Goal: Transaction & Acquisition: Register for event/course

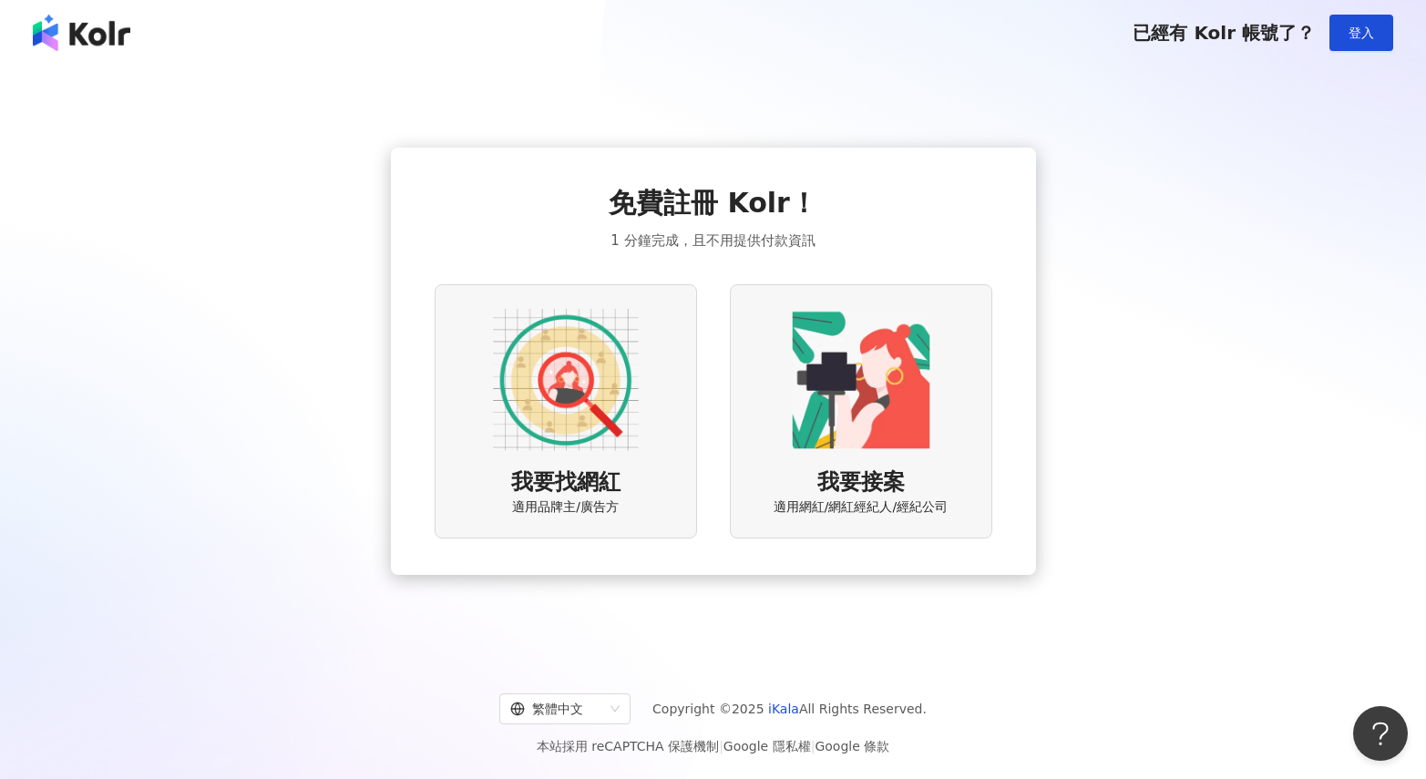
click at [637, 371] on img at bounding box center [566, 380] width 146 height 146
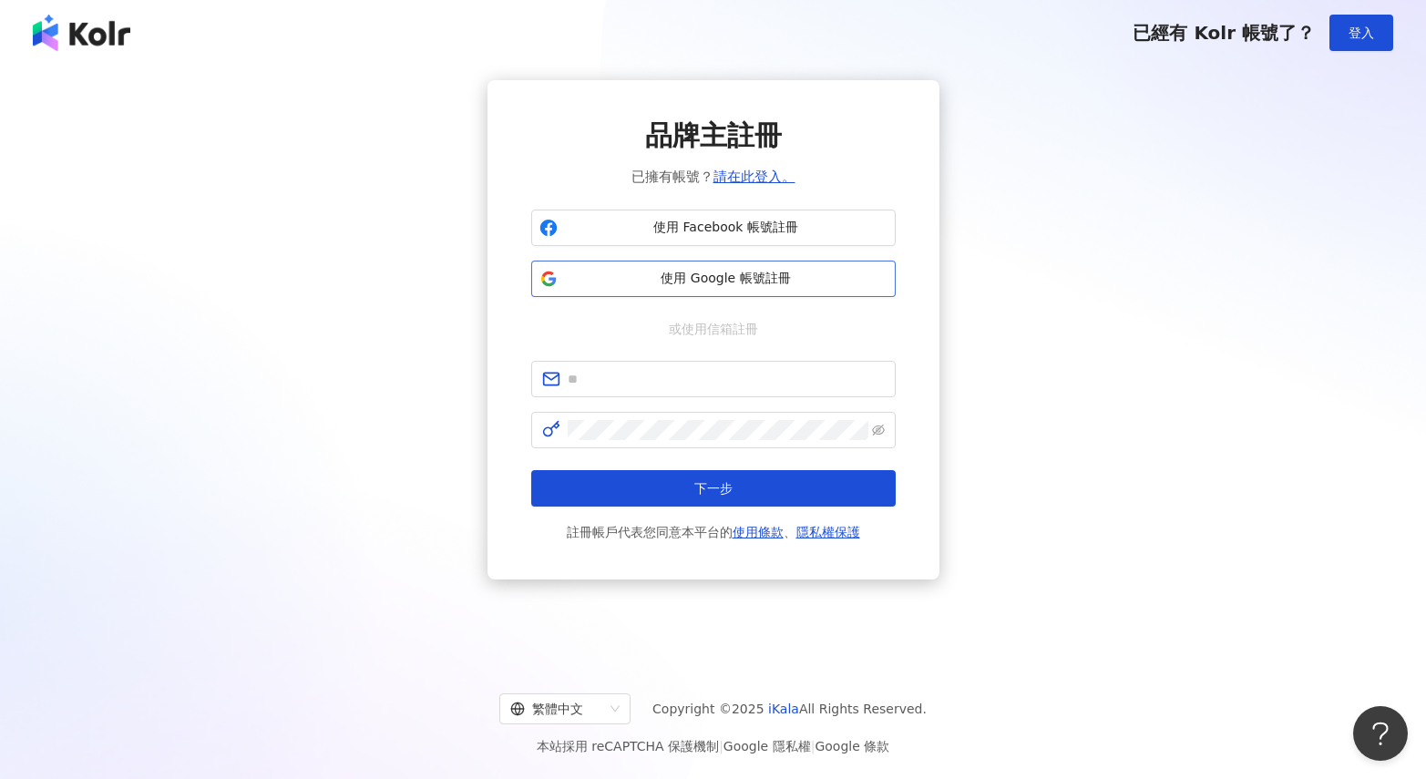
click at [693, 277] on span "使用 Google 帳號註冊" at bounding box center [726, 279] width 323 height 18
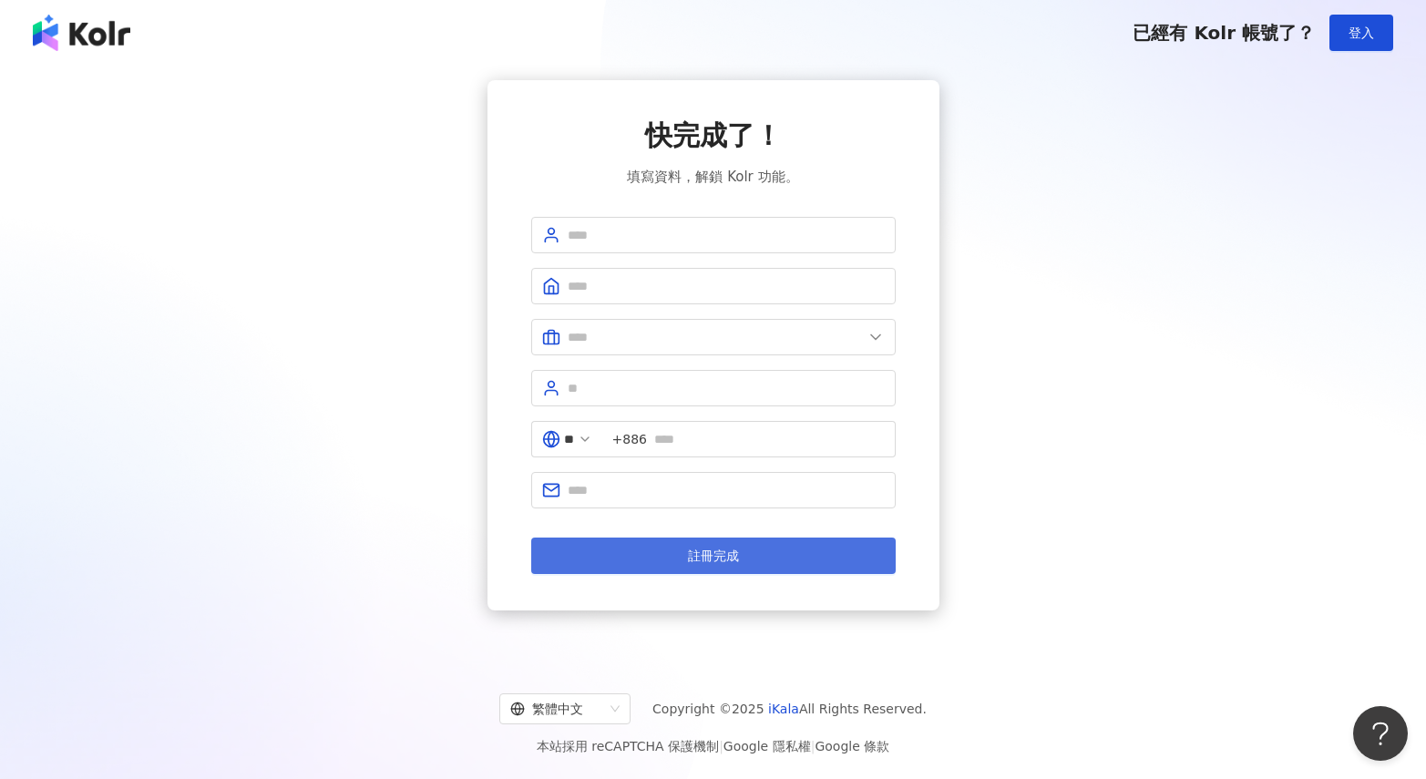
click at [809, 550] on button "註冊完成" at bounding box center [713, 556] width 364 height 36
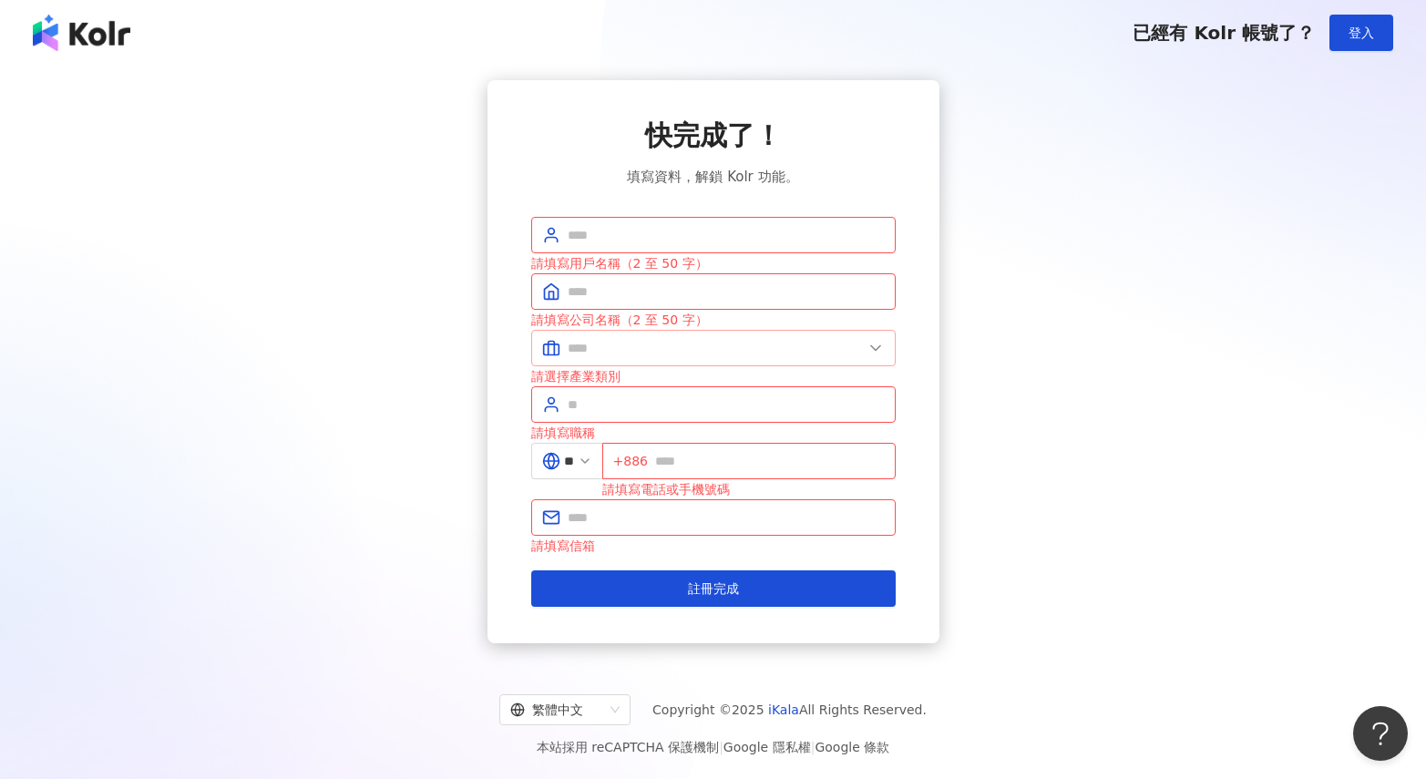
click at [871, 347] on icon at bounding box center [875, 348] width 18 height 18
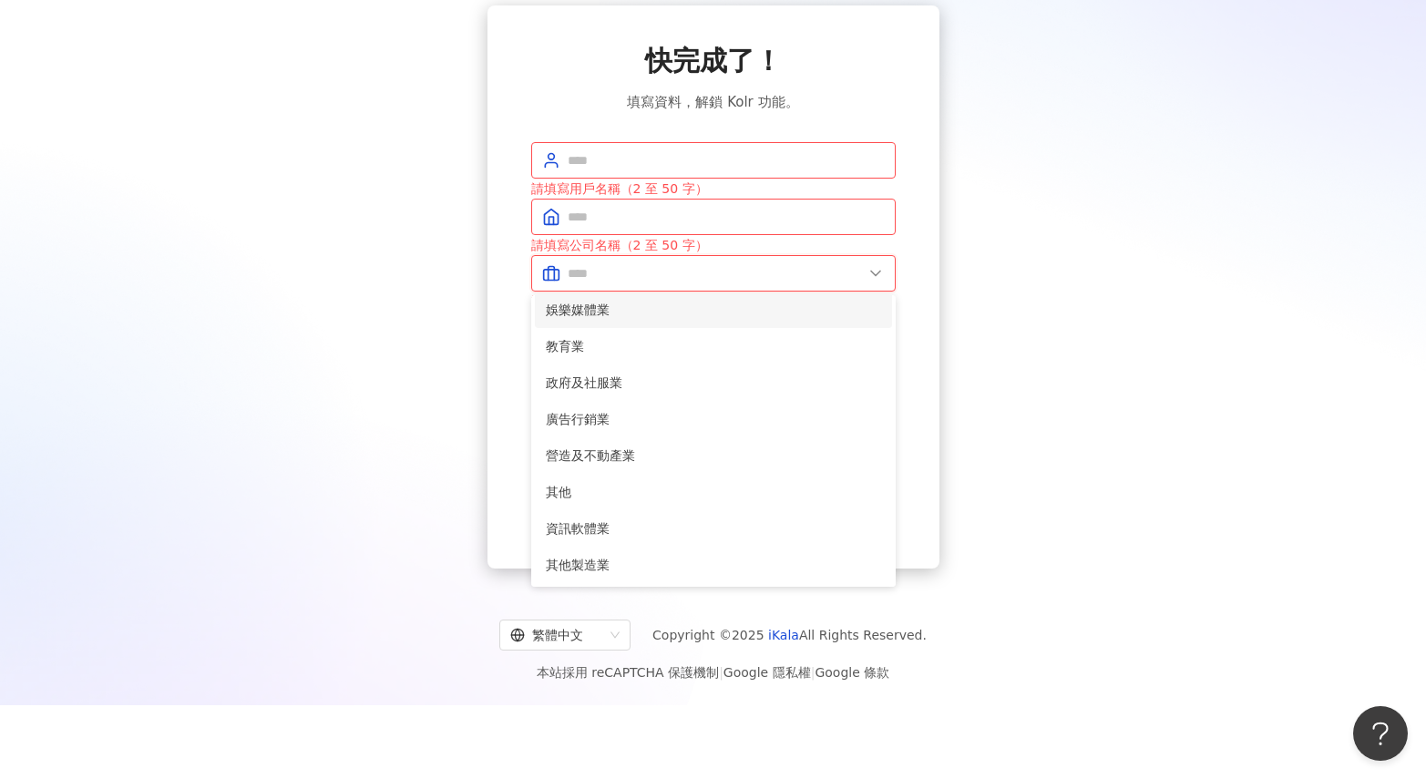
scroll to position [84, 0]
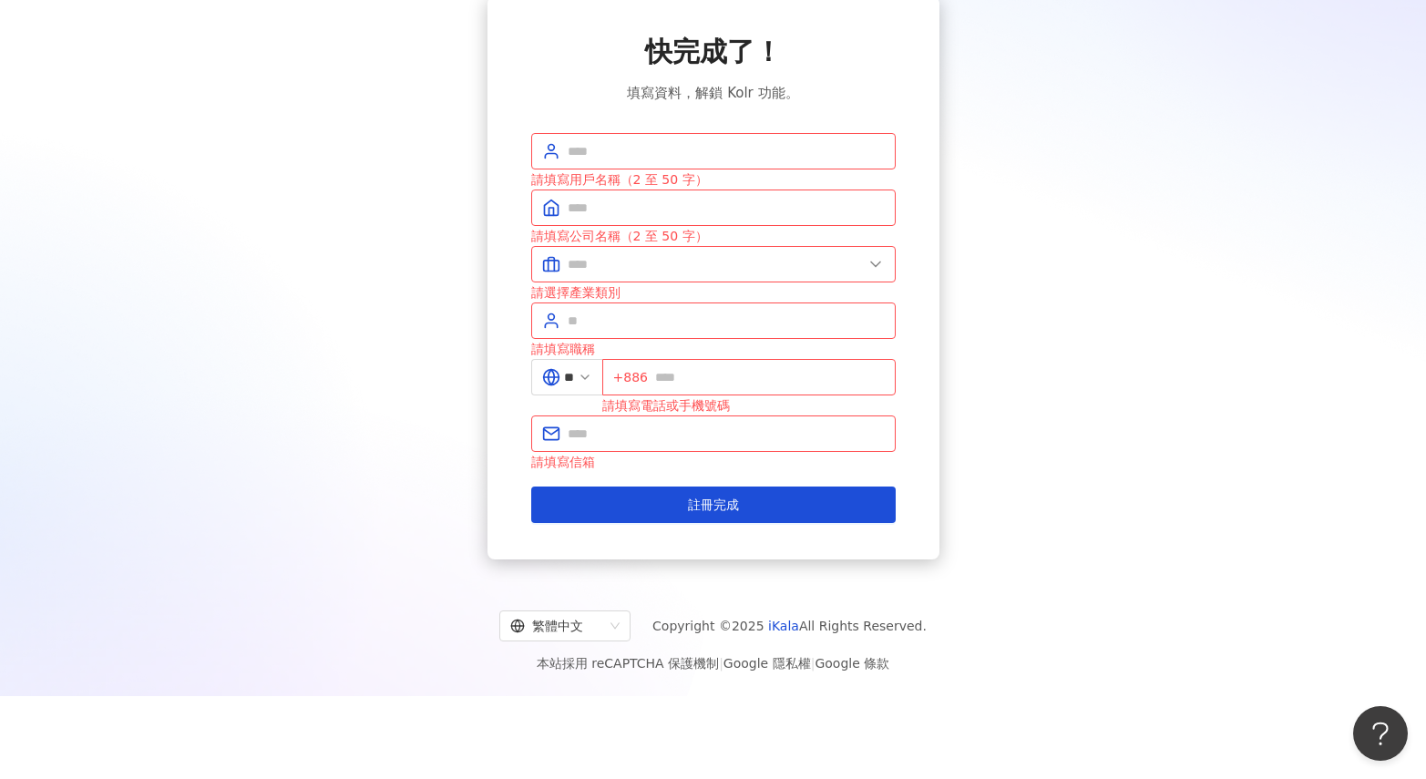
click at [1078, 419] on div "快完成了！ 填寫資料，解鎖 Kolr 功能。 請填寫用戶名稱（2 至 50 字） 請填寫公司名稱（2 至 50 字） 美容業 醫療生技及保健業 食品飲料業 批…" at bounding box center [713, 277] width 1382 height 563
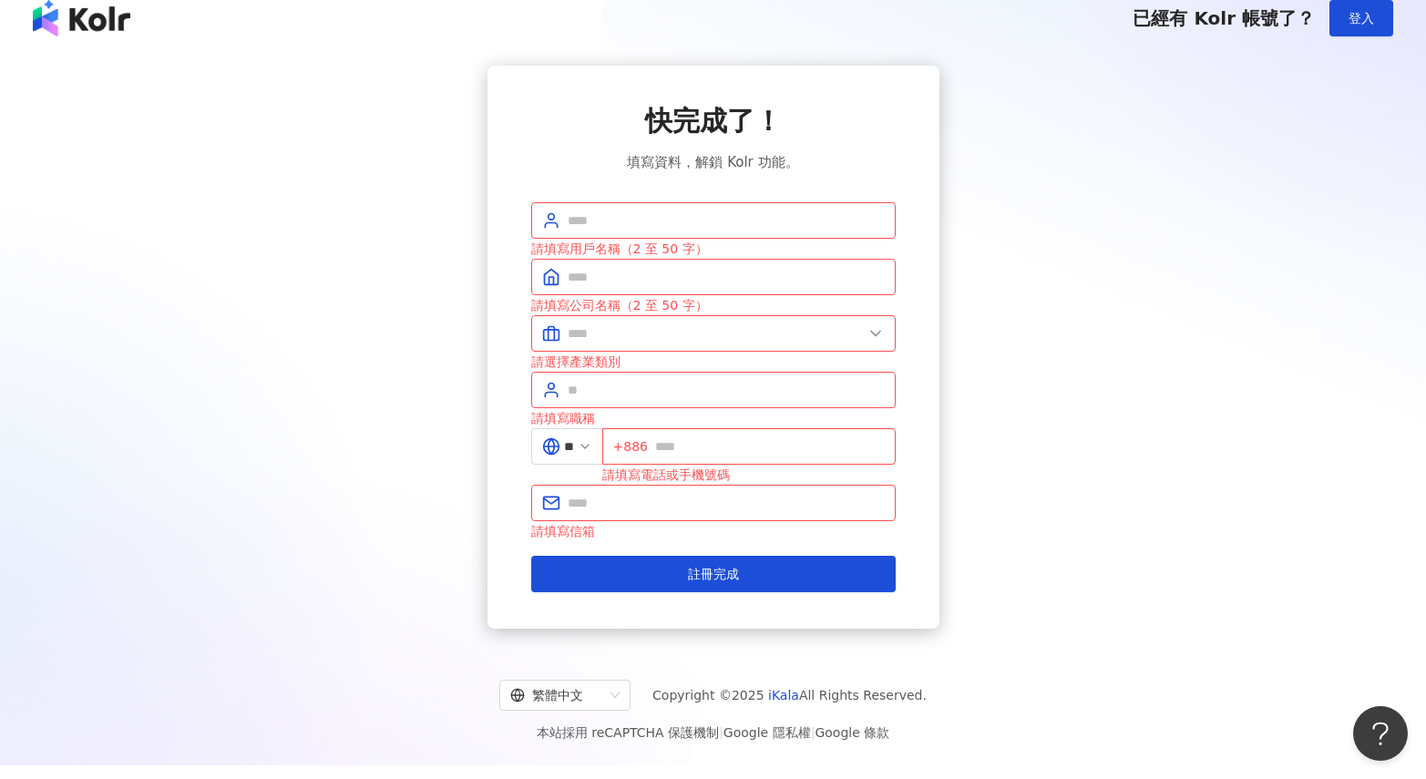
scroll to position [0, 0]
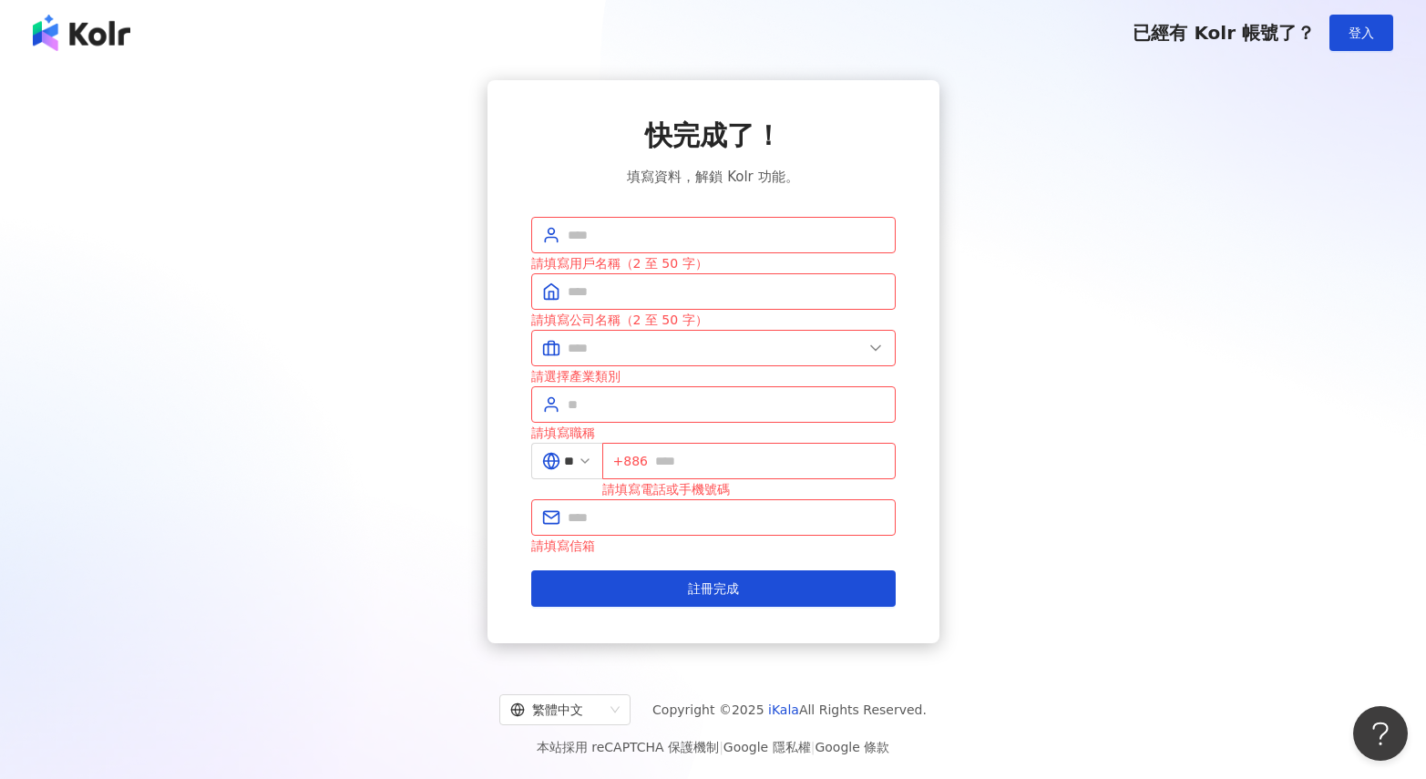
click at [88, 35] on img at bounding box center [81, 33] width 97 height 36
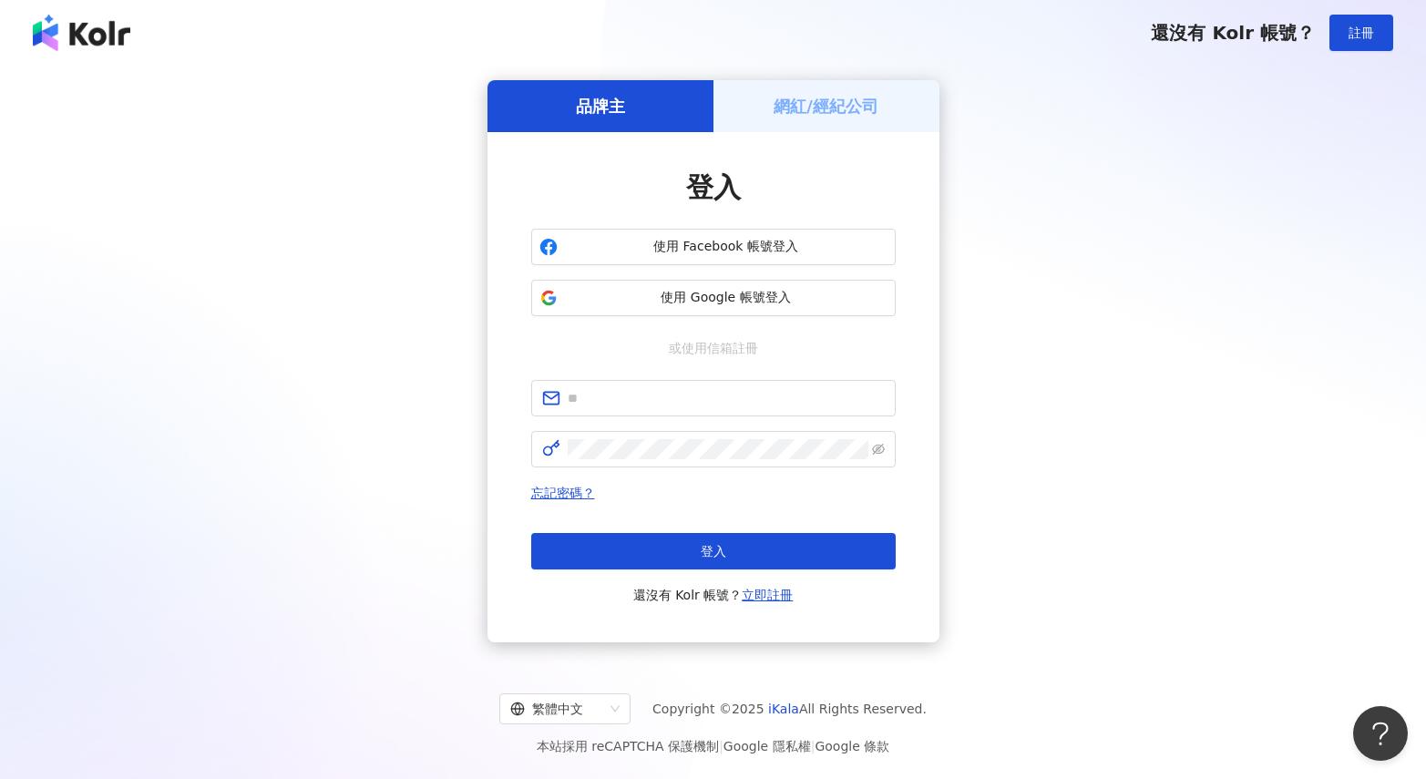
click at [808, 112] on h5 "網紅/經紀公司" at bounding box center [826, 106] width 105 height 23
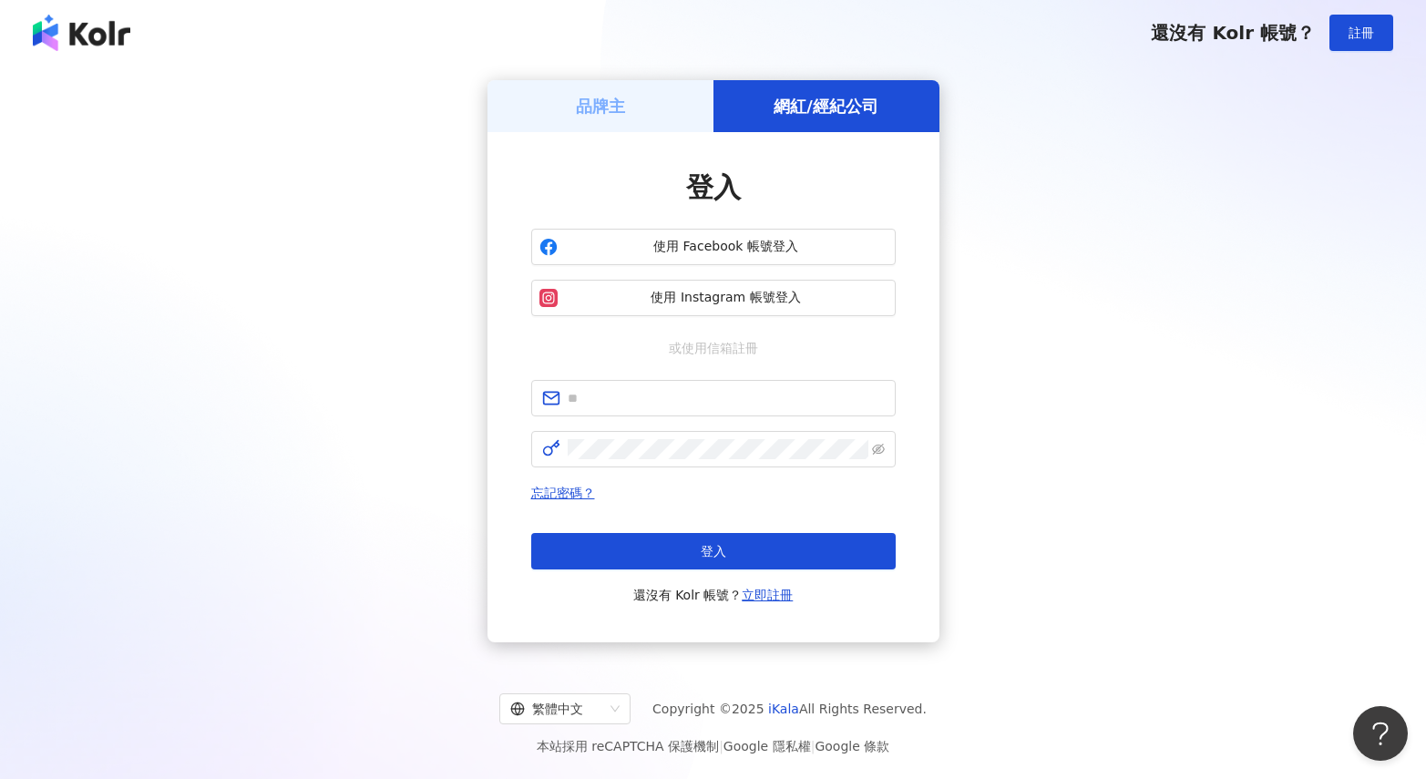
click at [808, 112] on h5 "網紅/經紀公司" at bounding box center [826, 106] width 105 height 23
click at [53, 27] on img at bounding box center [81, 33] width 97 height 36
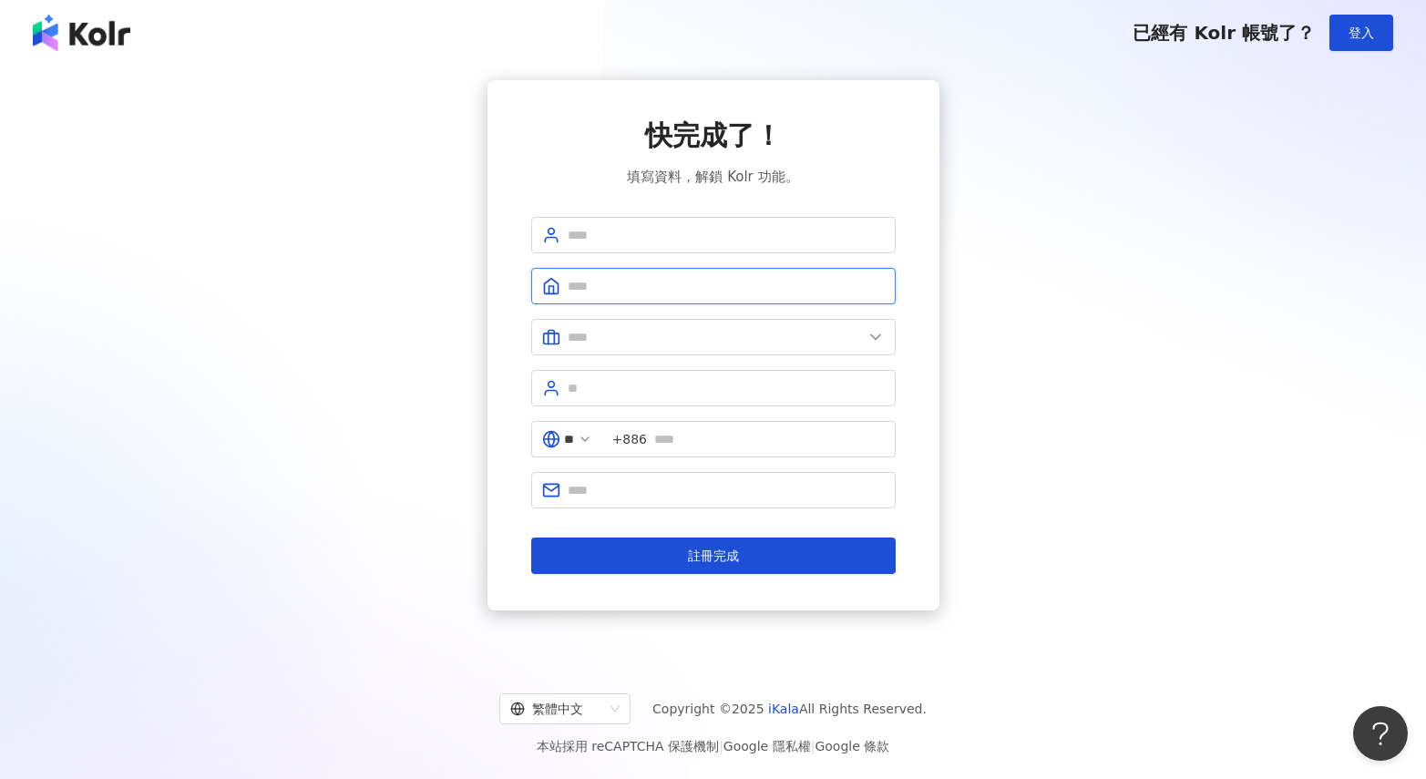
click at [760, 286] on input "text" at bounding box center [726, 286] width 317 height 20
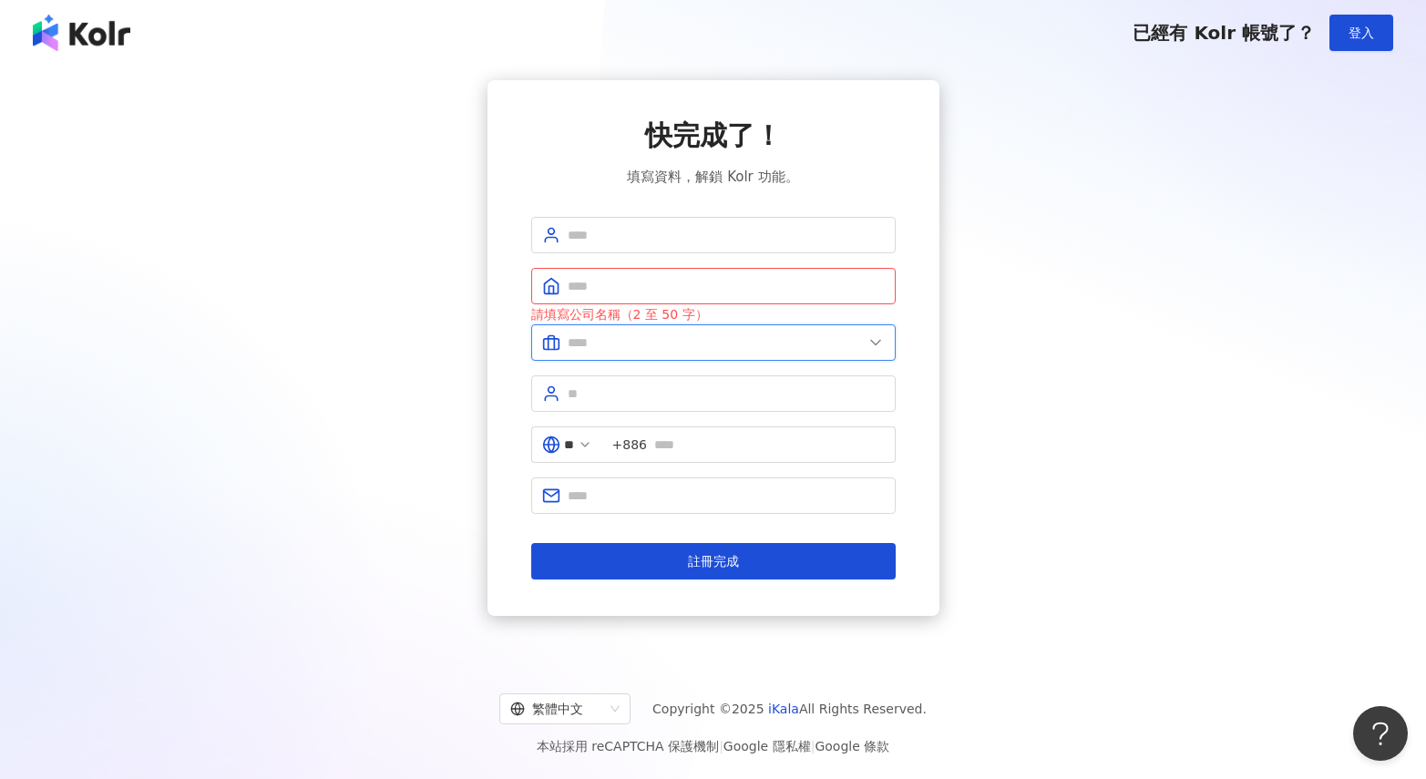
click at [744, 334] on input "text" at bounding box center [715, 343] width 295 height 20
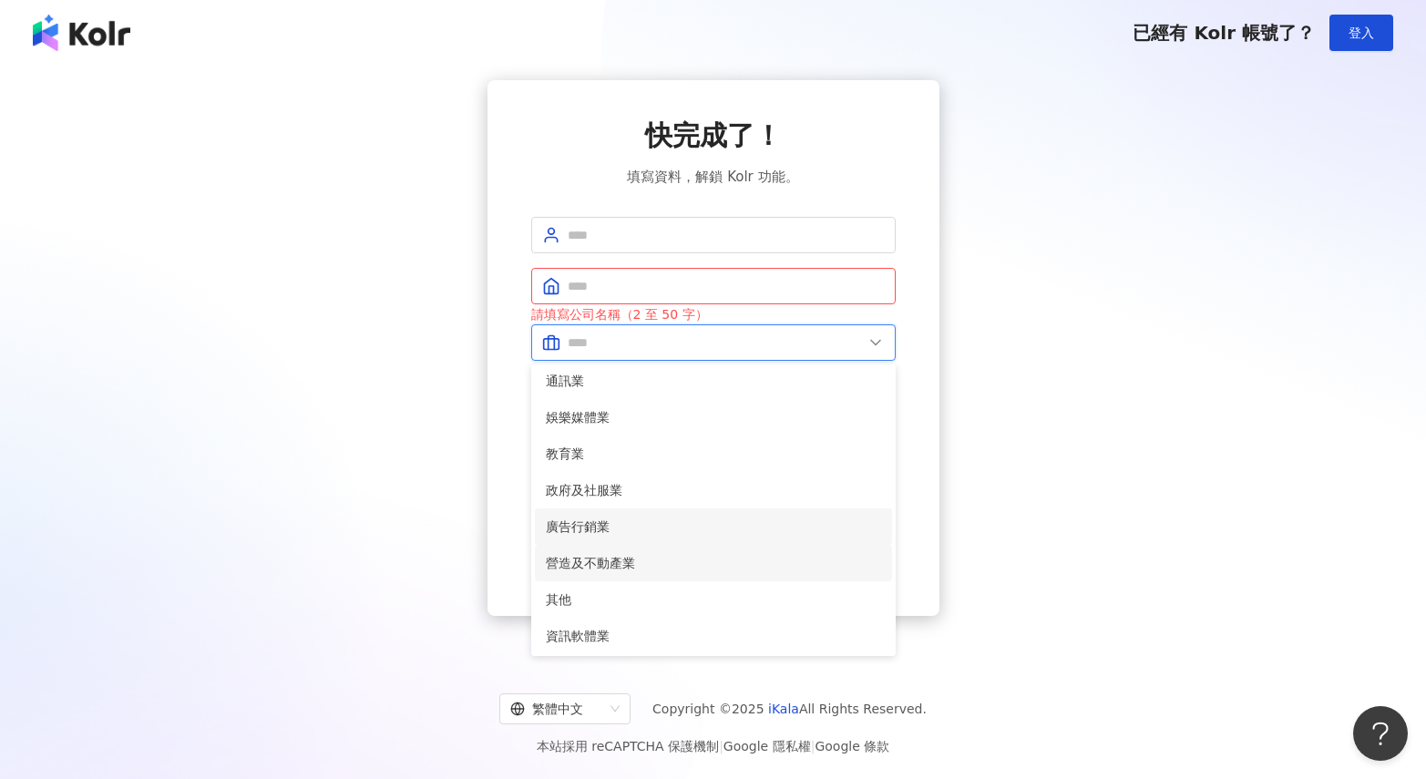
scroll to position [340, 0]
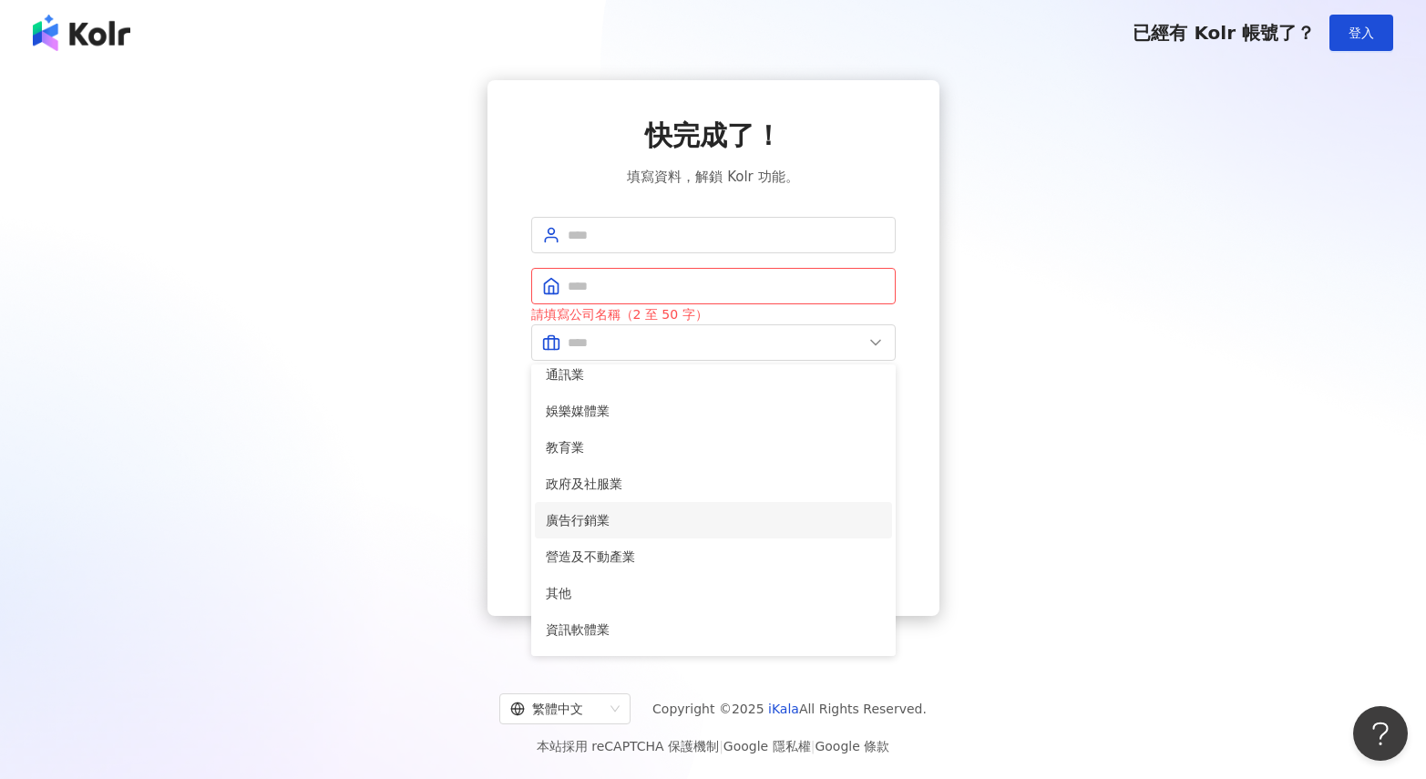
click at [660, 524] on span "廣告行銷業" at bounding box center [713, 520] width 335 height 20
type input "*****"
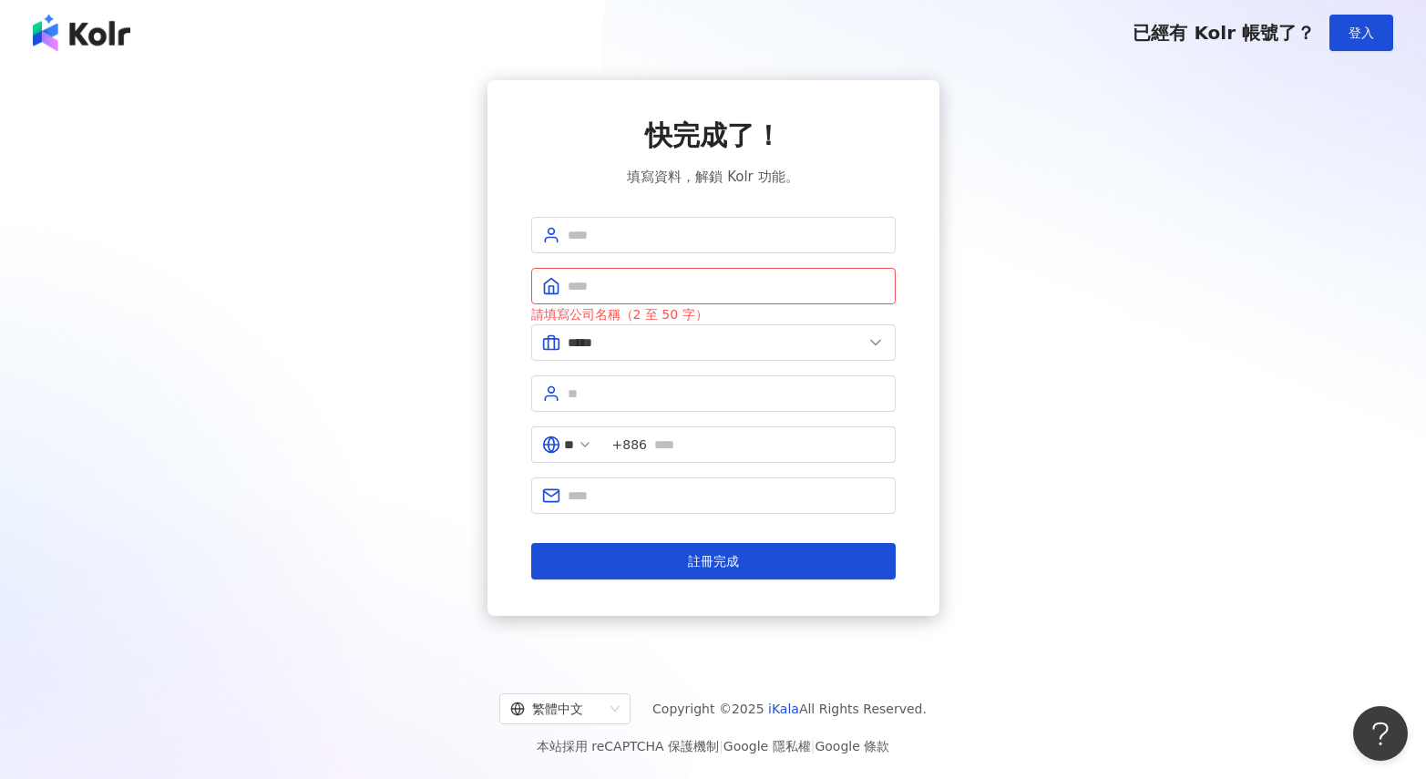
click at [1119, 456] on div "快完成了！ 填寫資料，解鎖 Kolr 功能。 請填寫公司名稱（2 至 50 字） ***** 美容業 醫療生技及保健業 食品飲料業 批發及零售業 電子商務業 …" at bounding box center [713, 348] width 1382 height 536
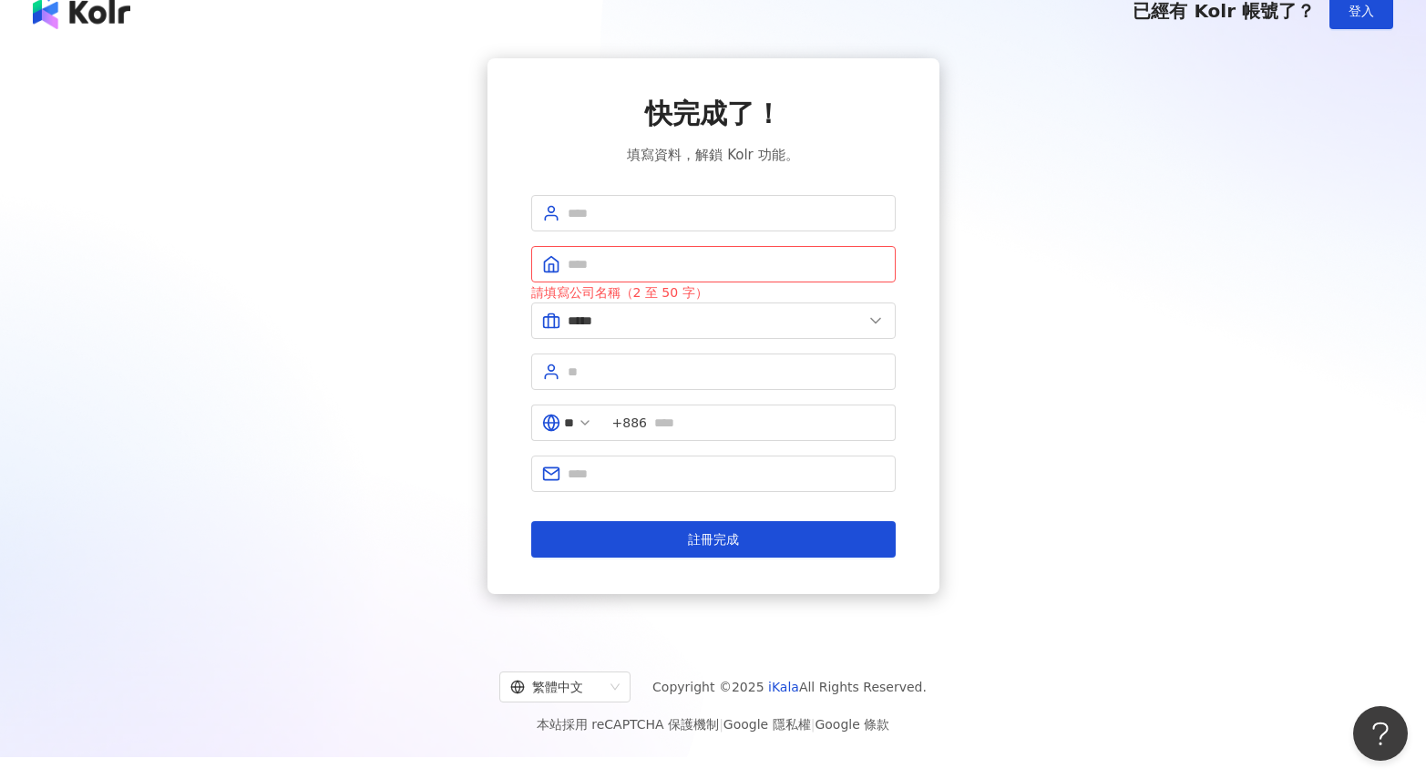
scroll to position [0, 0]
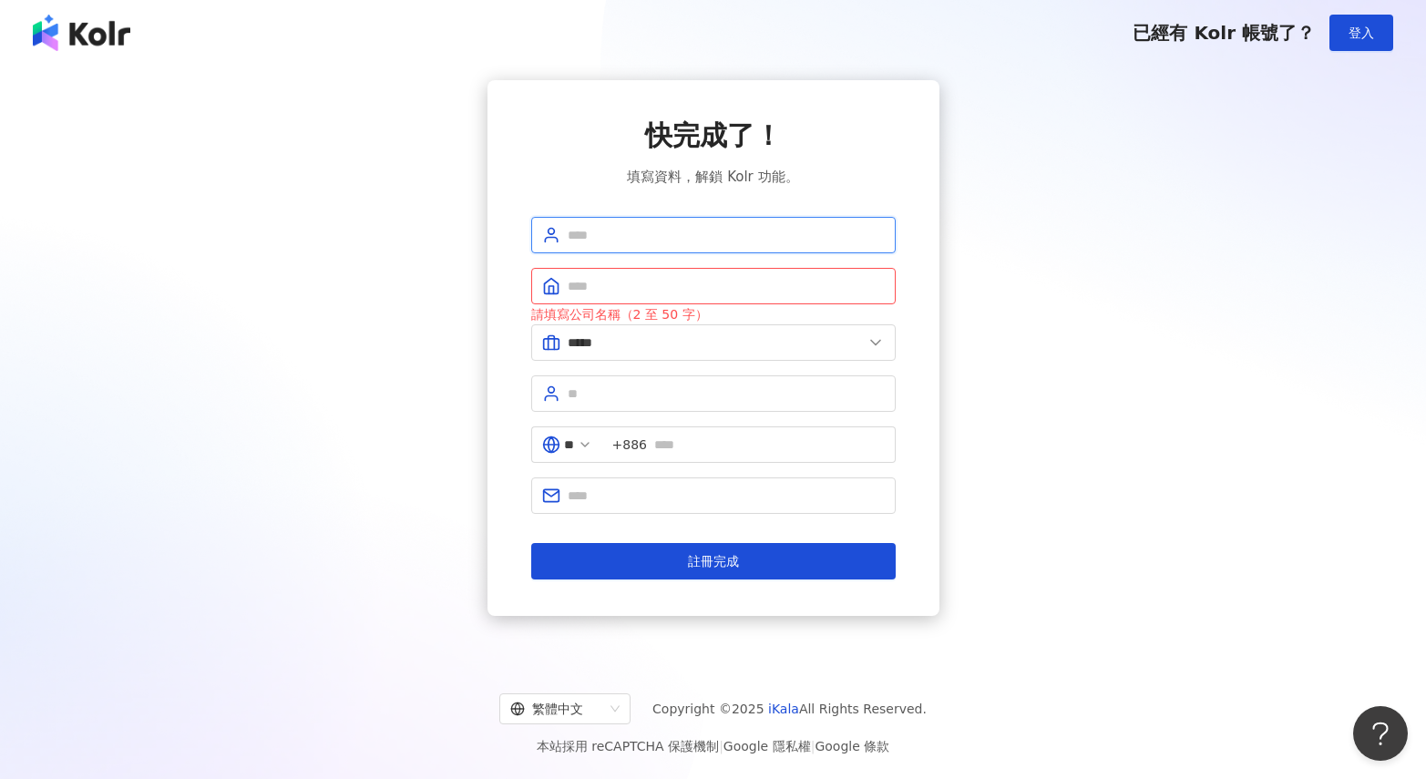
click at [672, 229] on input "text" at bounding box center [726, 235] width 317 height 20
click at [1074, 253] on div "快完成了！ 填寫資料，解鎖 Kolr 功能。 請填寫公司名稱（2 至 50 字） ***** 美容業 醫療生技及保健業 食品飲料業 批發及零售業 電子商務業 …" at bounding box center [713, 348] width 1382 height 536
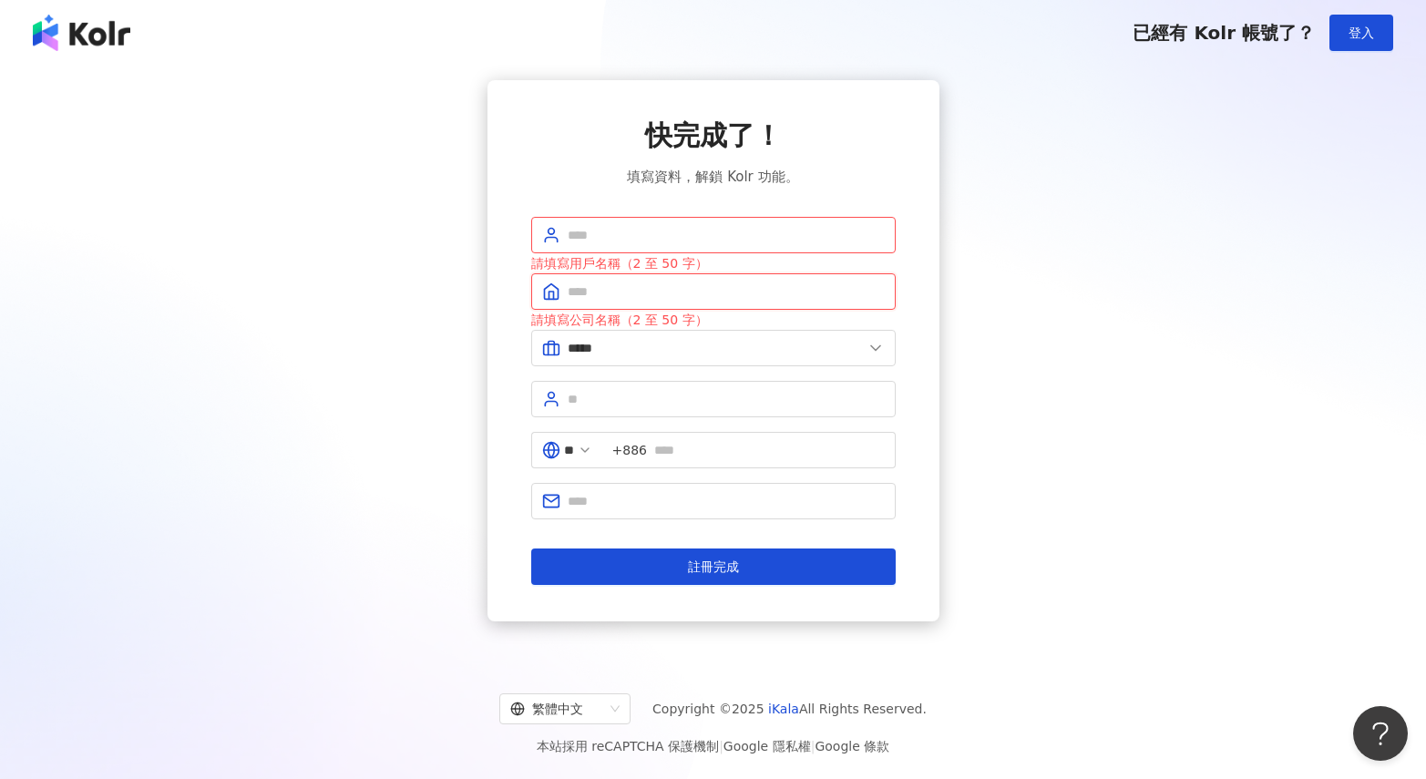
click at [766, 299] on input "text" at bounding box center [726, 292] width 317 height 20
type input "*"
type input "***"
click at [768, 237] on input "text" at bounding box center [726, 235] width 317 height 20
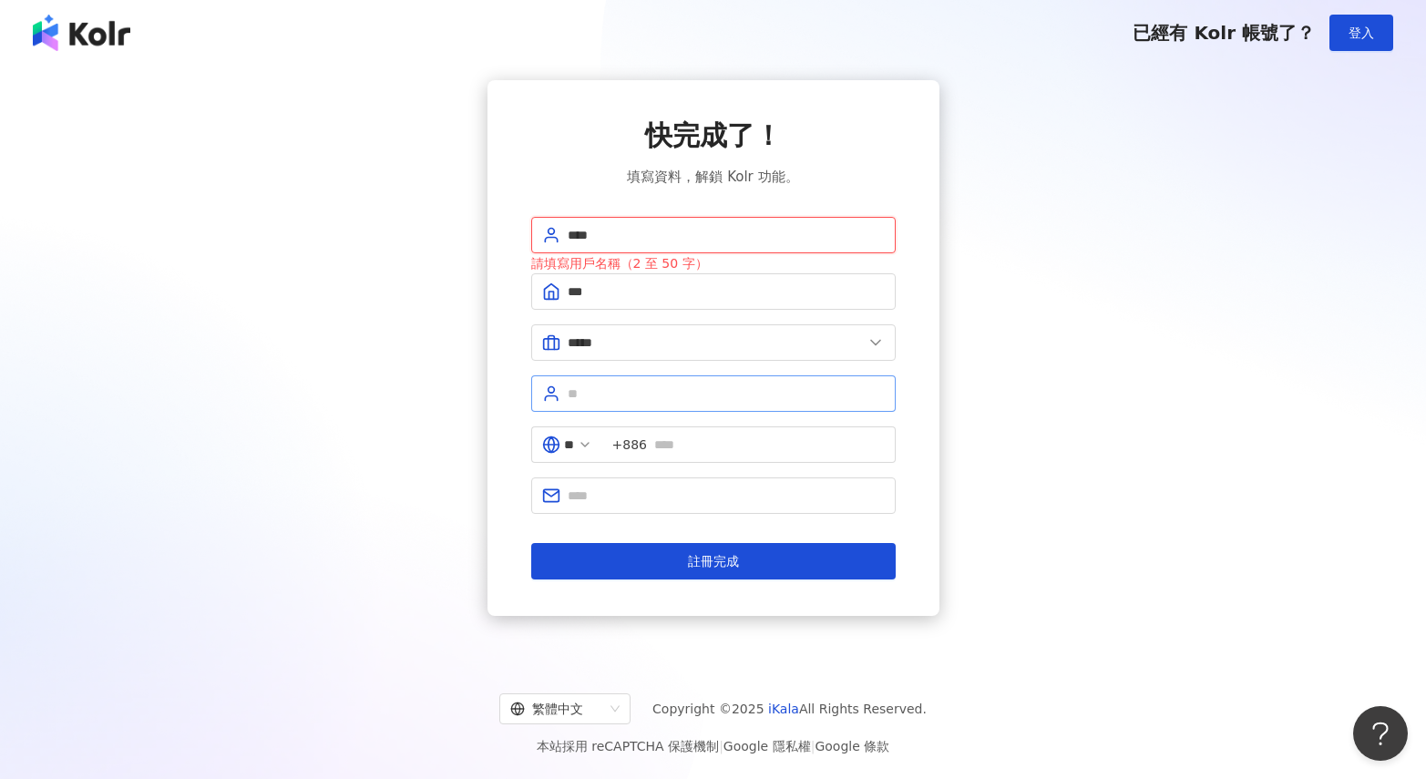
type input "****"
click at [754, 395] on input "text" at bounding box center [726, 394] width 317 height 20
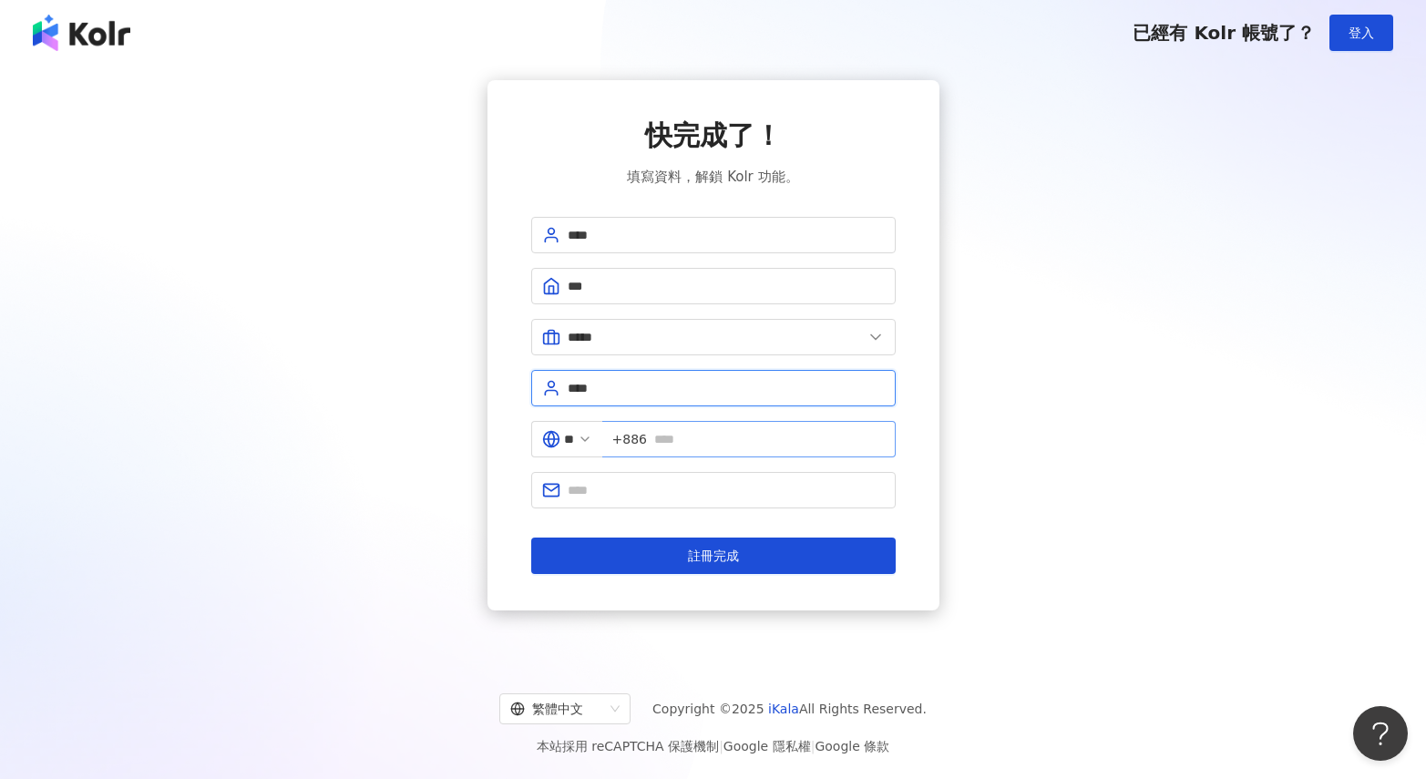
type input "****"
click at [784, 424] on span "+886" at bounding box center [748, 439] width 293 height 36
type input "*"
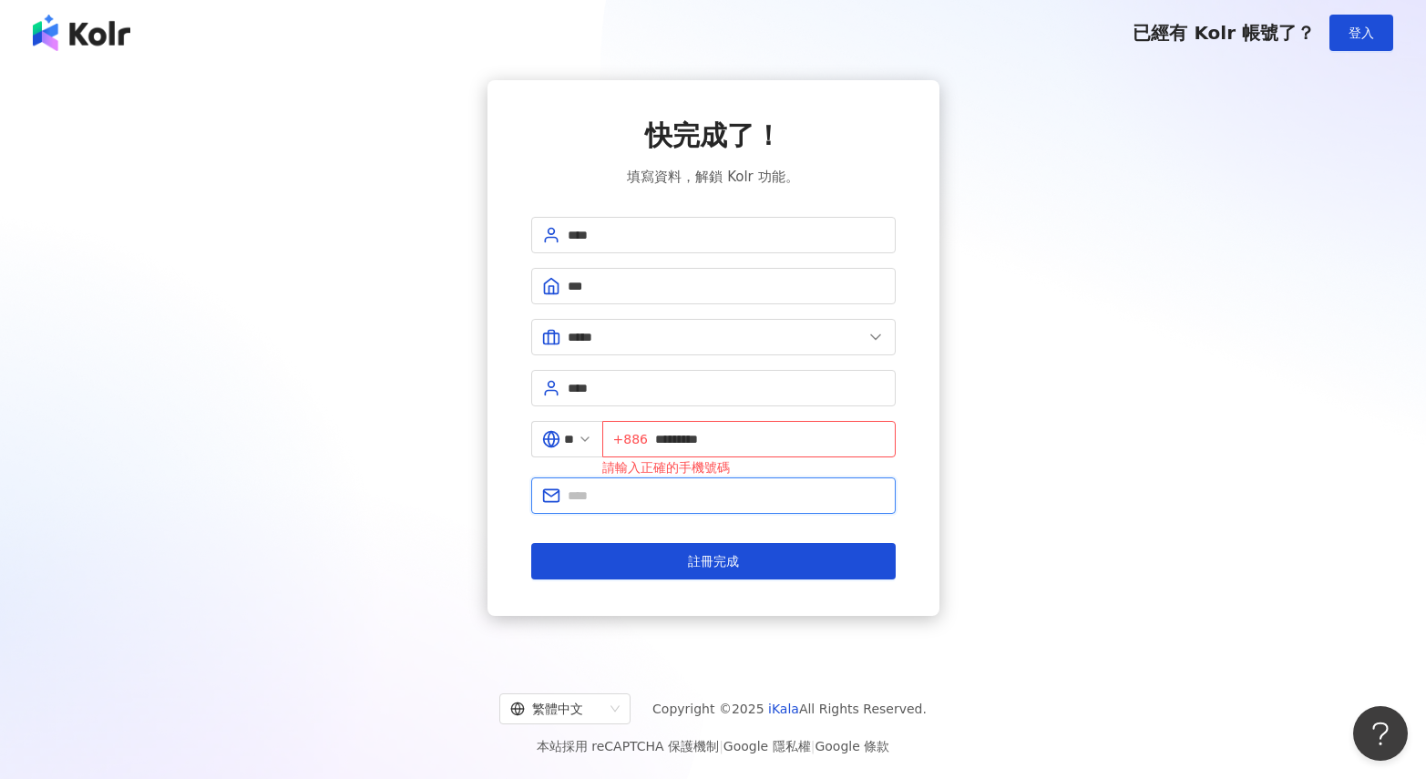
click at [776, 490] on input "text" at bounding box center [726, 496] width 317 height 20
drag, startPoint x: 667, startPoint y: 441, endPoint x: 676, endPoint y: 442, distance: 9.2
click at [667, 441] on input "*********" at bounding box center [770, 439] width 230 height 20
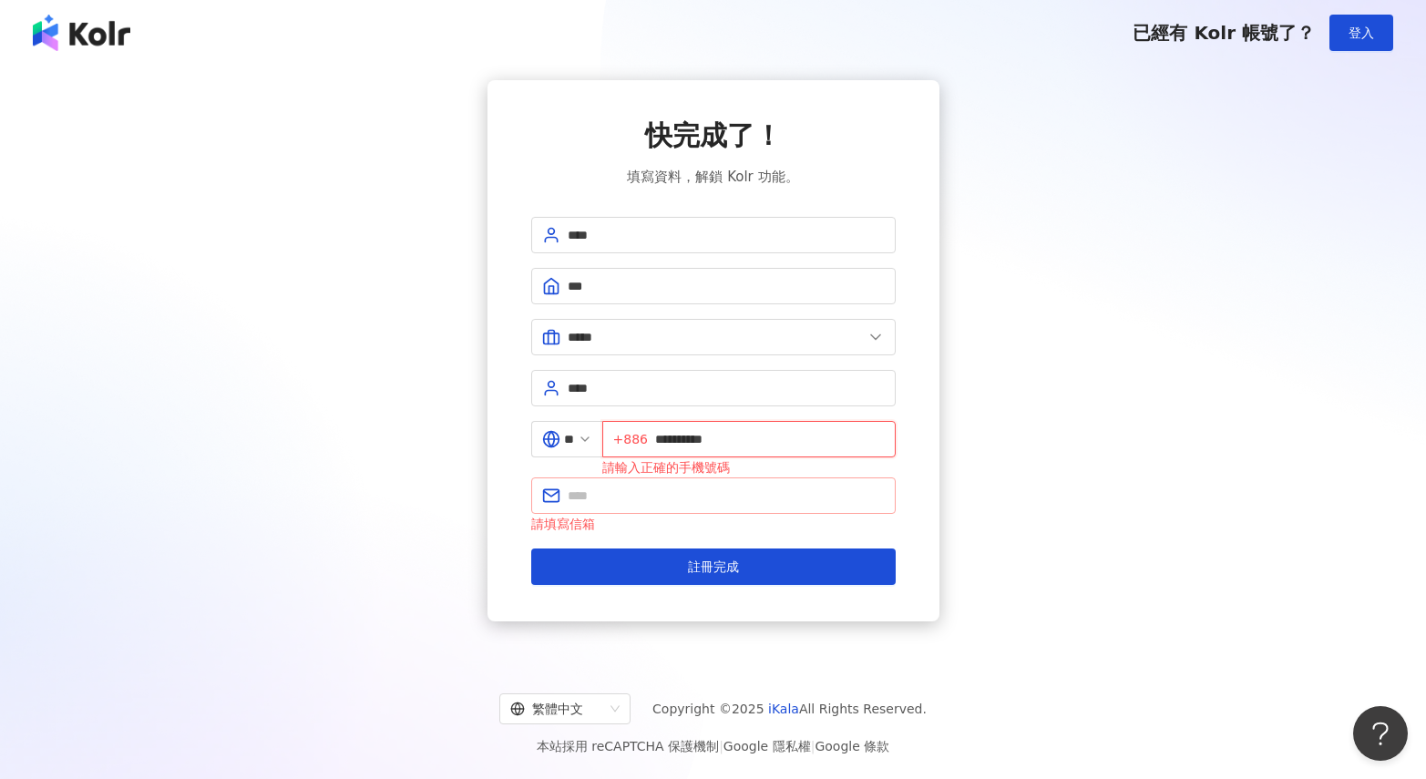
type input "**********"
click at [720, 496] on input "text" at bounding box center [726, 496] width 317 height 20
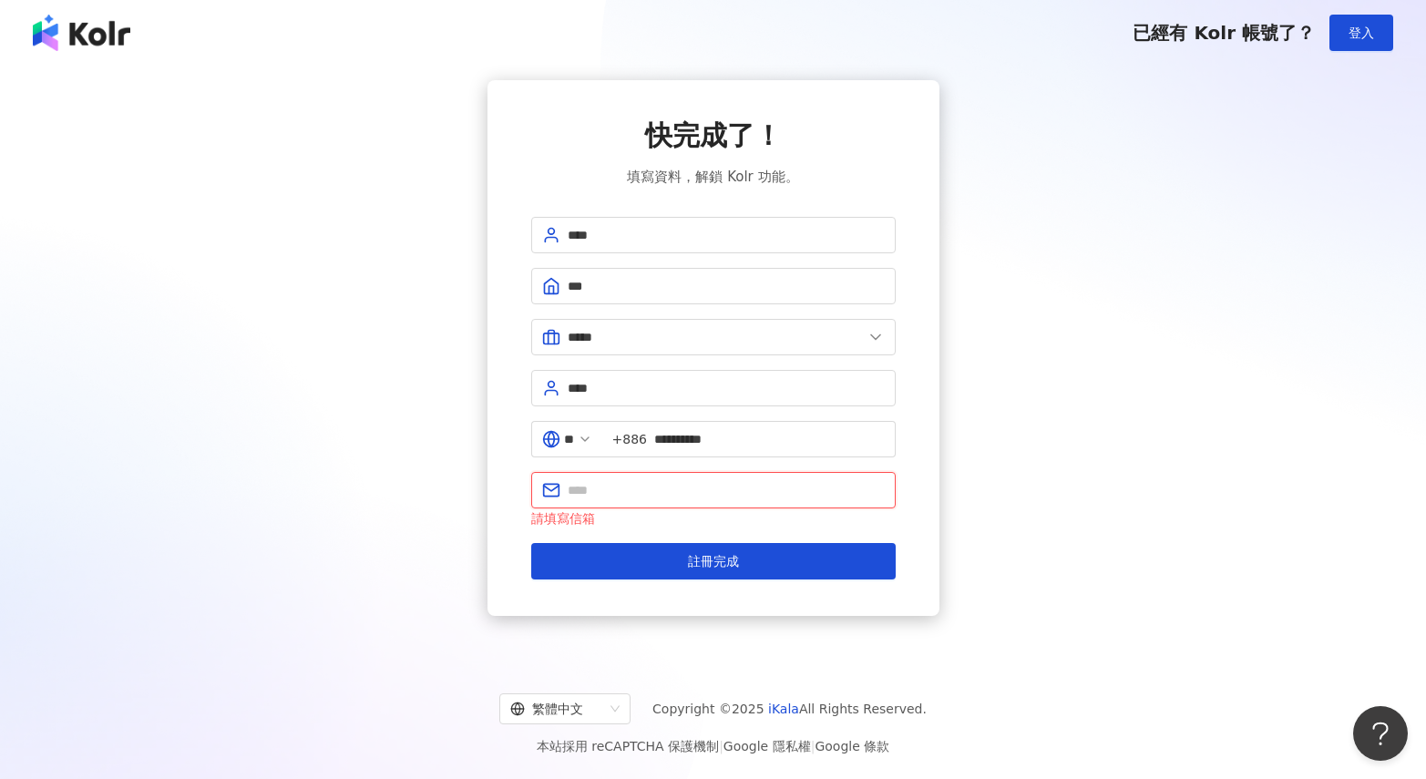
type input "**********"
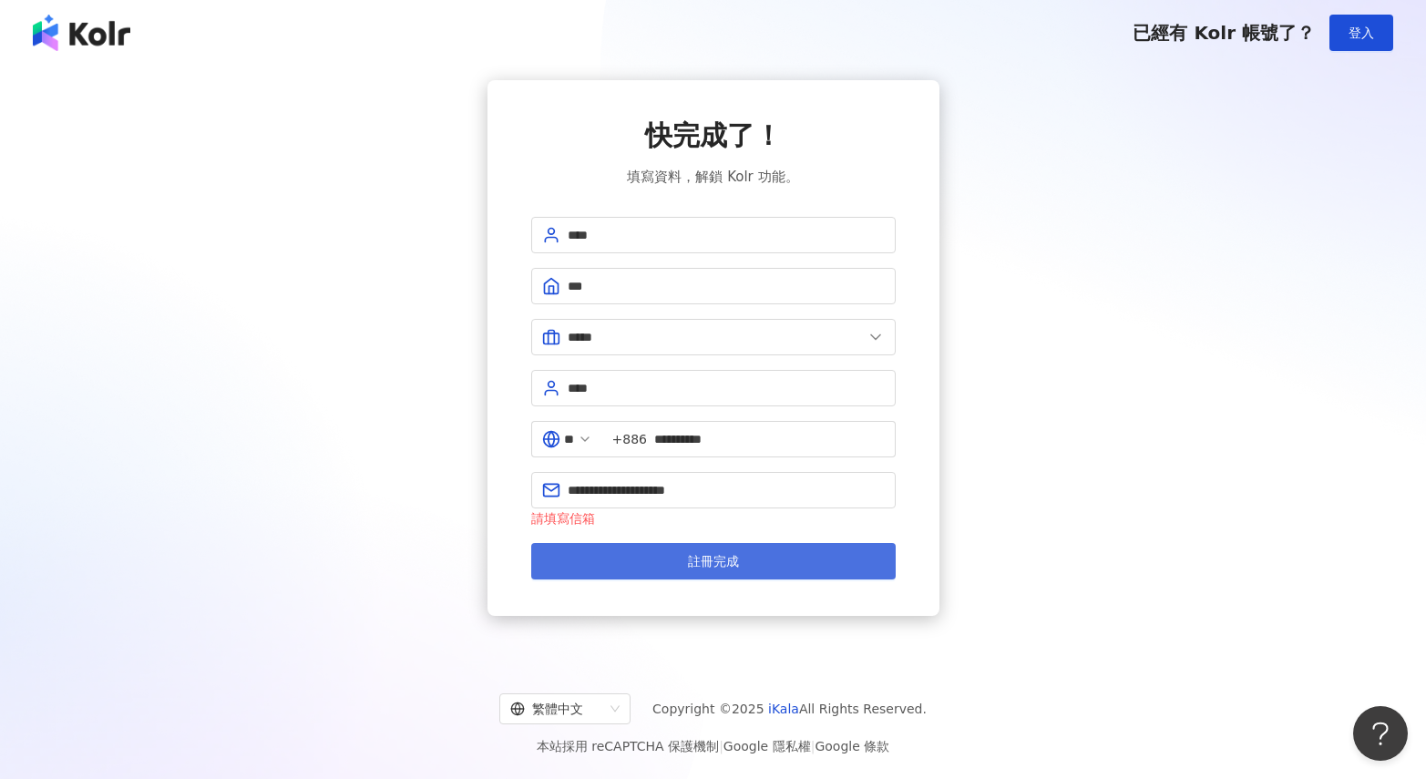
click at [759, 570] on button "註冊完成" at bounding box center [713, 561] width 364 height 36
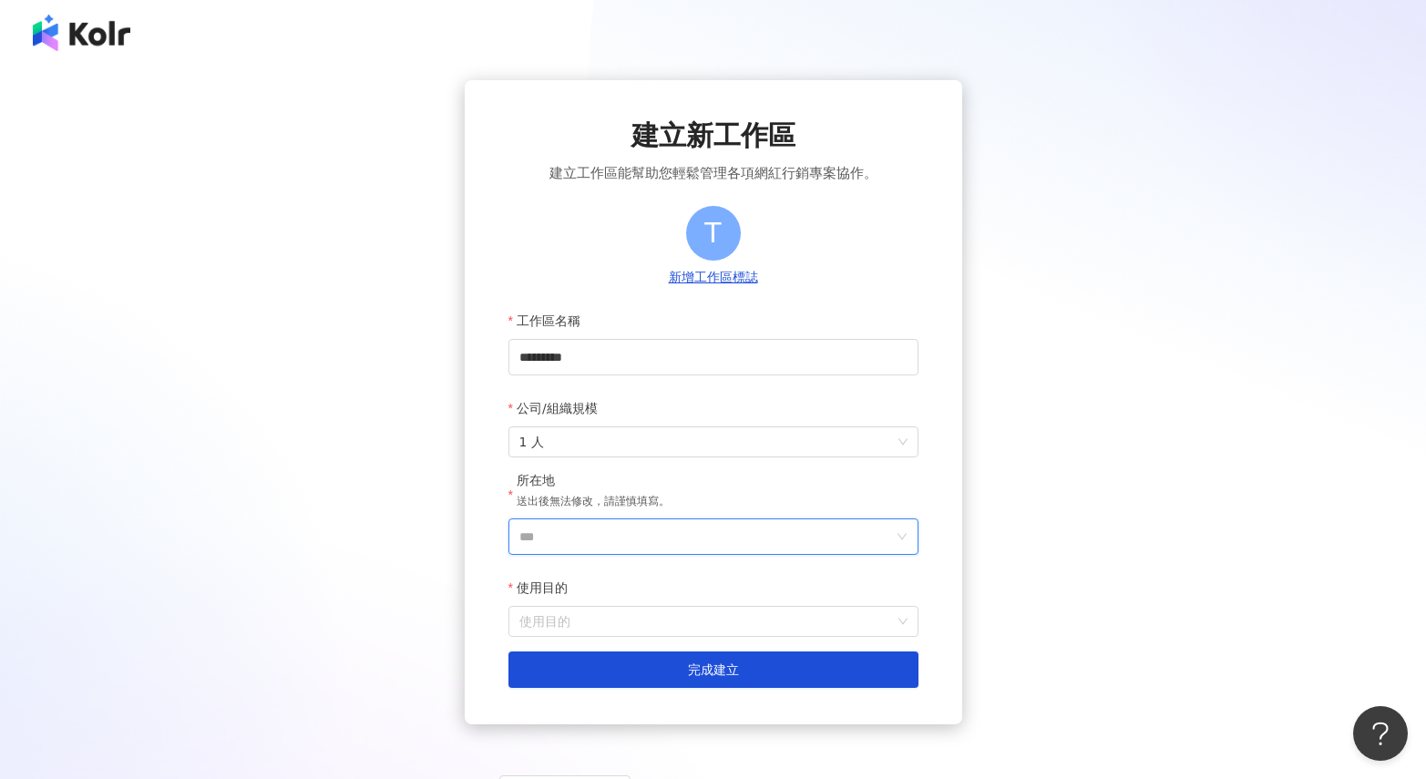
click at [847, 531] on input "***" at bounding box center [706, 536] width 374 height 35
click at [856, 266] on div "台灣" at bounding box center [818, 279] width 175 height 33
click at [747, 445] on span "1 人" at bounding box center [713, 441] width 388 height 29
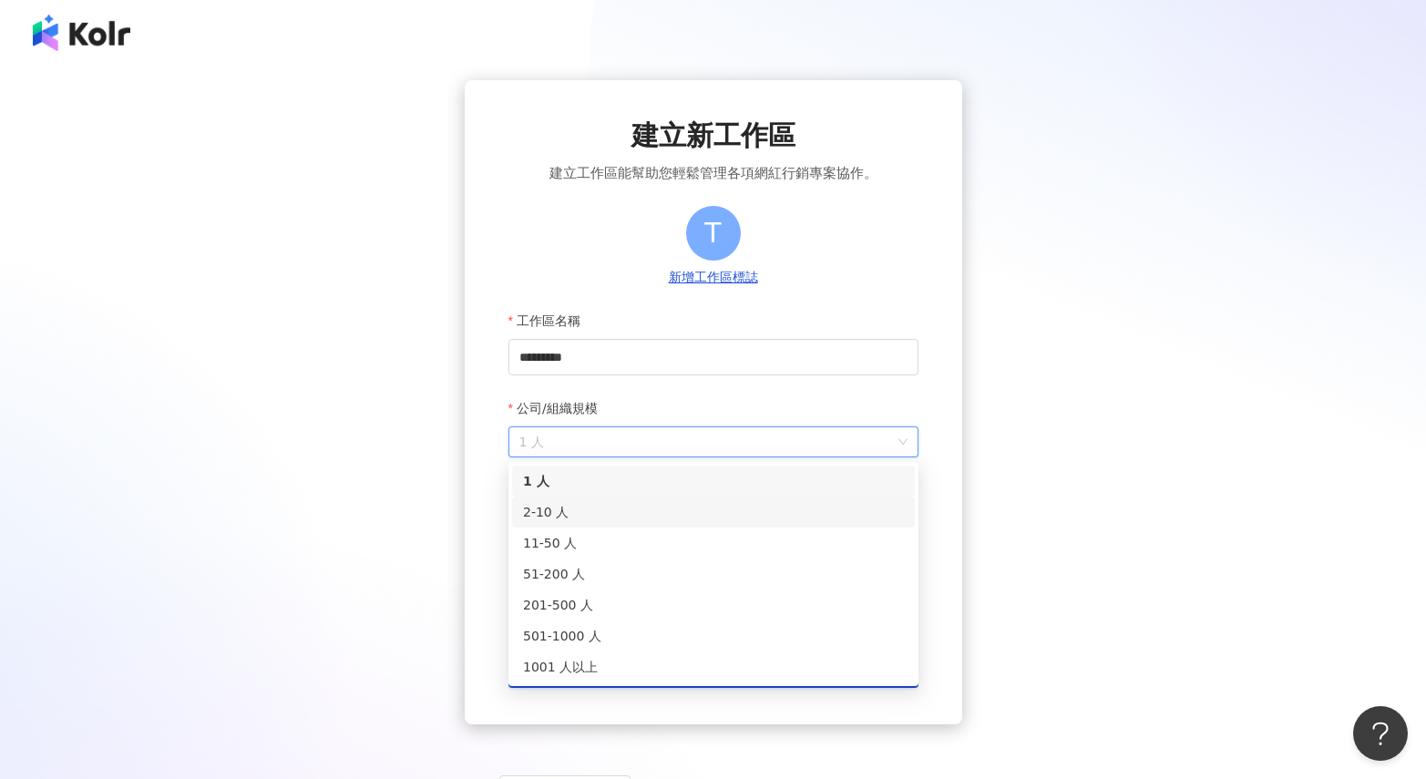
click at [723, 512] on div "2-10 人" at bounding box center [713, 512] width 381 height 20
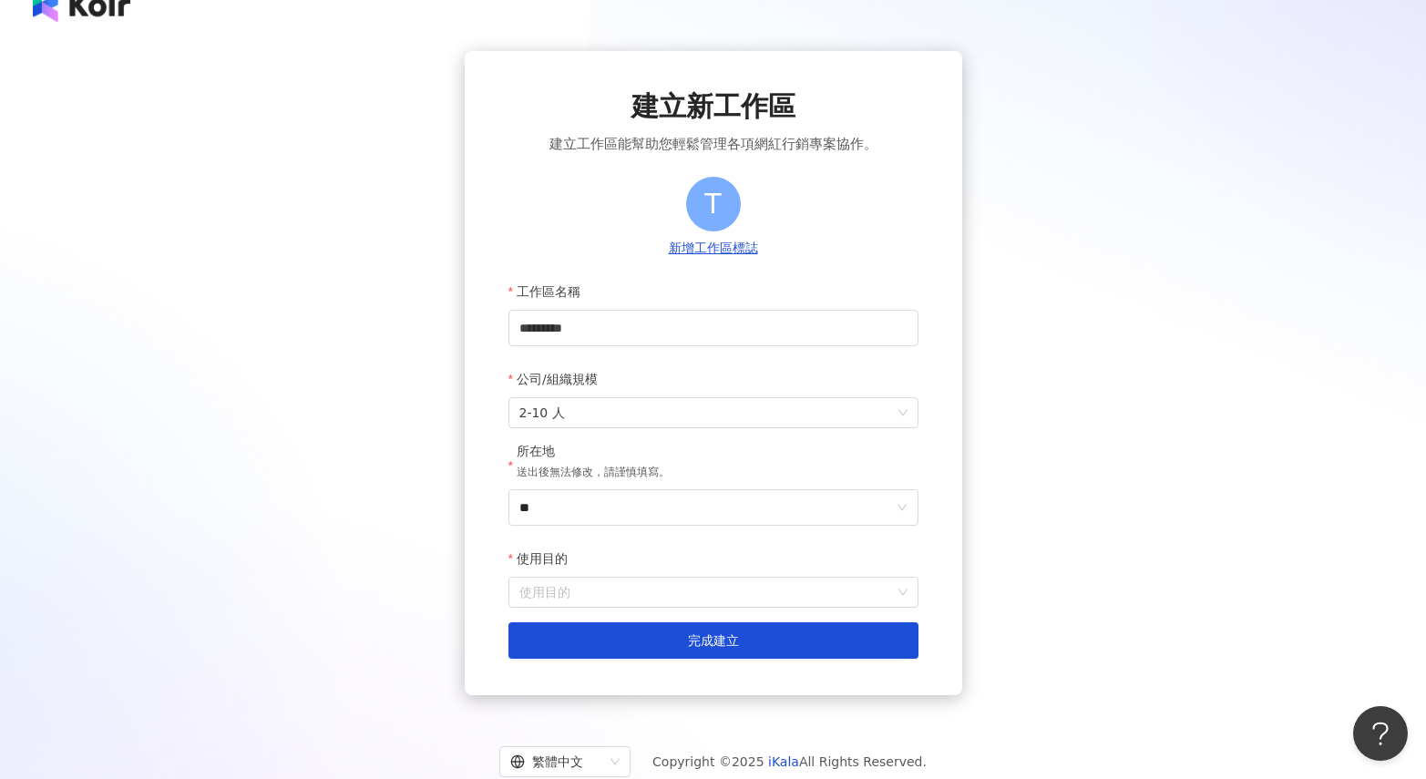
scroll to position [30, 0]
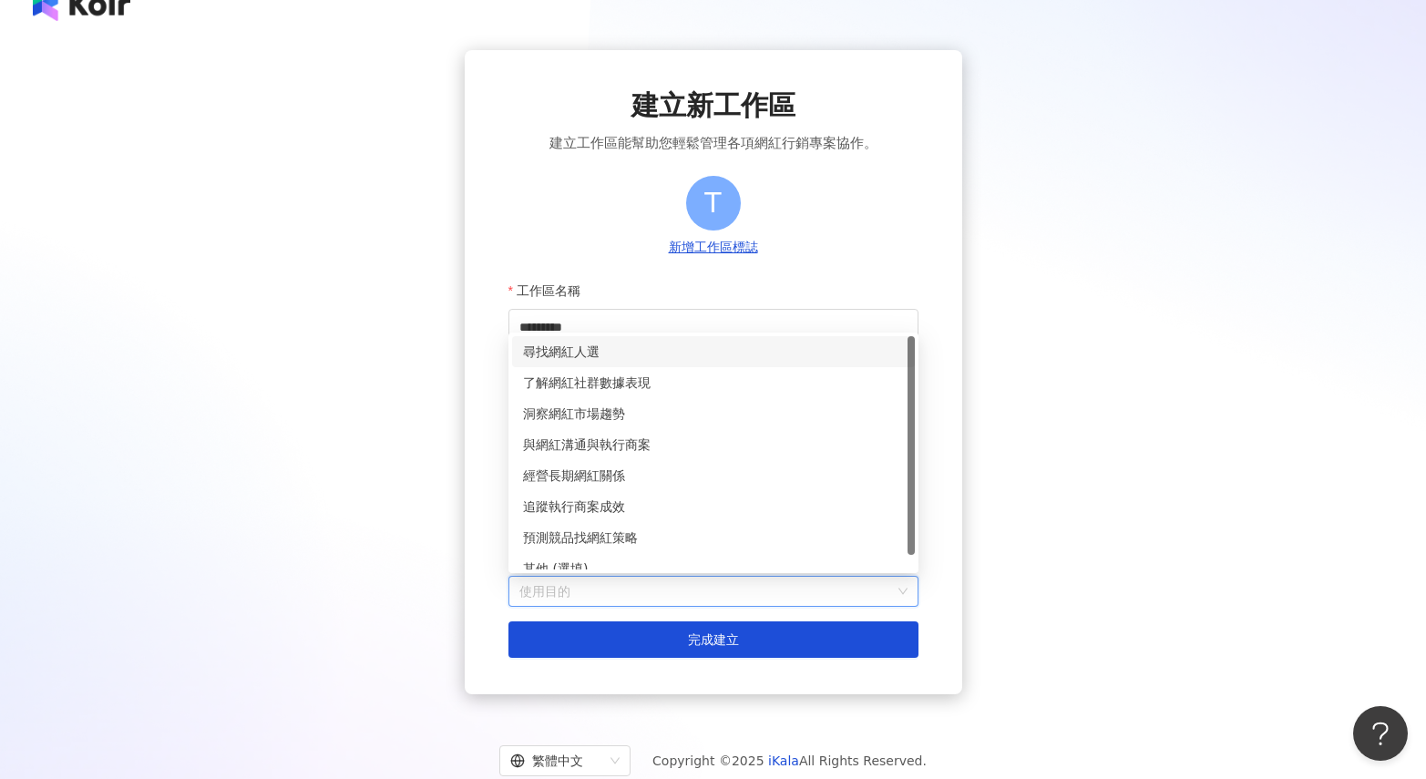
click at [722, 594] on input "使用目的" at bounding box center [713, 591] width 388 height 29
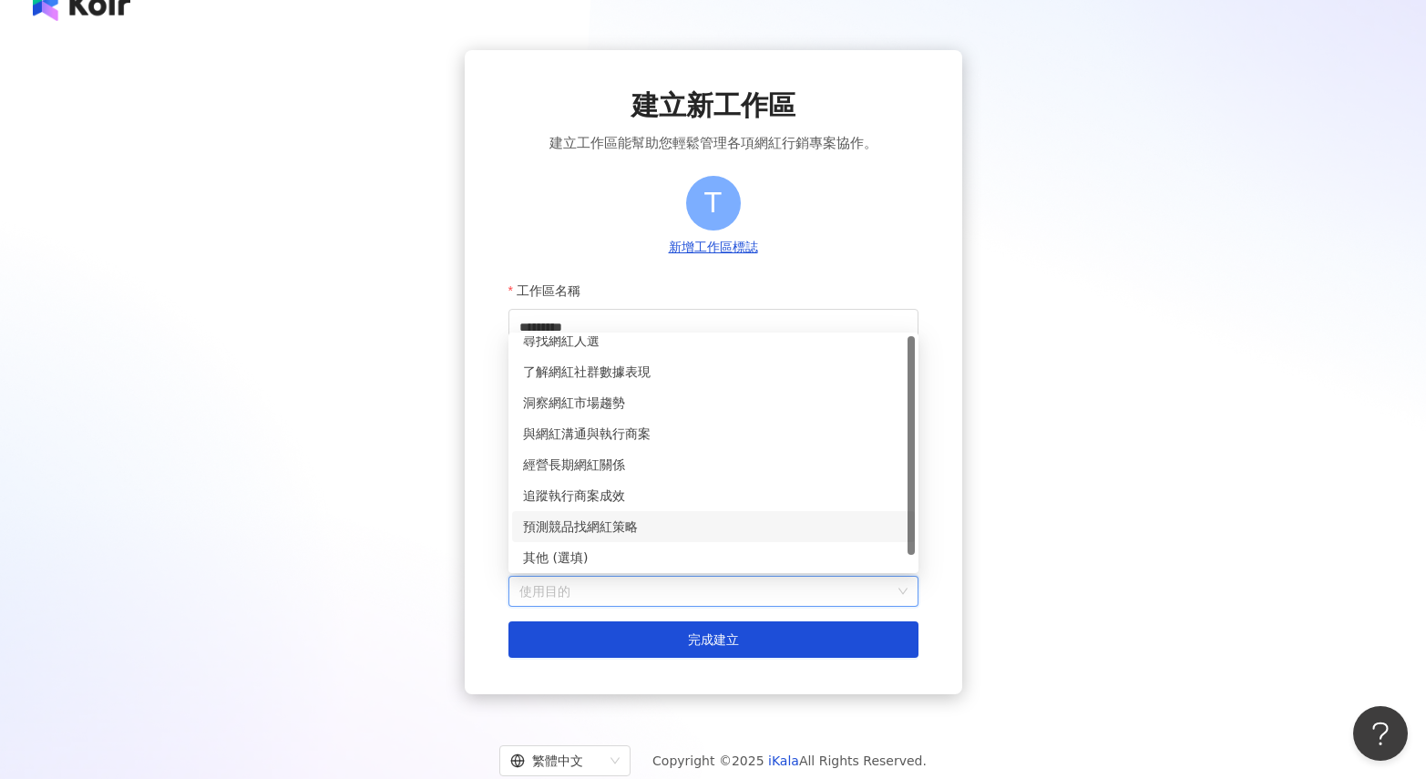
scroll to position [0, 0]
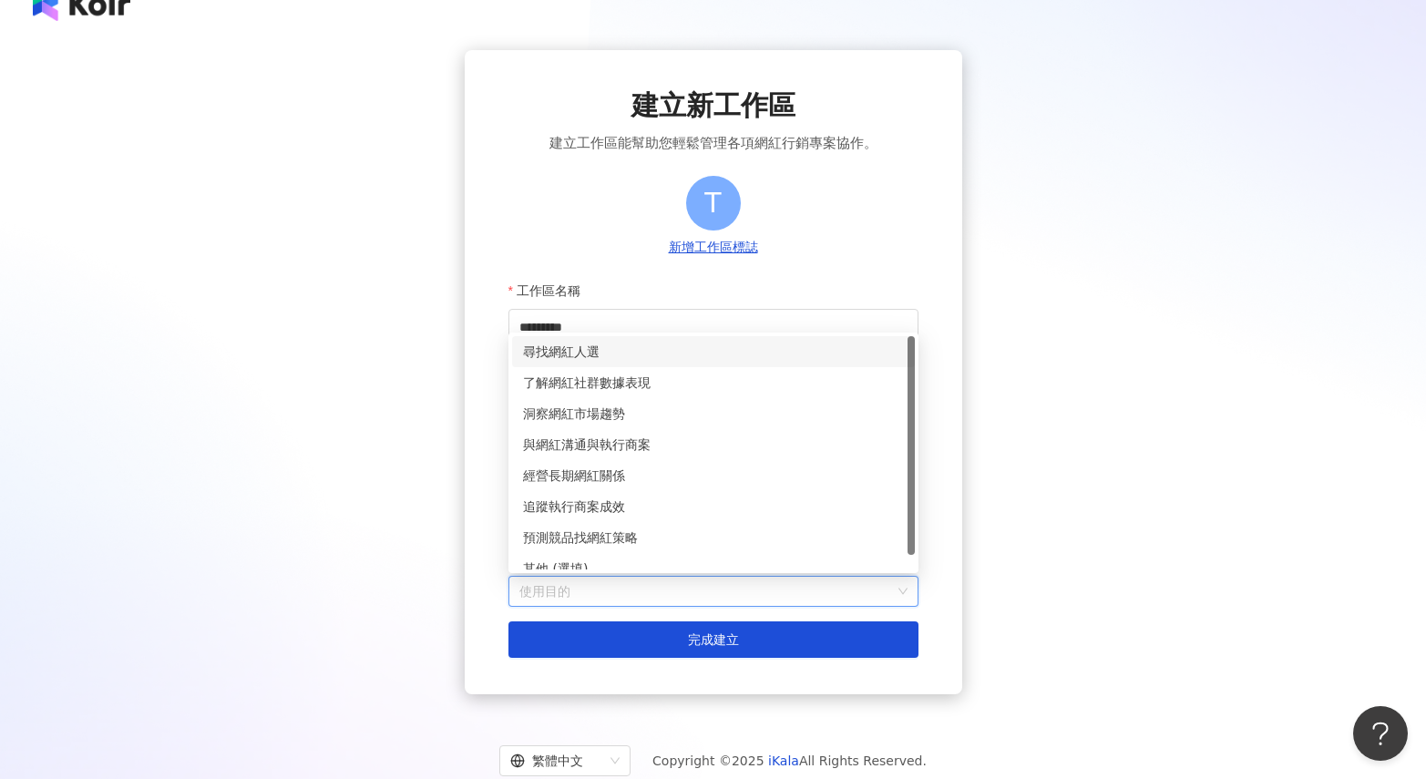
click at [631, 354] on div "尋找網紅人選" at bounding box center [713, 352] width 381 height 20
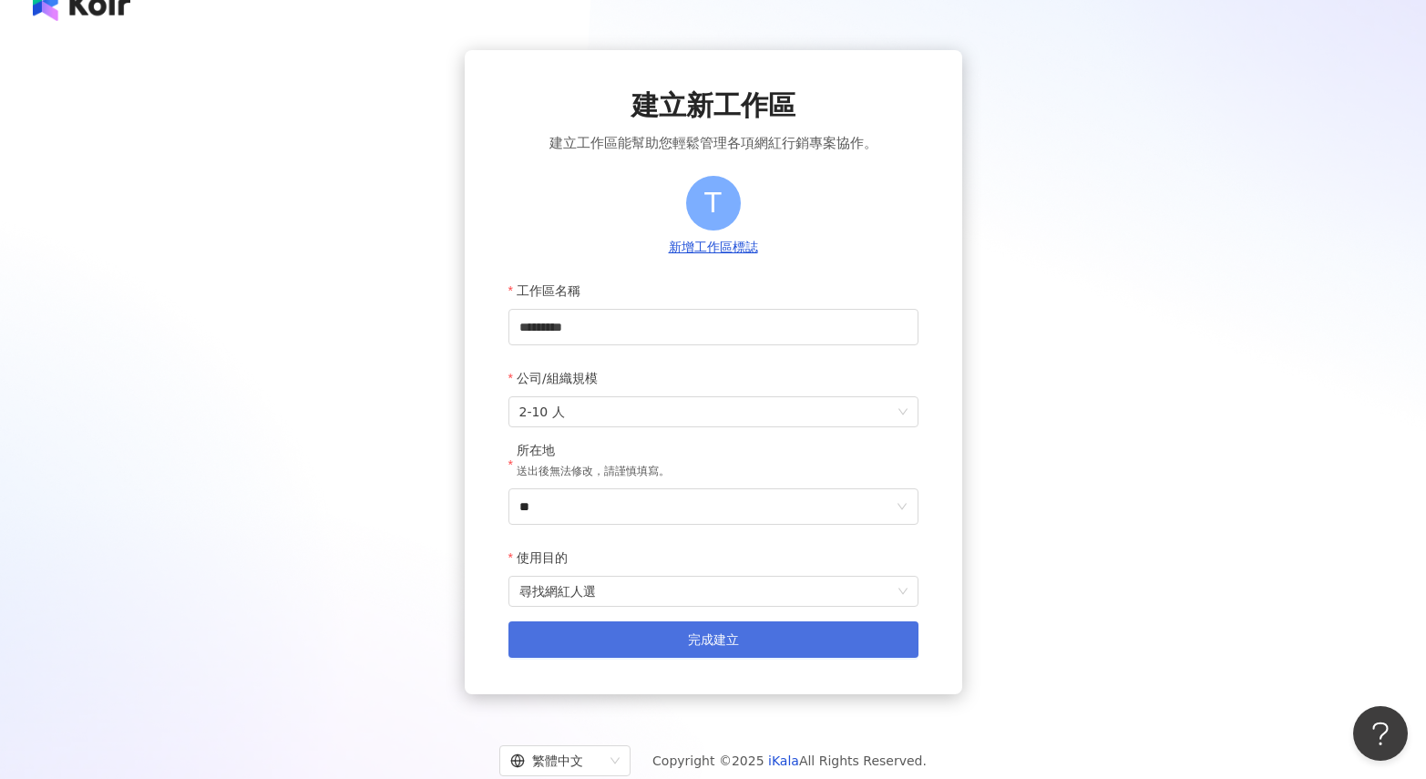
click at [722, 647] on span "完成建立" at bounding box center [713, 639] width 51 height 15
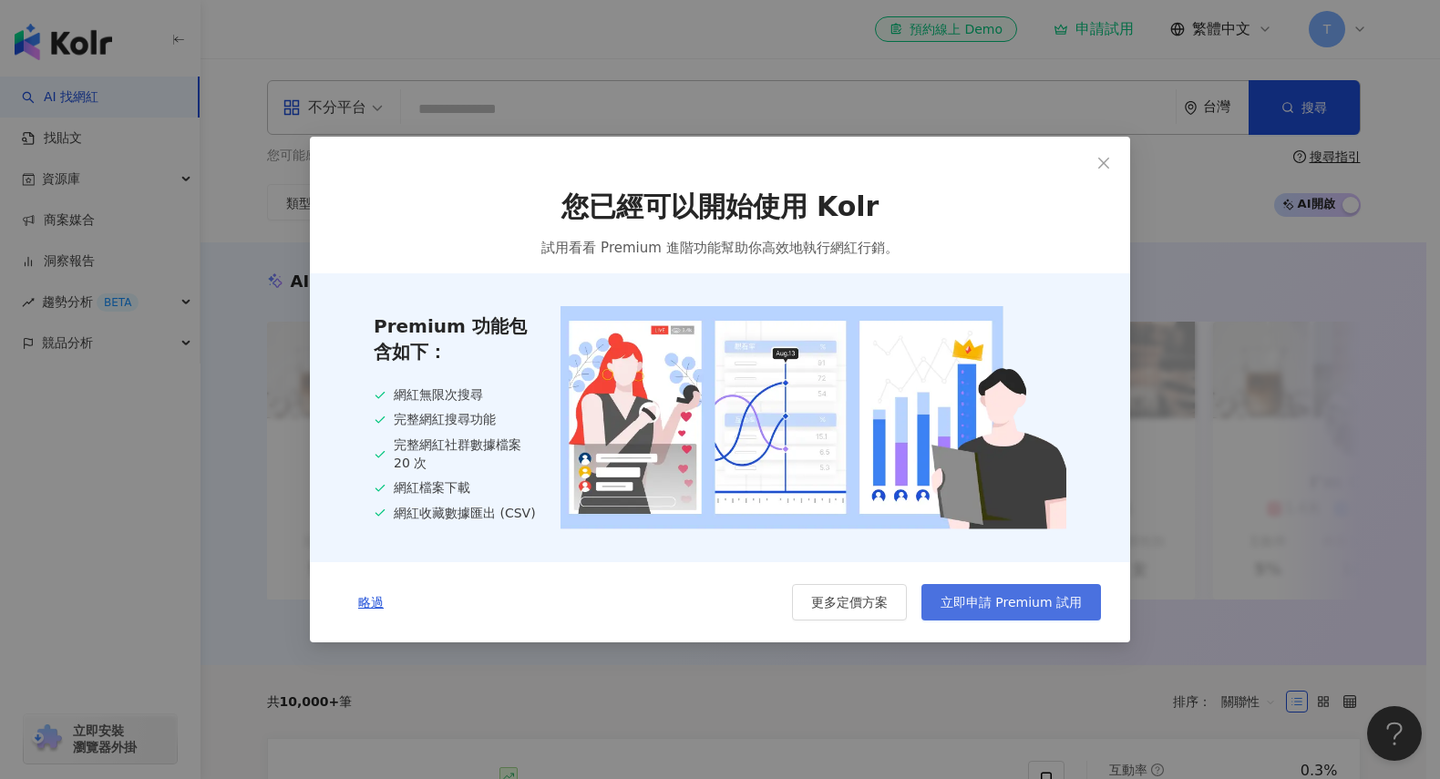
click at [1019, 609] on span "立即申請 Premium 試用" at bounding box center [1010, 602] width 141 height 15
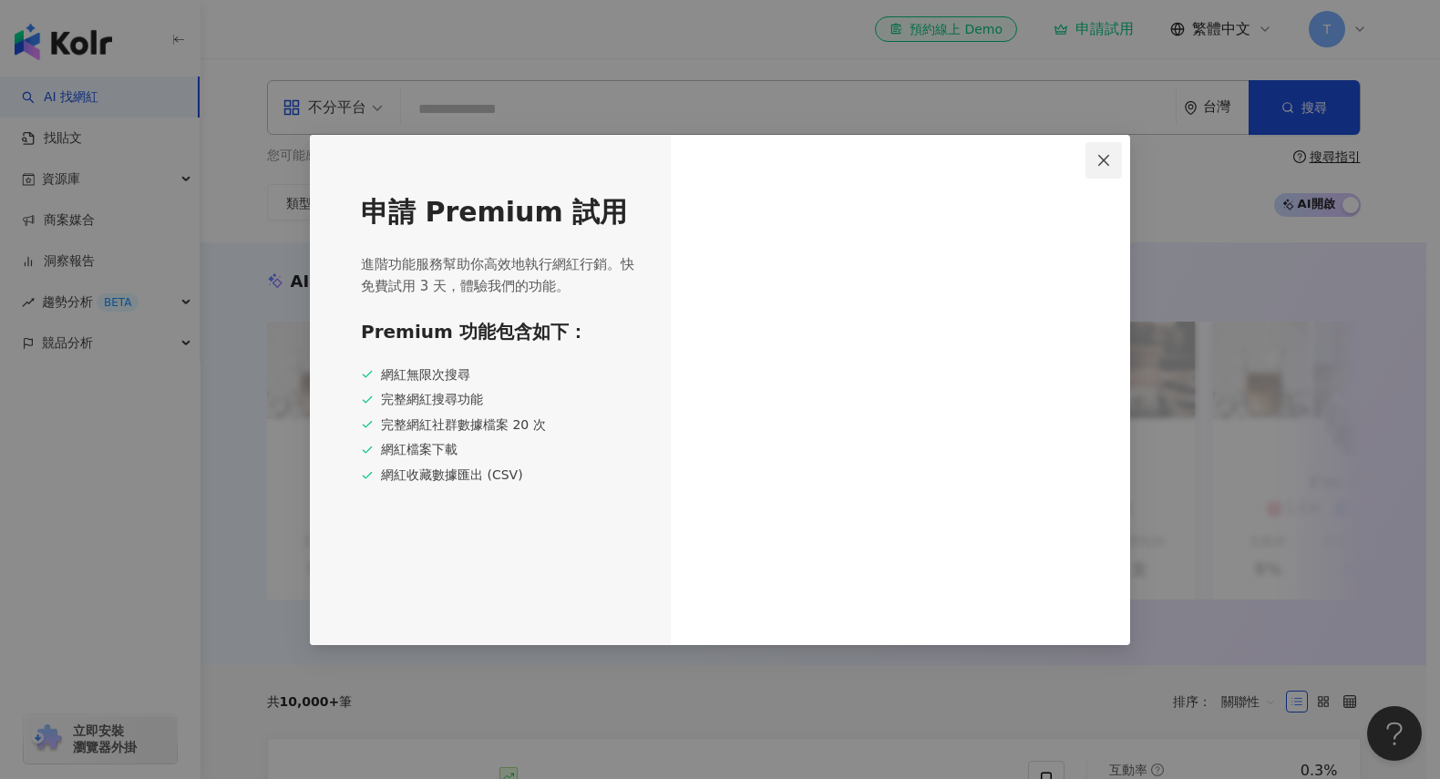
click at [1102, 163] on icon "close" at bounding box center [1103, 160] width 15 height 15
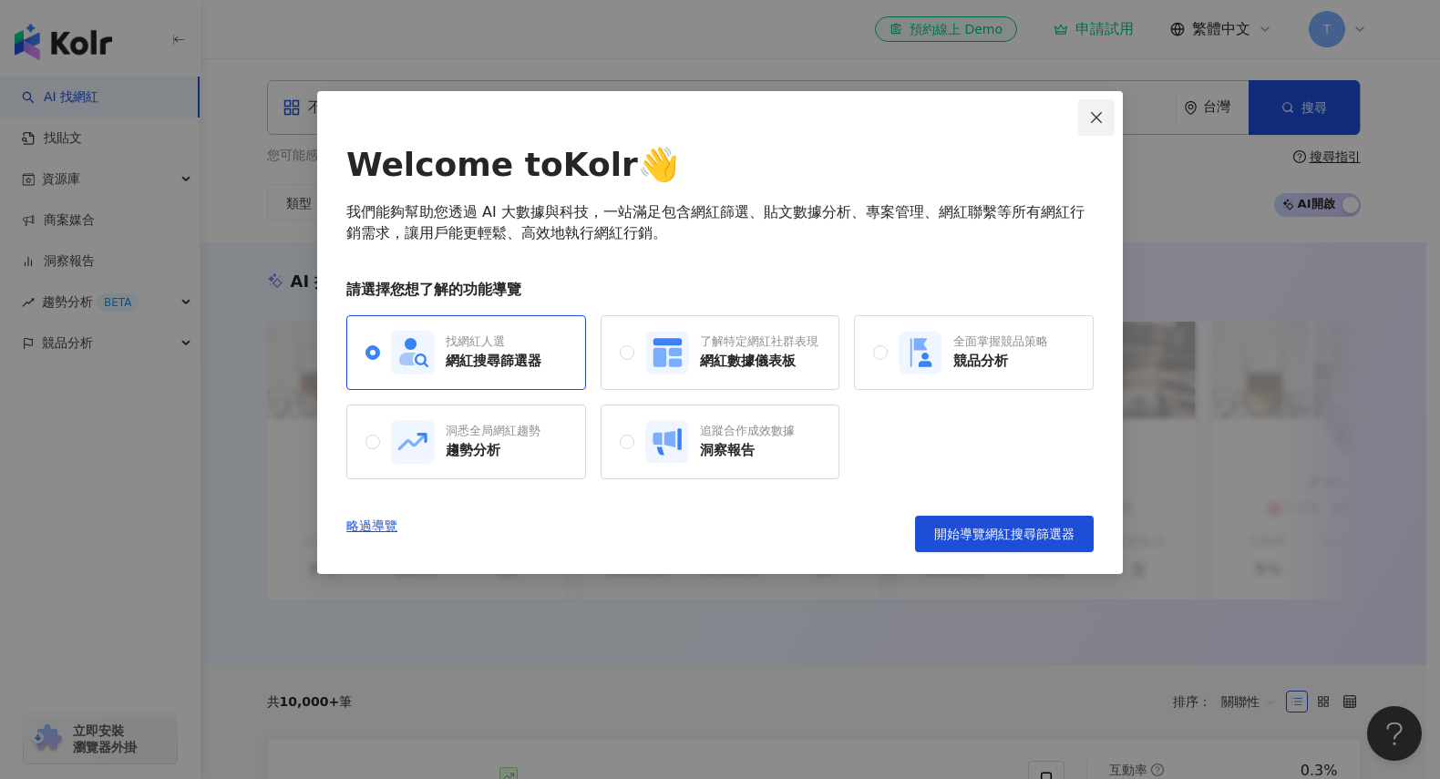
click at [1089, 116] on icon "close" at bounding box center [1096, 117] width 15 height 15
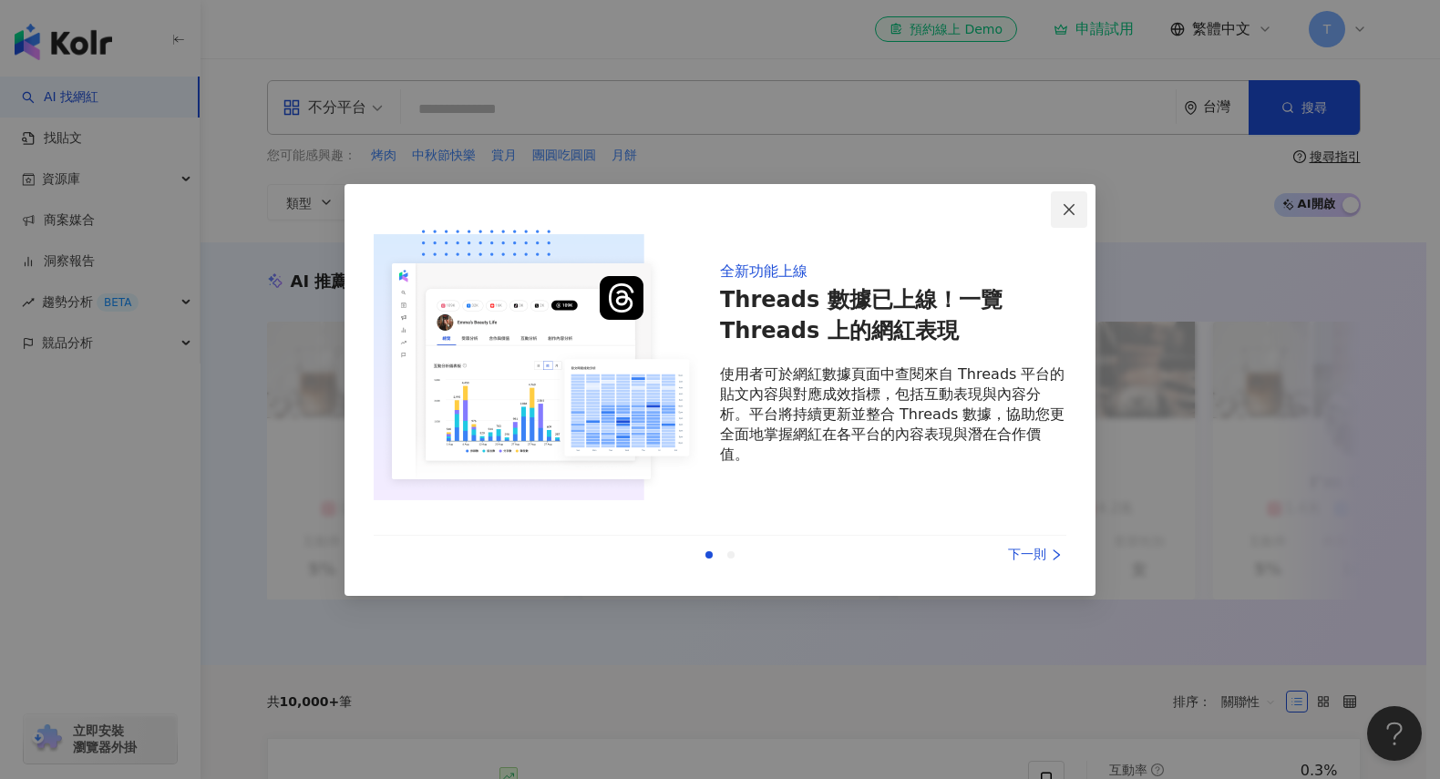
click at [1078, 210] on span "Close" at bounding box center [1069, 209] width 36 height 15
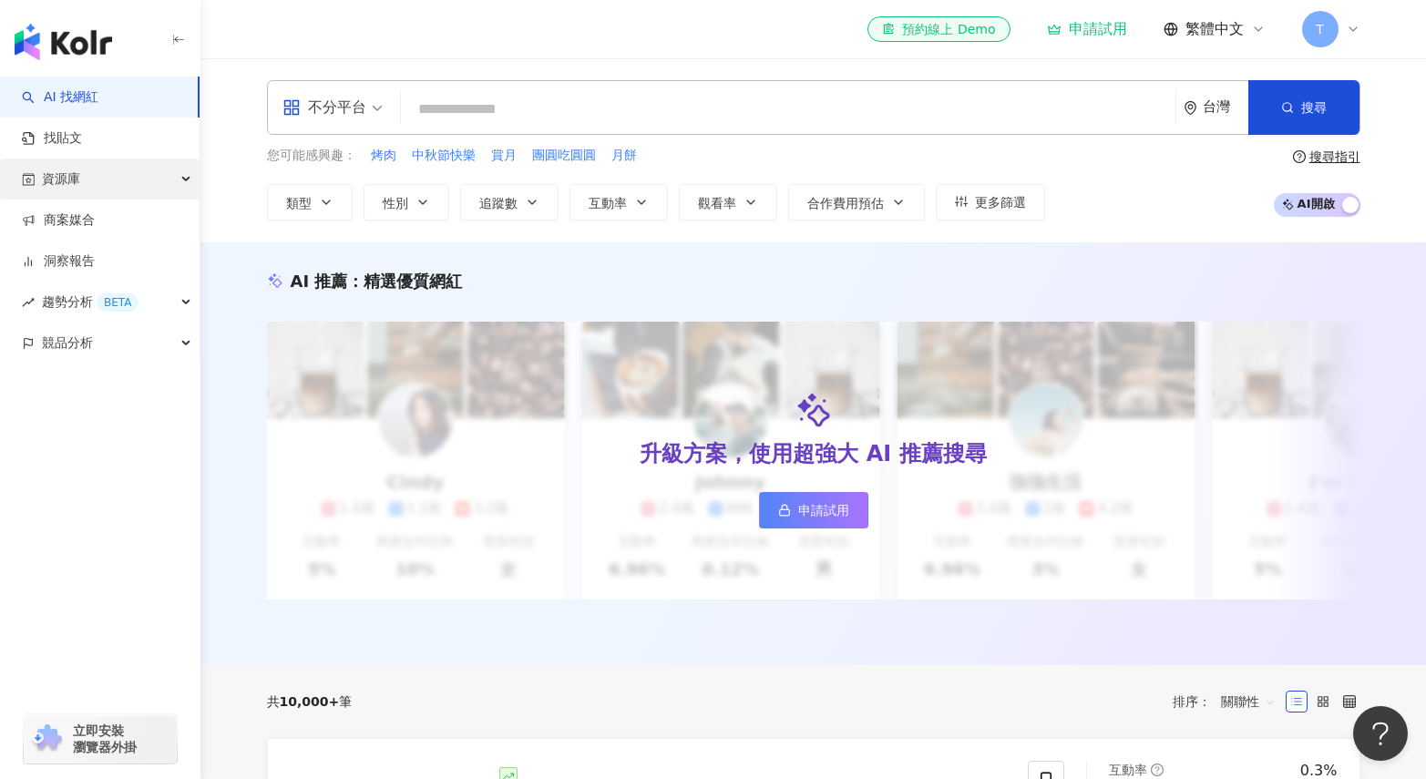
click at [186, 173] on div "資源庫" at bounding box center [100, 179] width 200 height 41
click at [616, 108] on input "search" at bounding box center [788, 109] width 760 height 35
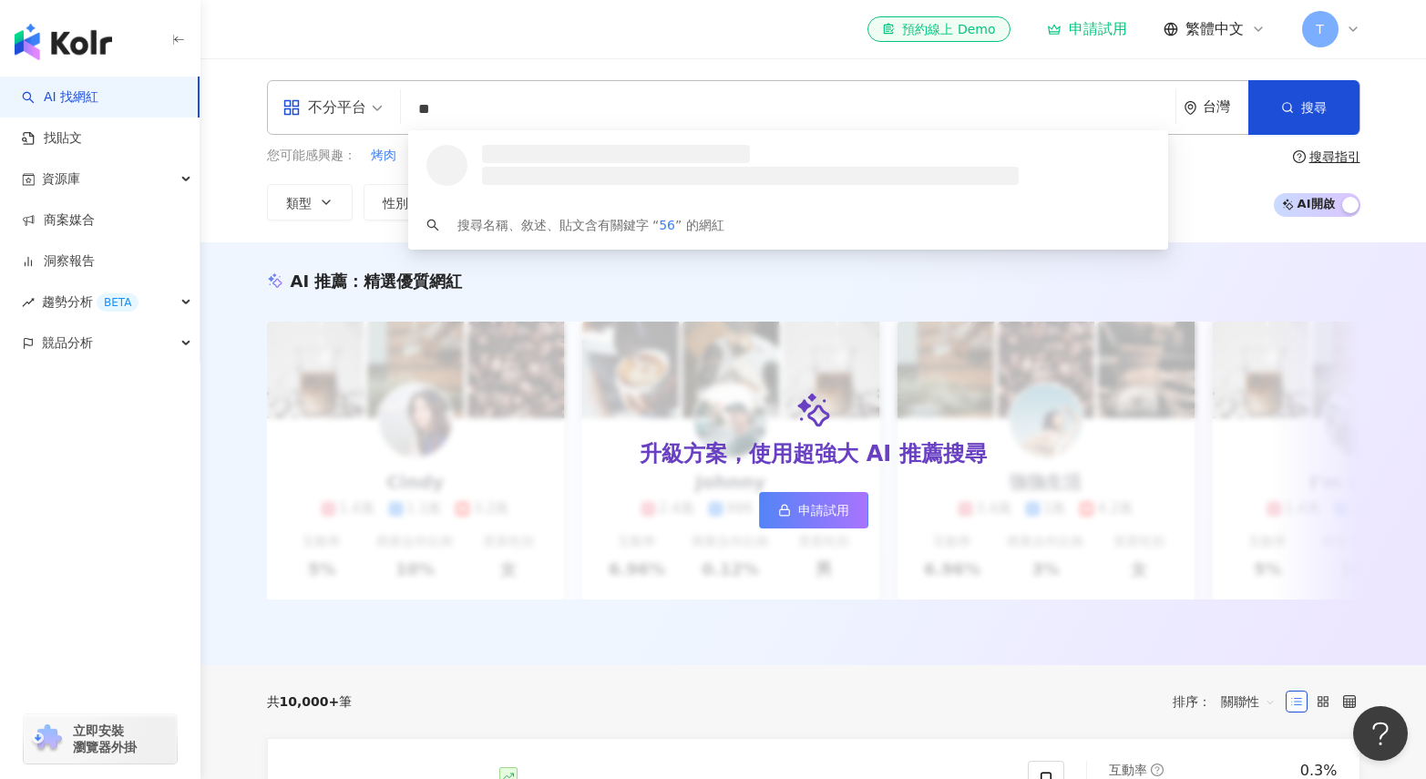
type input "*"
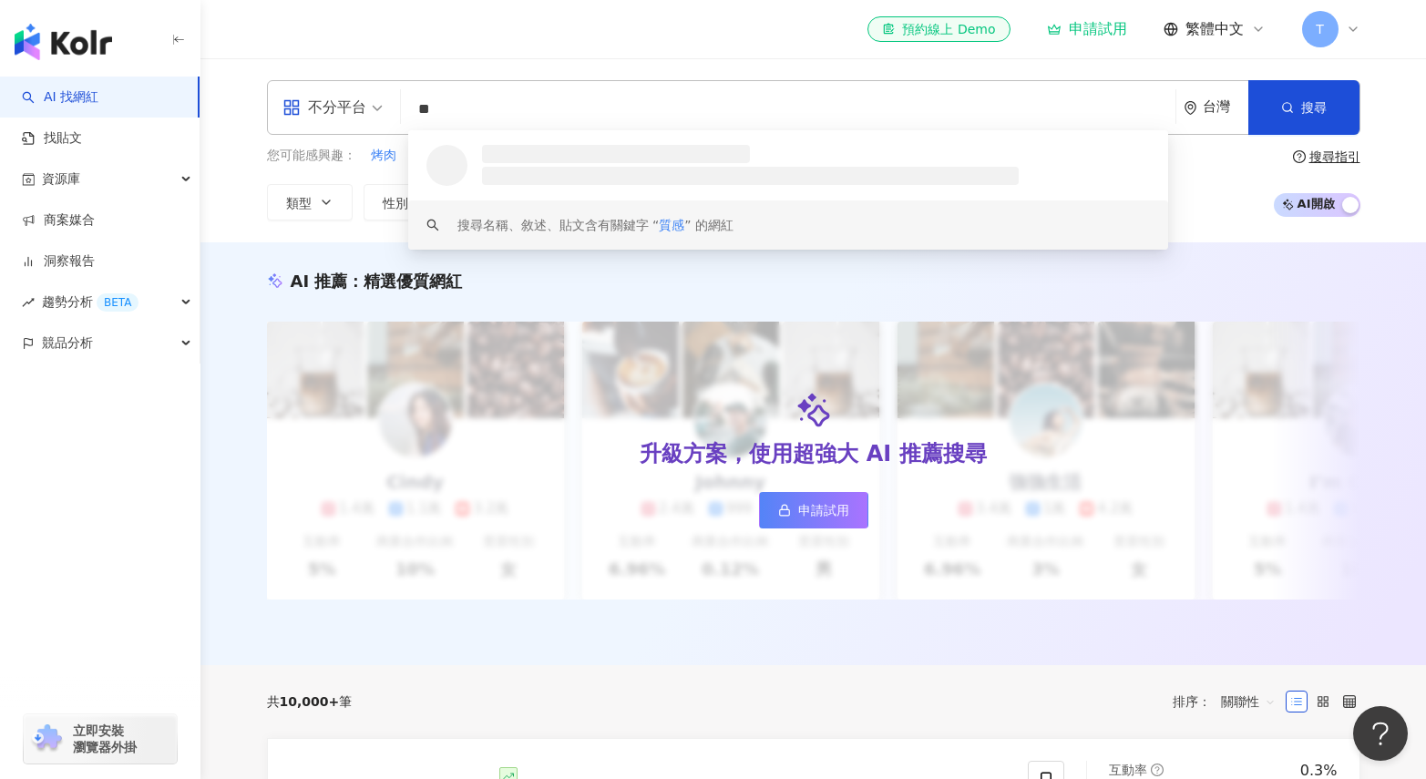
type input "**"
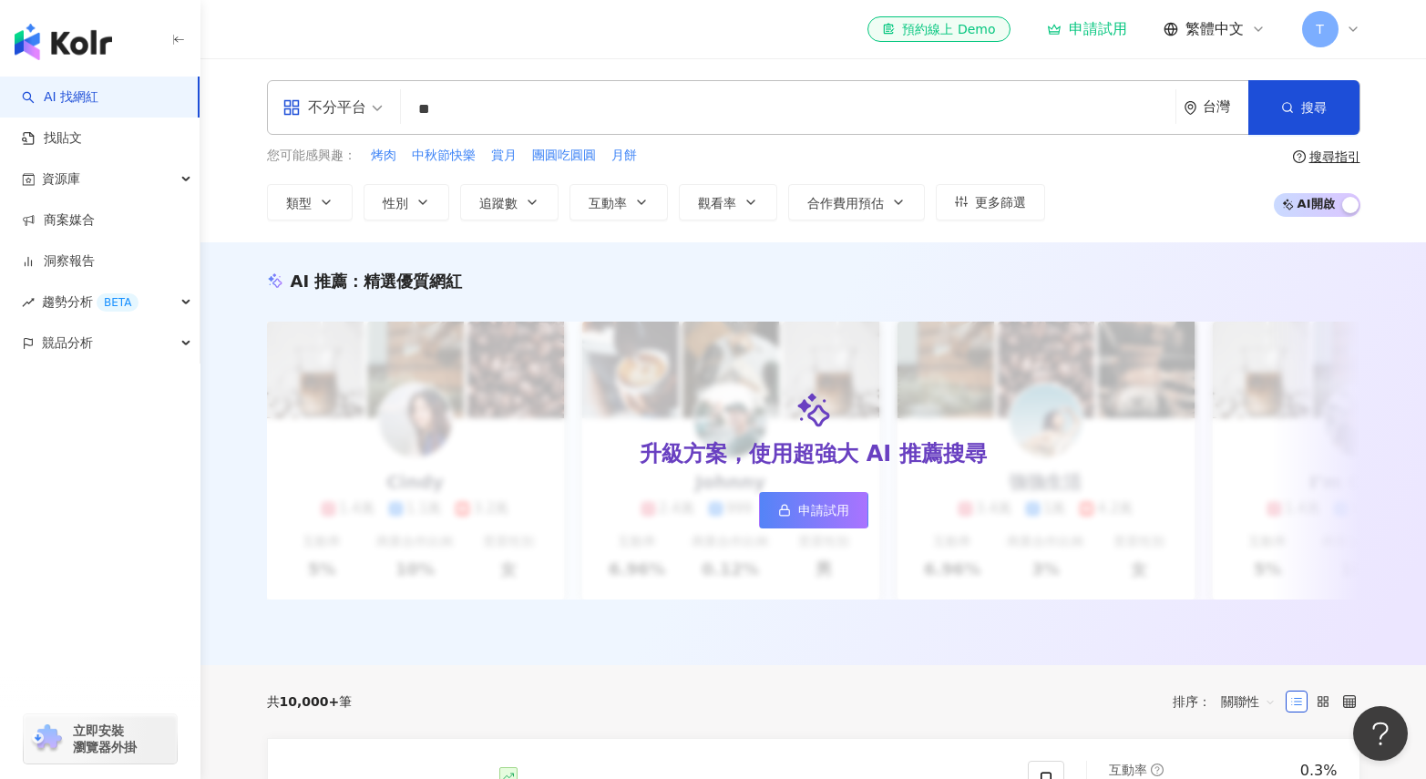
click at [235, 185] on div "不分平台 ** 台灣 搜尋 loading keyword 搜尋名稱、敘述、貼文含有關鍵字 “ 質感 ” 的網紅 您可能感興趣： 烤肉 中秋節快樂 賞月 團圓…" at bounding box center [814, 150] width 1166 height 140
click at [982, 193] on button "更多篩選" at bounding box center [990, 202] width 109 height 36
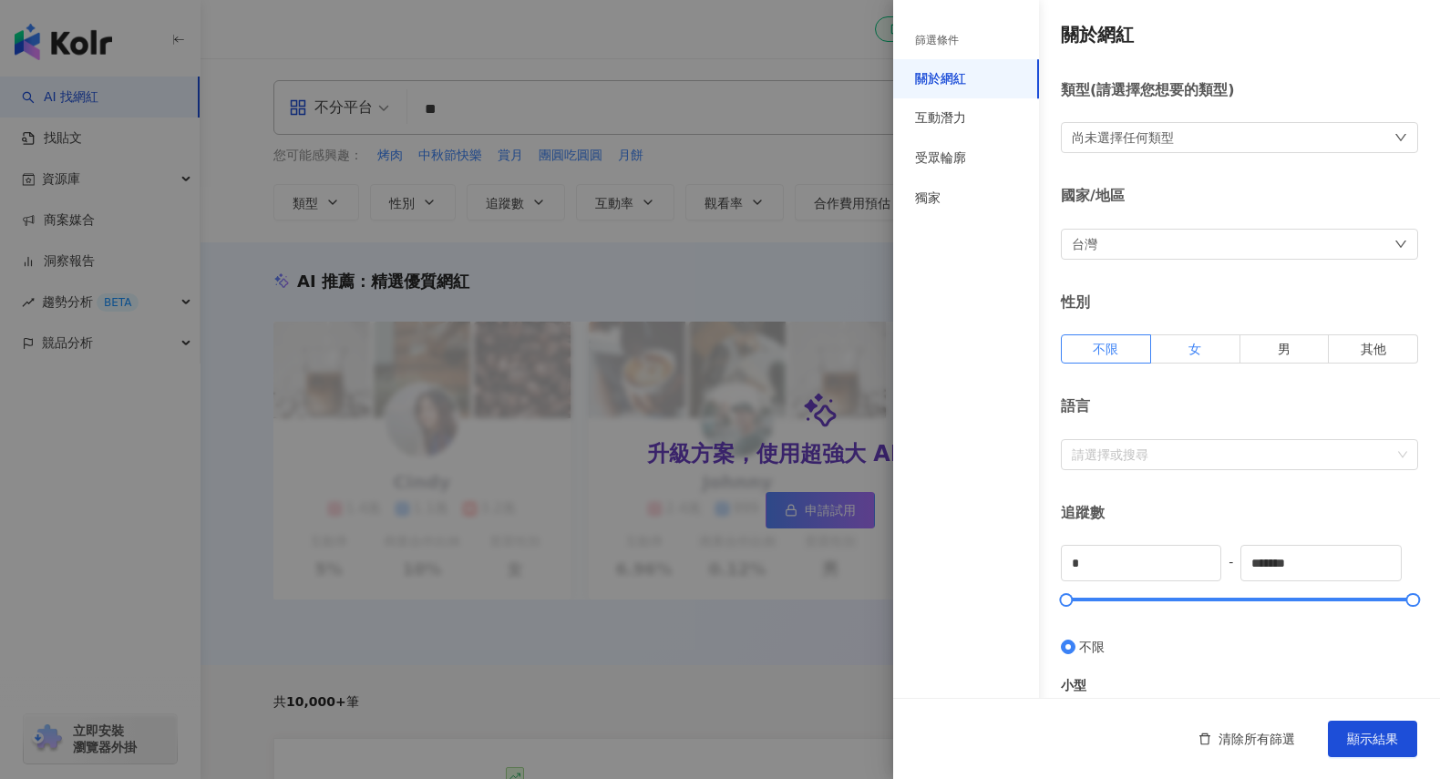
click at [1180, 345] on label "女" at bounding box center [1195, 348] width 89 height 29
drag, startPoint x: 1065, startPoint y: 601, endPoint x: 1099, endPoint y: 608, distance: 34.3
click at [1099, 605] on div at bounding box center [1101, 600] width 10 height 10
click at [1143, 571] on input "******" at bounding box center [1140, 563] width 159 height 35
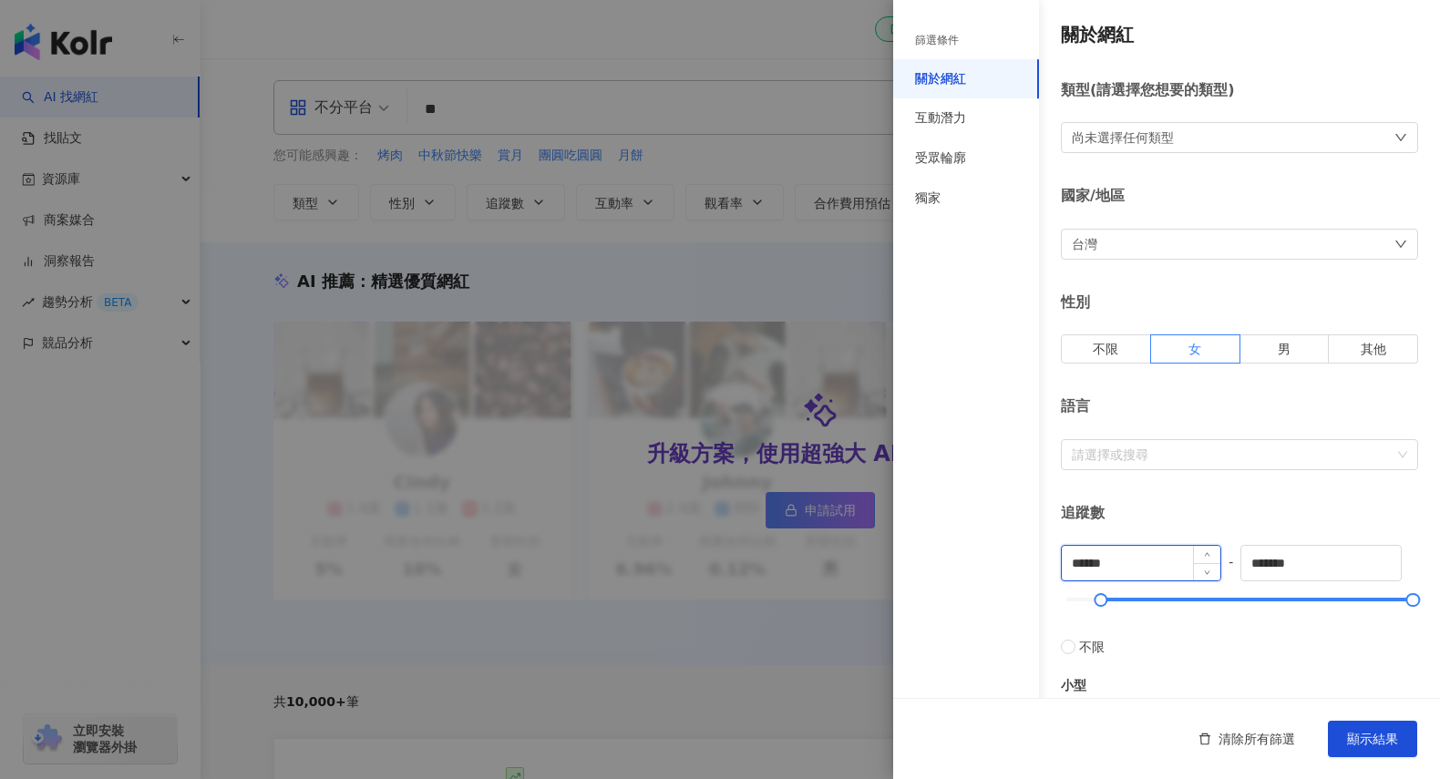
click at [1138, 567] on input "******" at bounding box center [1140, 563] width 159 height 35
click at [1131, 567] on input "******" at bounding box center [1140, 563] width 159 height 35
type input "******"
click at [1318, 559] on input "*******" at bounding box center [1320, 563] width 159 height 35
click at [1334, 517] on div "追蹤數" at bounding box center [1239, 513] width 357 height 20
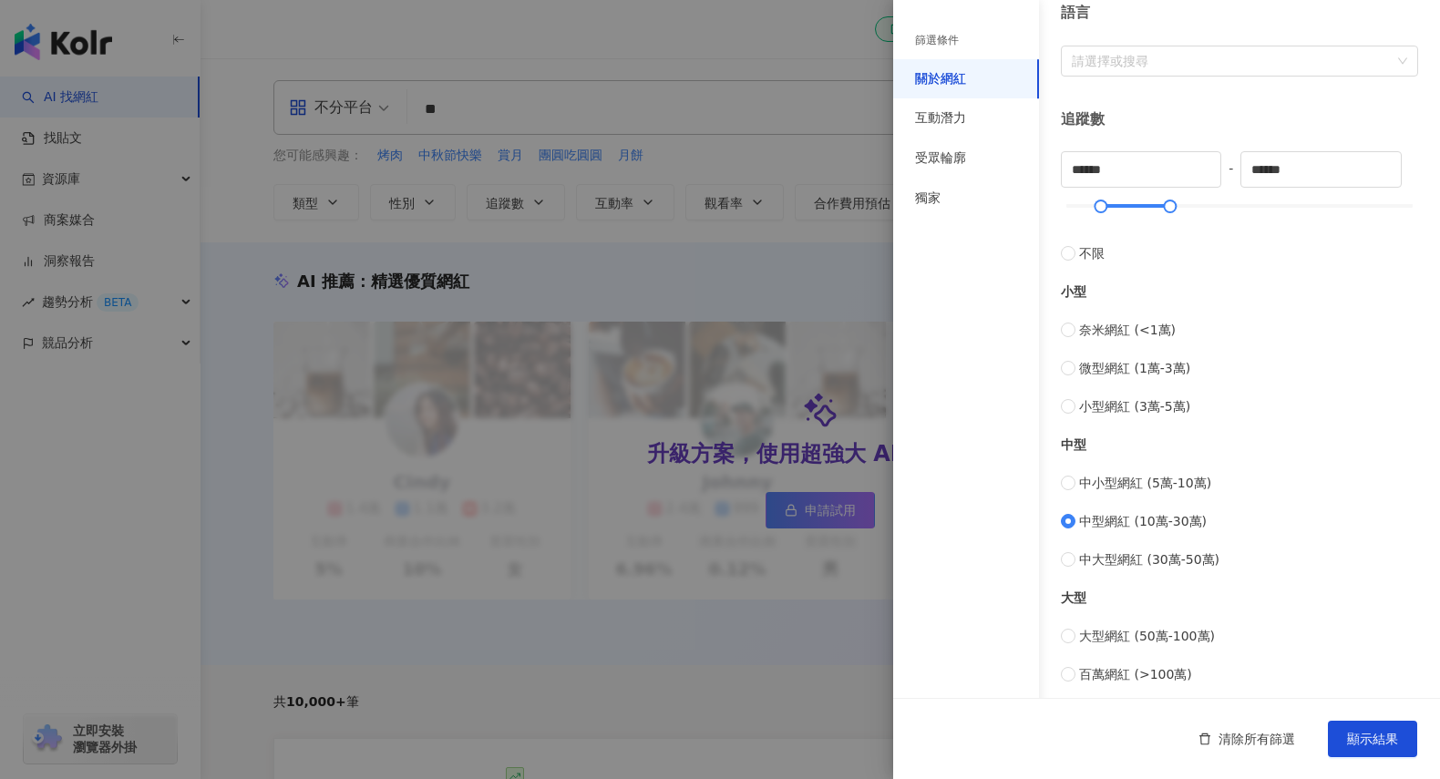
scroll to position [295, 0]
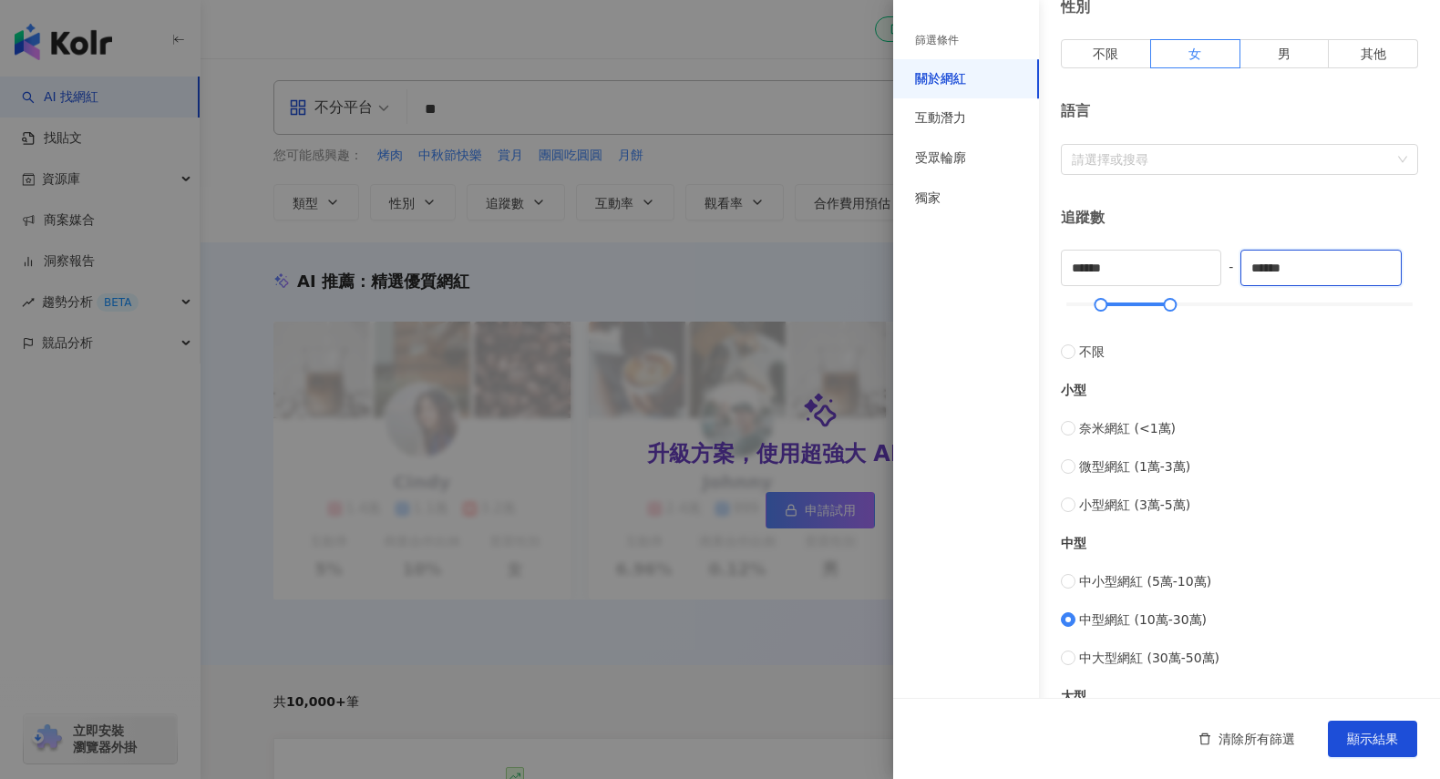
drag, startPoint x: 1305, startPoint y: 275, endPoint x: 1230, endPoint y: 273, distance: 74.7
click at [1231, 272] on div "****** - ****** 不限 小型 奈米網紅 (<1萬) 微型網紅 (1萬-3萬) 小型網紅 (3萬-5萬) 中型 中小型網紅 (5萬-10萬) 中型…" at bounding box center [1239, 516] width 357 height 533
type input "******"
click at [981, 417] on div "篩選條件 關於網紅 互動潛力 受眾輪廓 獨家" at bounding box center [966, 400] width 146 height 757
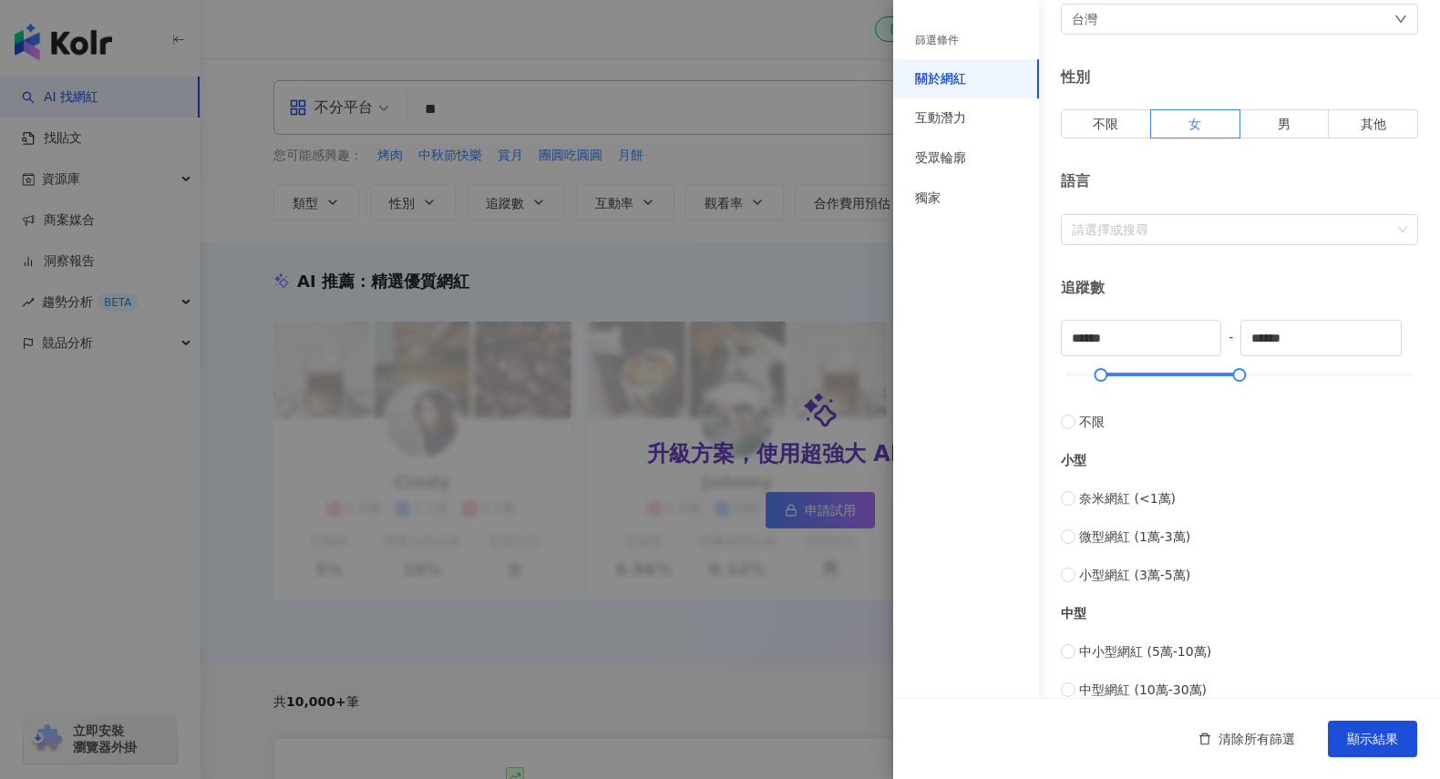
scroll to position [0, 0]
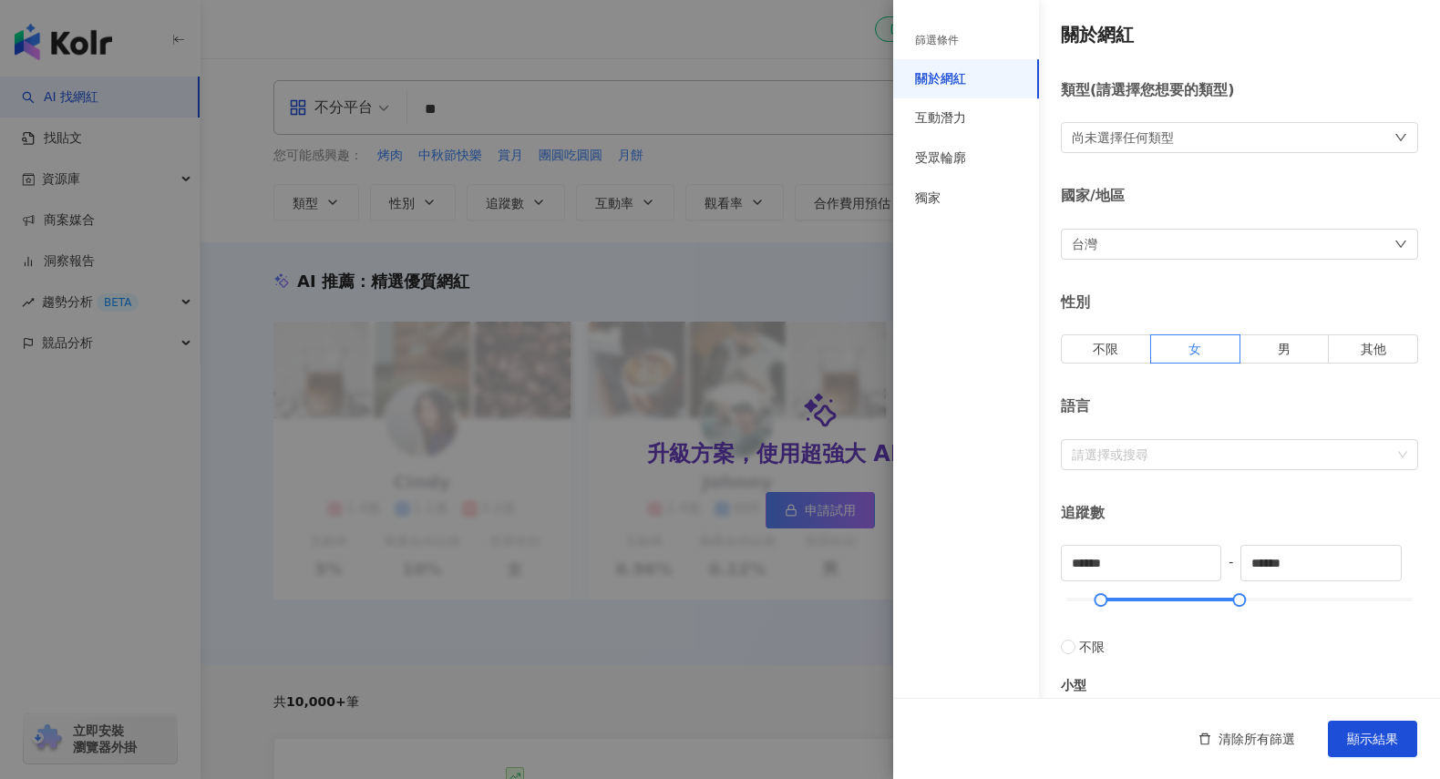
click at [1172, 139] on div "尚未選擇任何類型" at bounding box center [1123, 138] width 102 height 20
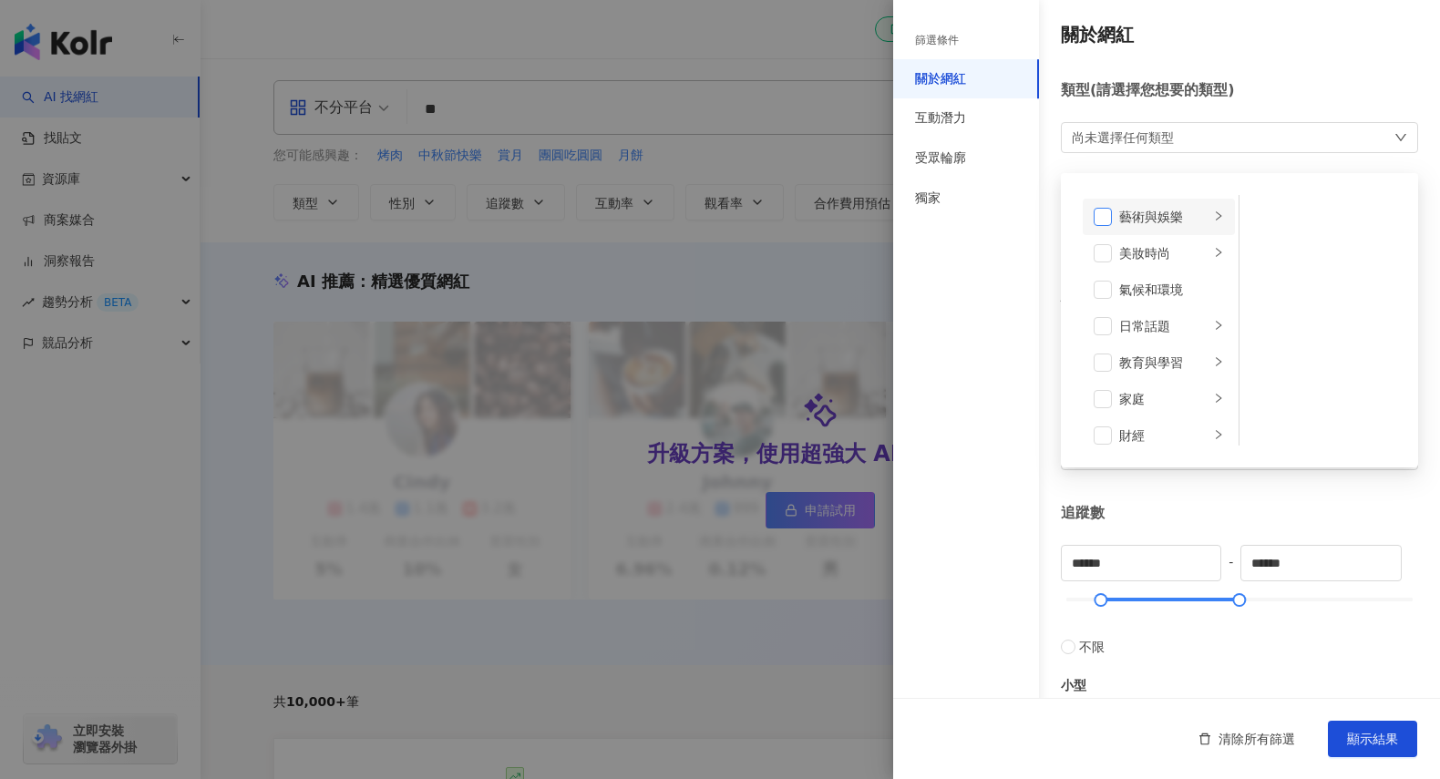
click at [1103, 211] on span at bounding box center [1102, 217] width 18 height 18
click at [1204, 216] on li "藝術與娛樂" at bounding box center [1158, 218] width 152 height 36
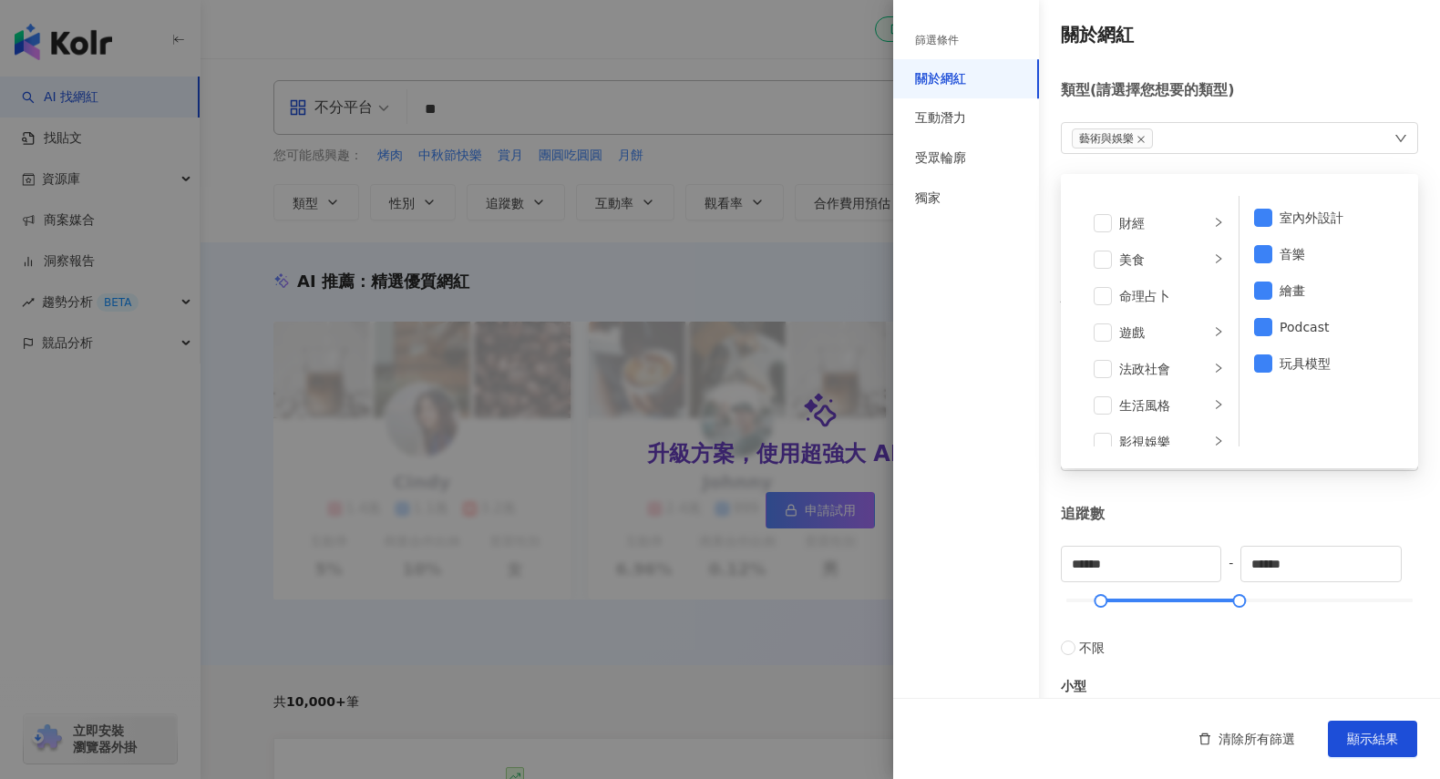
scroll to position [297, 0]
click at [1099, 321] on span at bounding box center [1102, 322] width 18 height 18
click at [1139, 268] on div "影視娛樂" at bounding box center [1164, 271] width 90 height 20
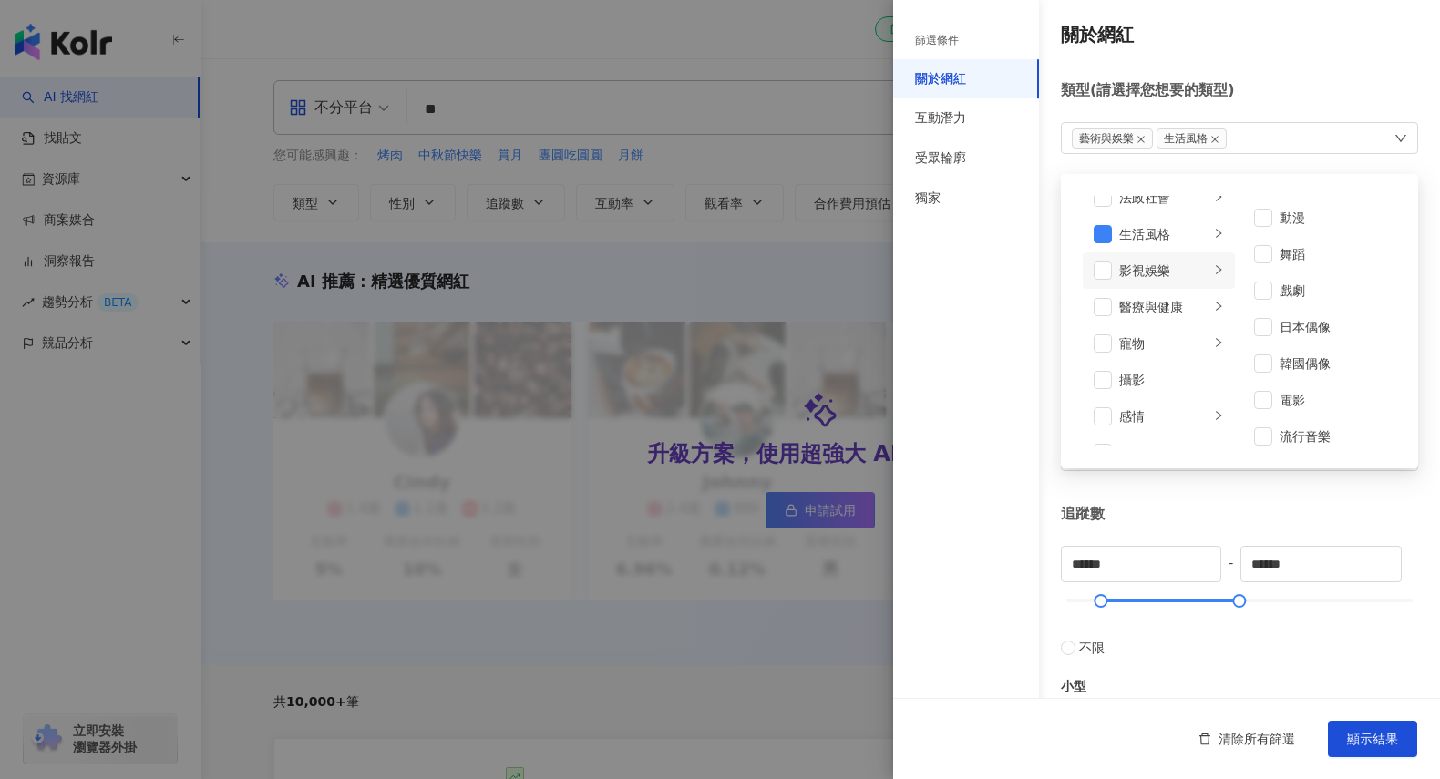
click at [1215, 268] on icon "right" at bounding box center [1217, 269] width 5 height 9
click at [1213, 227] on div at bounding box center [1218, 234] width 11 height 17
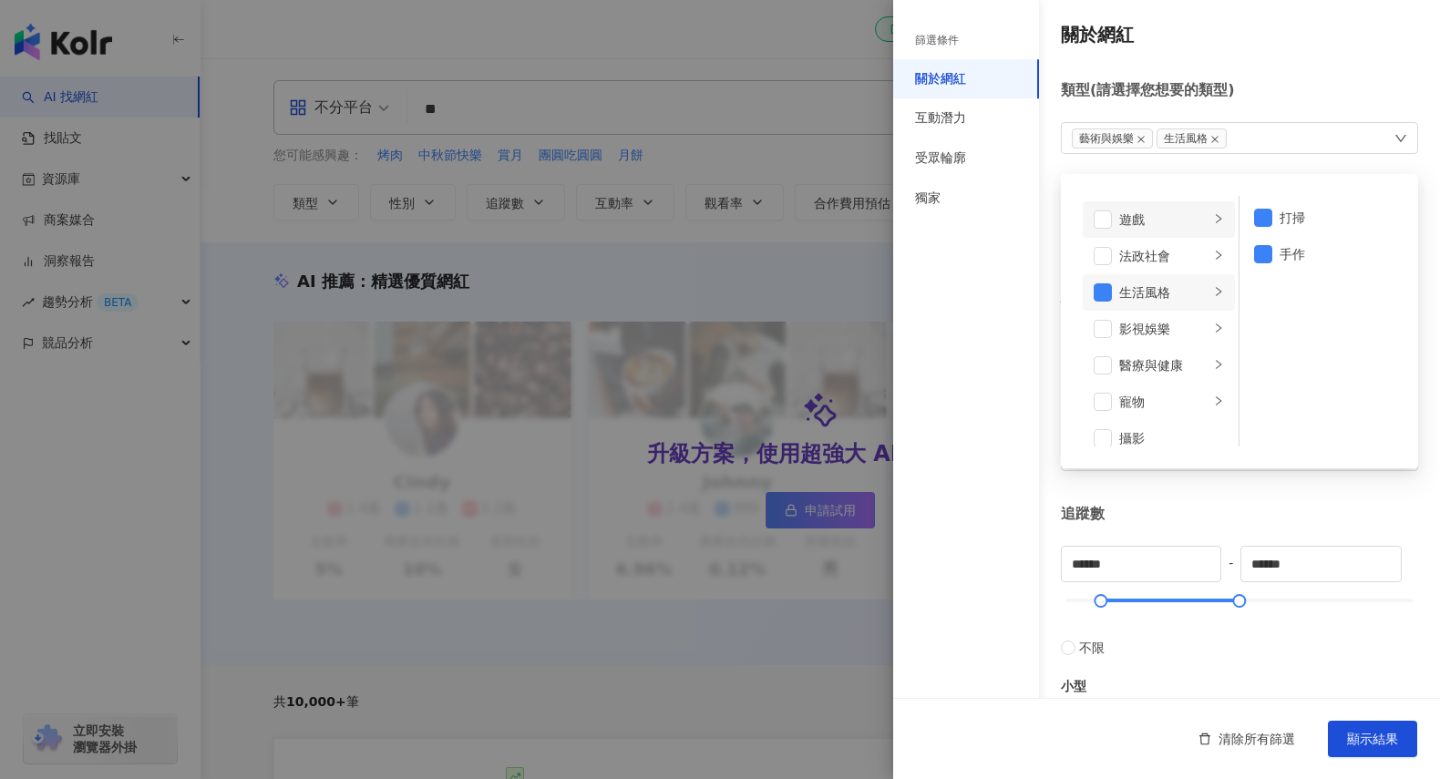
scroll to position [273, 0]
click at [1108, 347] on span at bounding box center [1102, 345] width 18 height 18
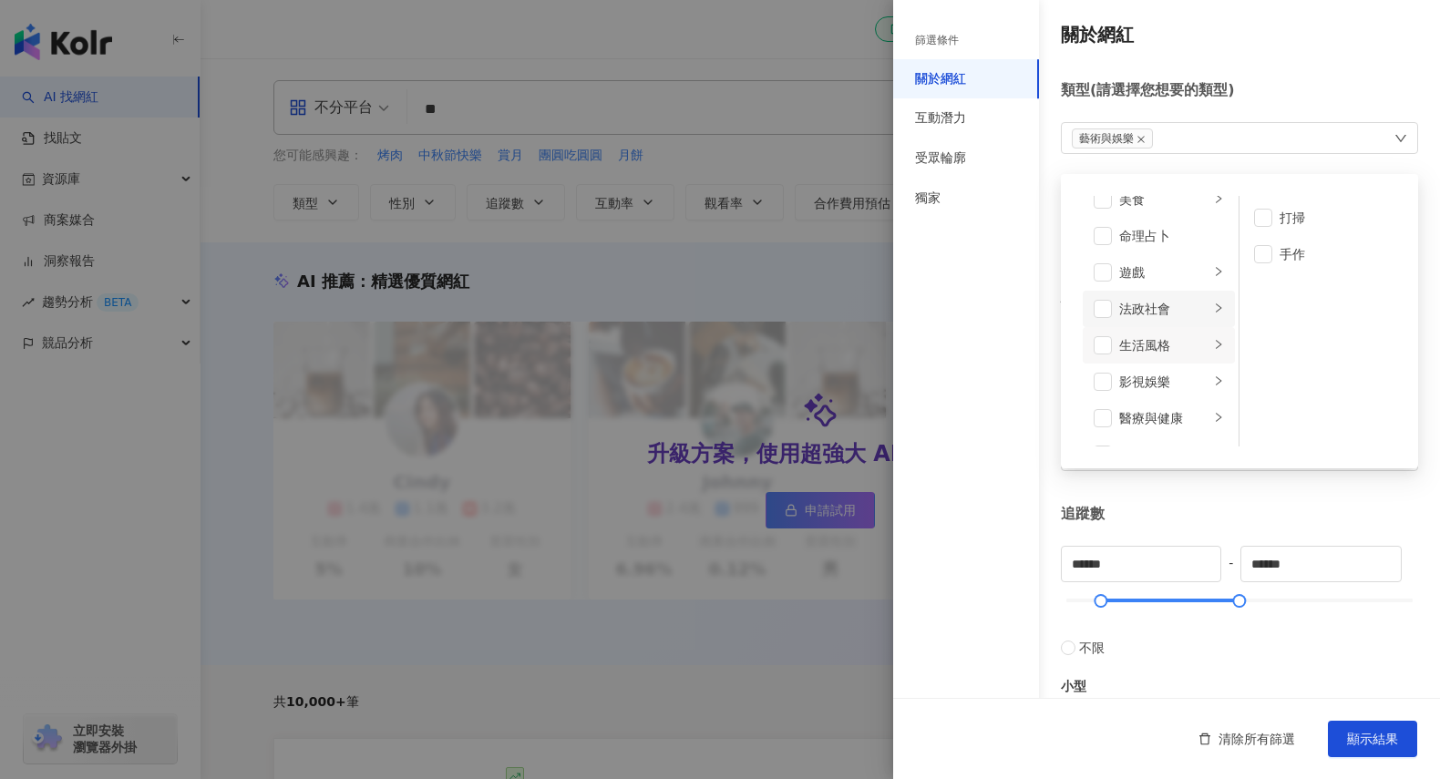
click at [1151, 306] on div "法政社會" at bounding box center [1164, 309] width 90 height 20
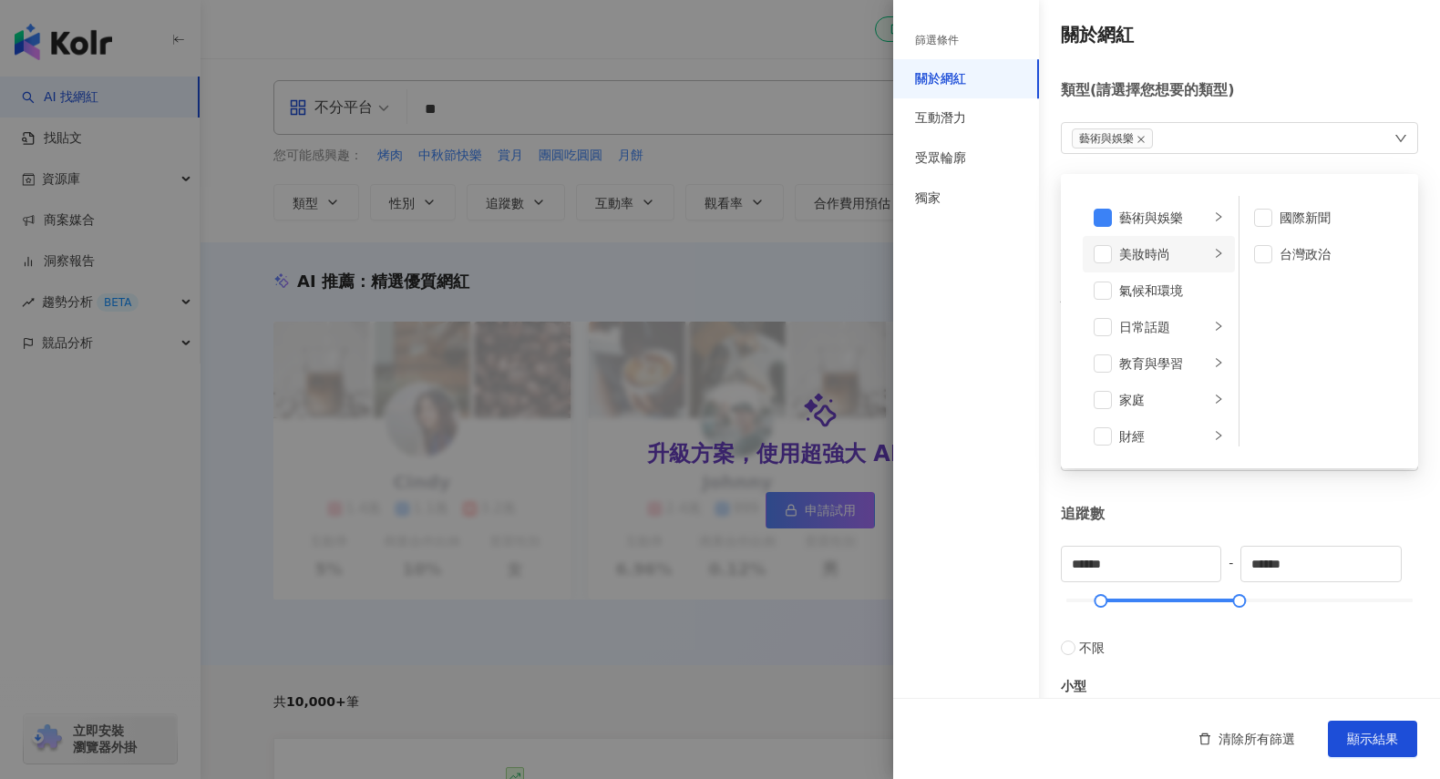
click at [1164, 255] on div "美妝時尚" at bounding box center [1164, 254] width 90 height 20
click at [1258, 291] on span at bounding box center [1263, 283] width 18 height 18
click at [1260, 390] on span at bounding box center [1263, 393] width 18 height 18
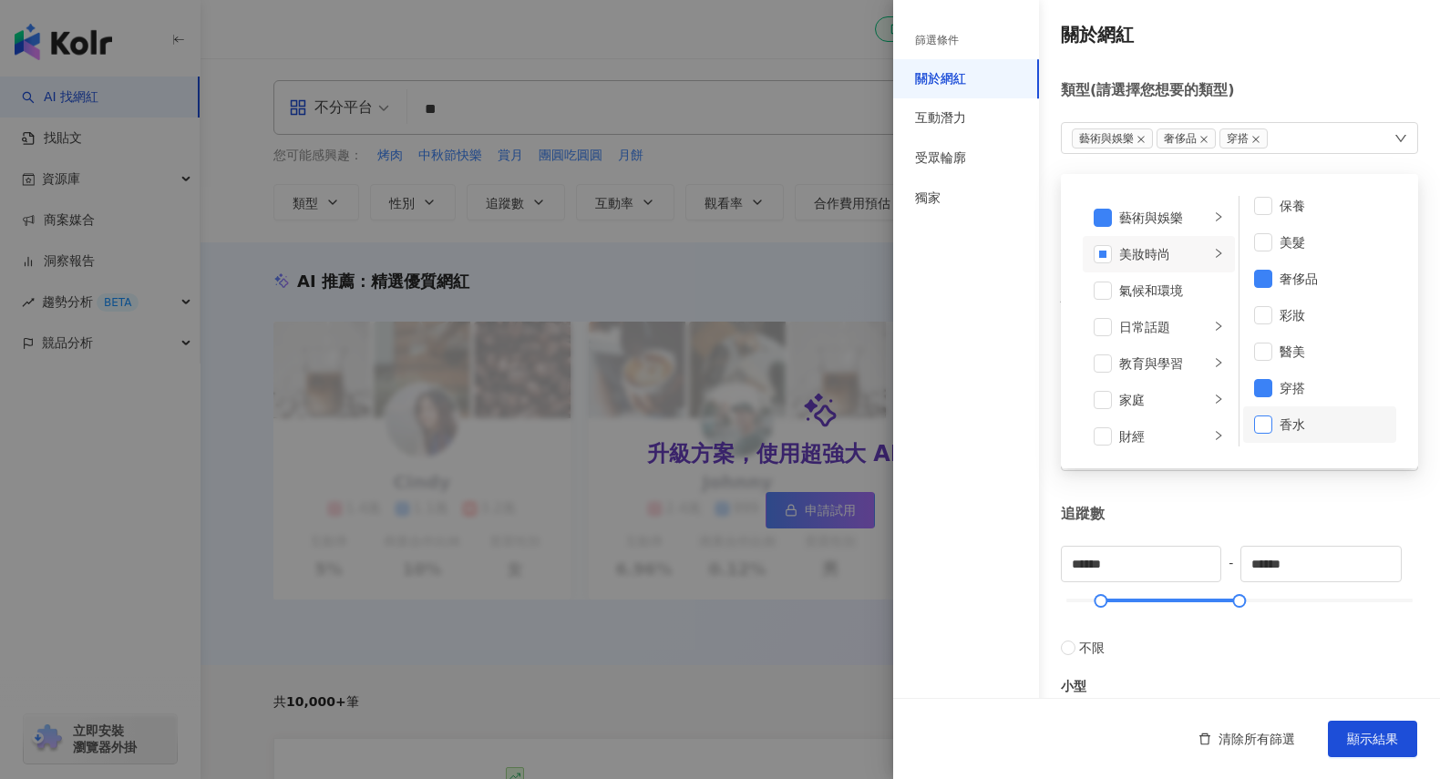
click at [1257, 425] on span at bounding box center [1263, 424] width 18 height 18
click at [1174, 291] on div "氣候和環境" at bounding box center [1171, 291] width 105 height 20
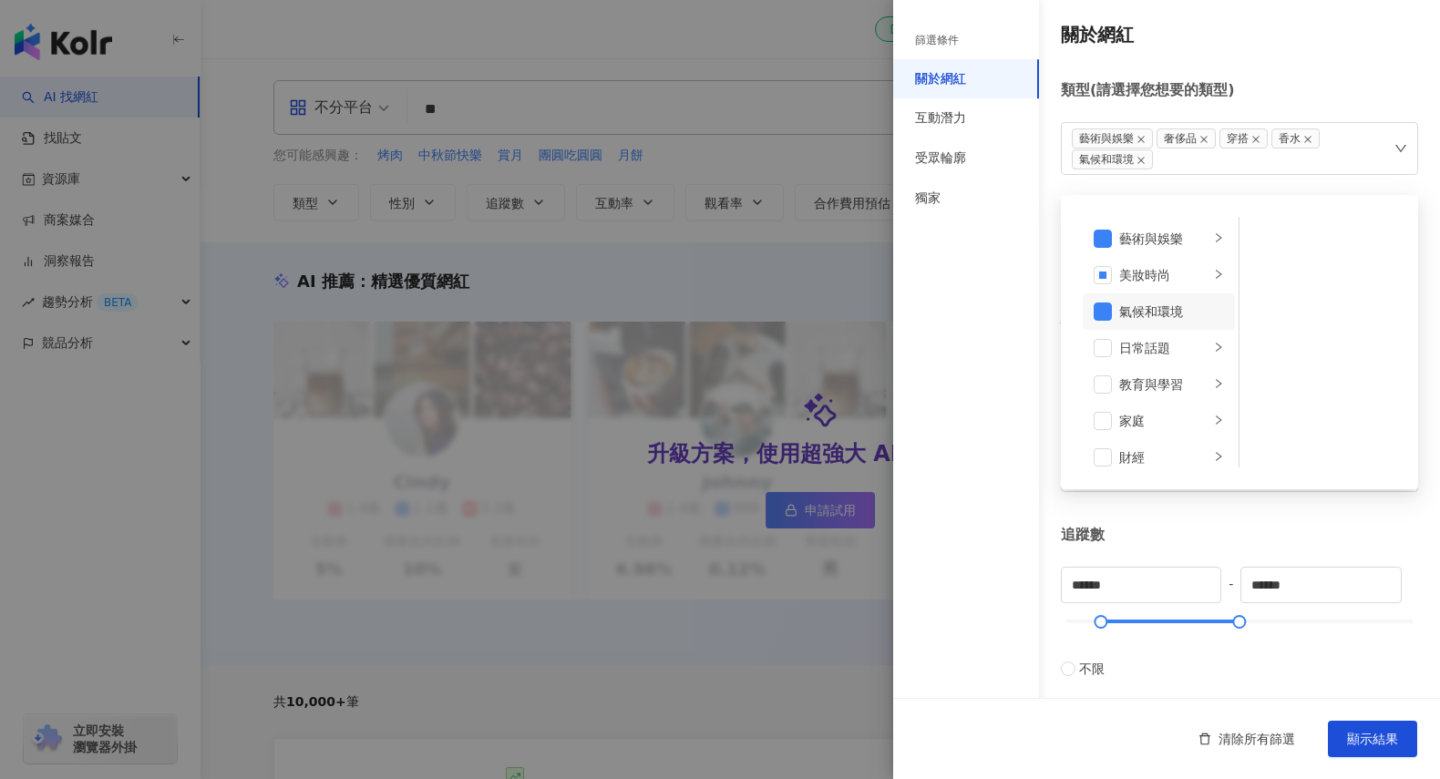
click at [1144, 312] on div "氣候和環境" at bounding box center [1171, 312] width 105 height 20
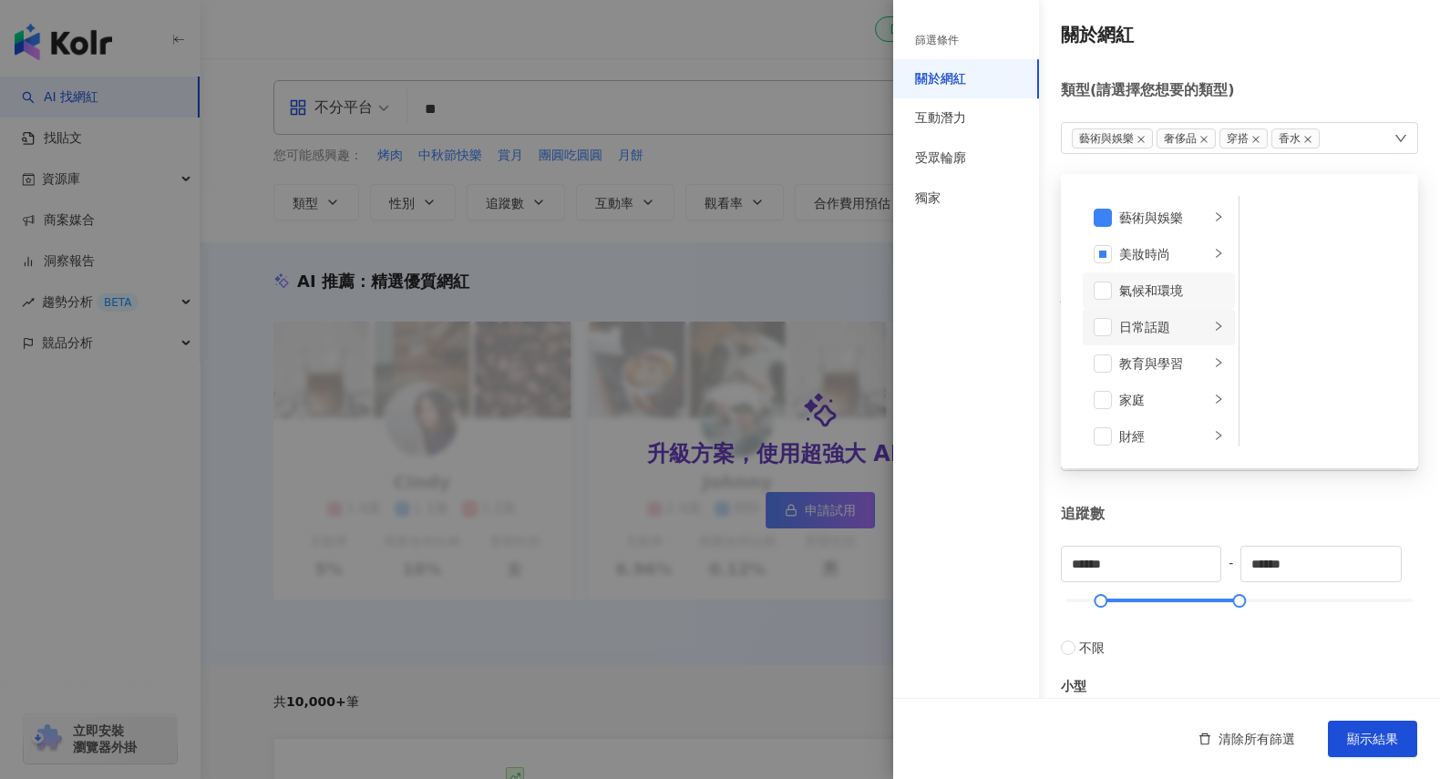
click at [1174, 323] on div "日常話題" at bounding box center [1164, 327] width 90 height 20
click at [1173, 220] on div "藝術與娛樂" at bounding box center [1164, 218] width 90 height 20
click at [1163, 364] on div "教育與學習" at bounding box center [1164, 364] width 90 height 20
click at [1162, 326] on div "日常話題" at bounding box center [1164, 327] width 90 height 20
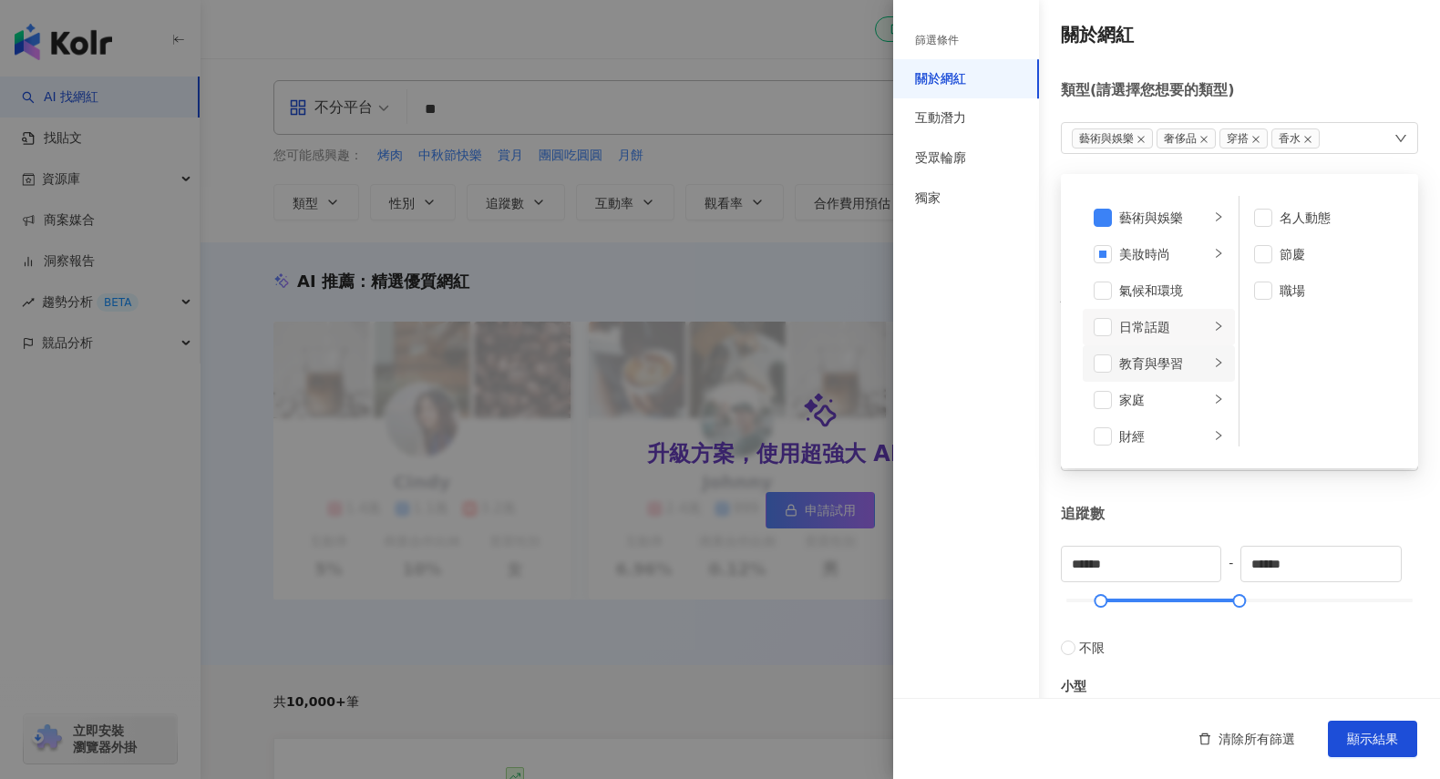
click at [1158, 364] on div "教育與學習" at bounding box center [1164, 364] width 90 height 20
click at [1148, 385] on div "家庭" at bounding box center [1164, 379] width 90 height 20
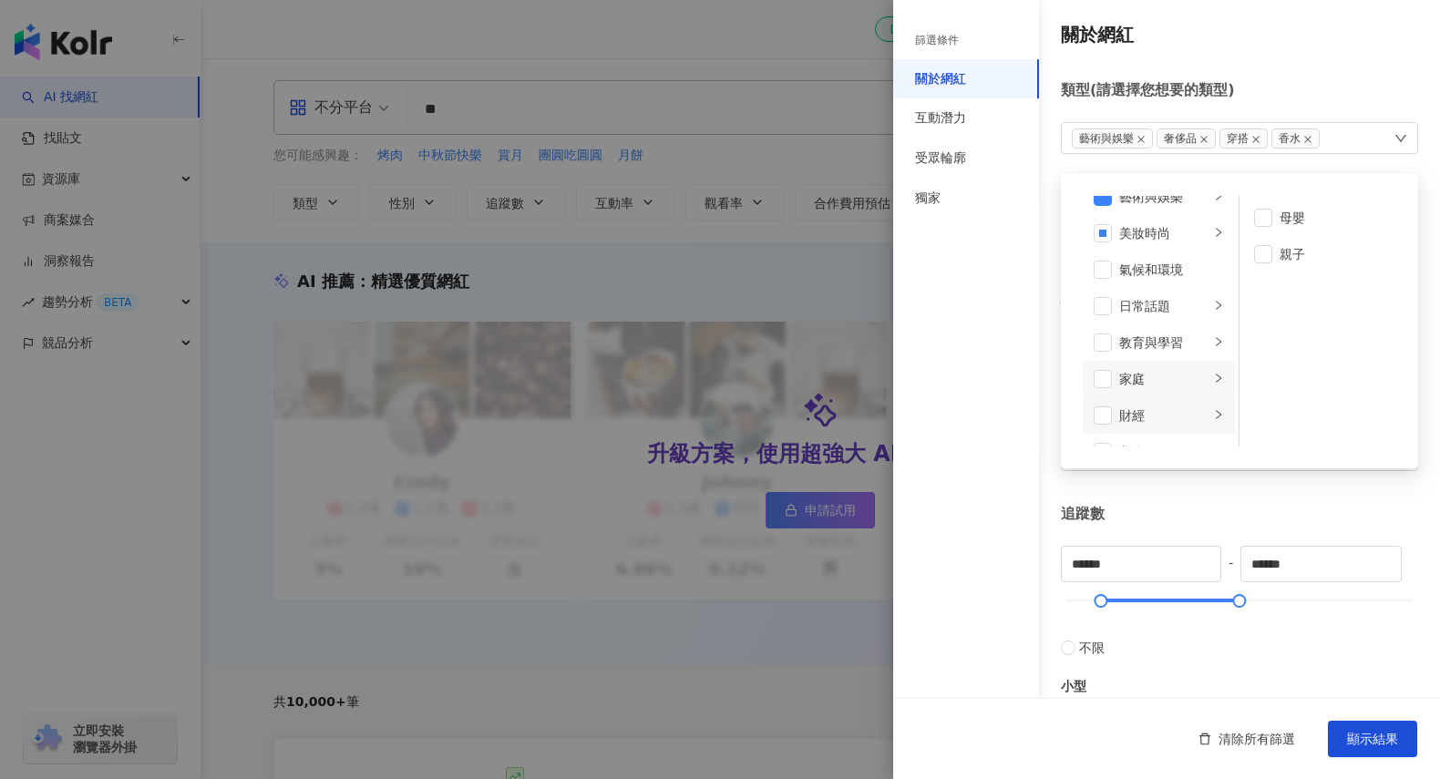
click at [1137, 411] on div "財經" at bounding box center [1164, 415] width 90 height 20
click at [1158, 416] on div "美食" at bounding box center [1164, 419] width 90 height 20
click at [1149, 377] on div "美食" at bounding box center [1164, 376] width 90 height 20
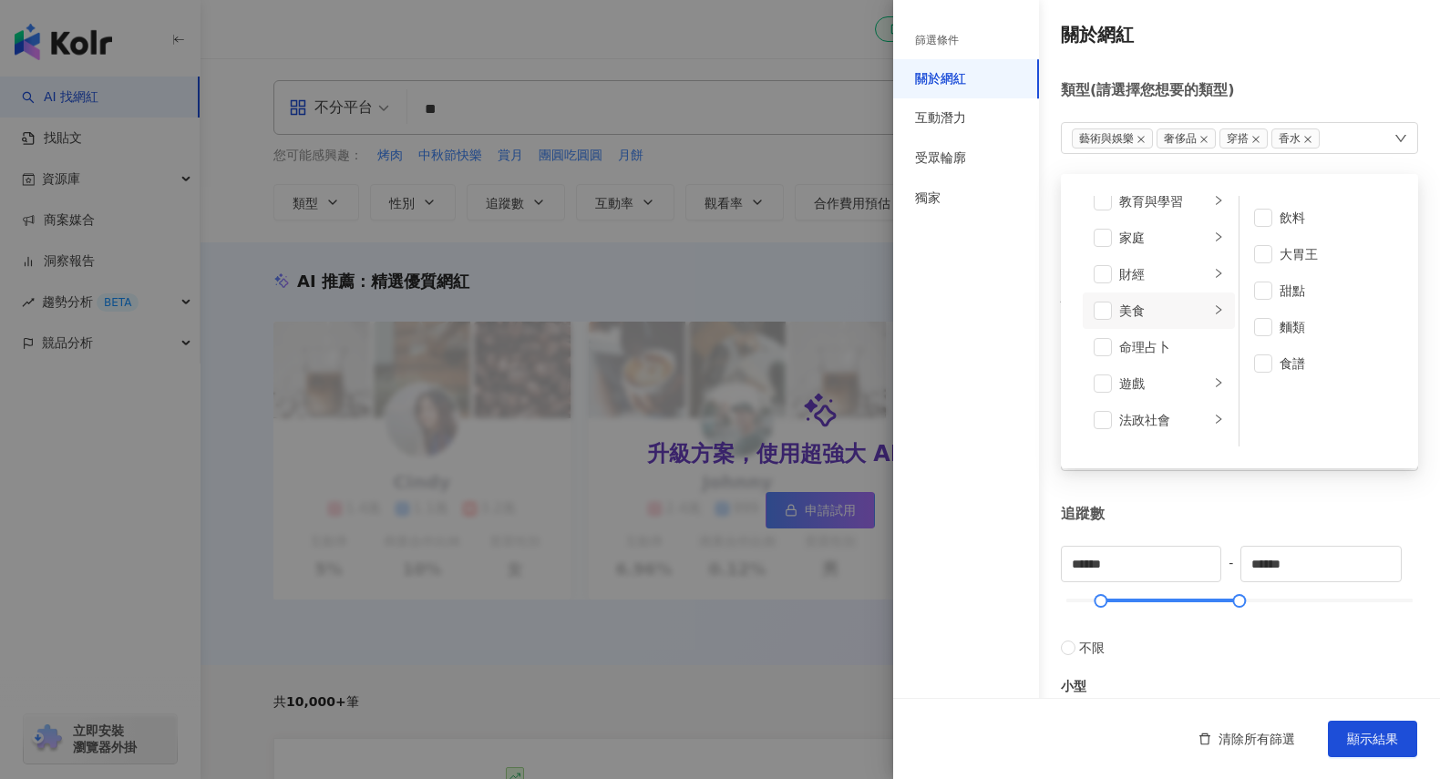
scroll to position [291, 0]
click at [1153, 330] on div "生活風格" at bounding box center [1164, 328] width 90 height 20
click at [1150, 367] on div "影視娛樂" at bounding box center [1164, 364] width 90 height 20
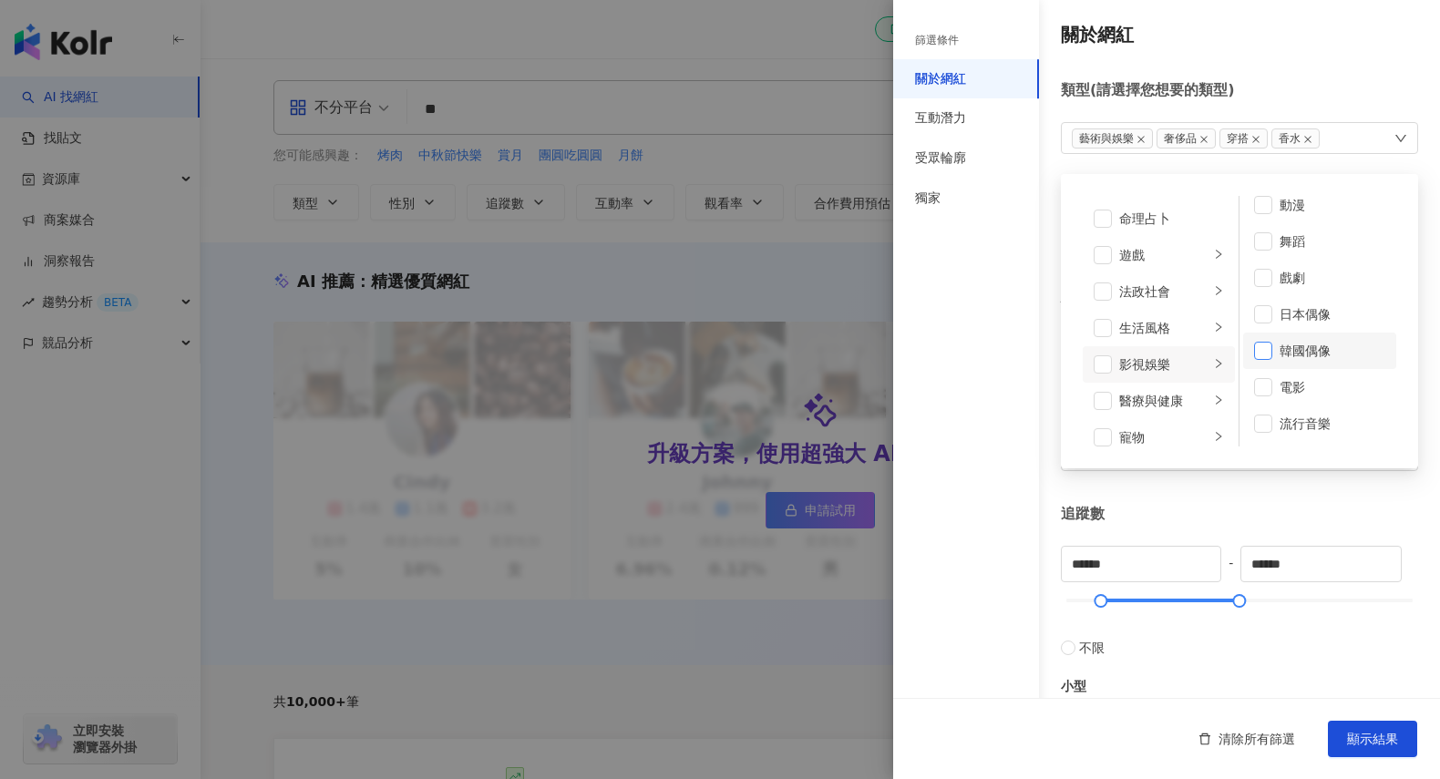
scroll to position [48, 0]
click at [1167, 405] on div "醫療與健康" at bounding box center [1164, 401] width 90 height 20
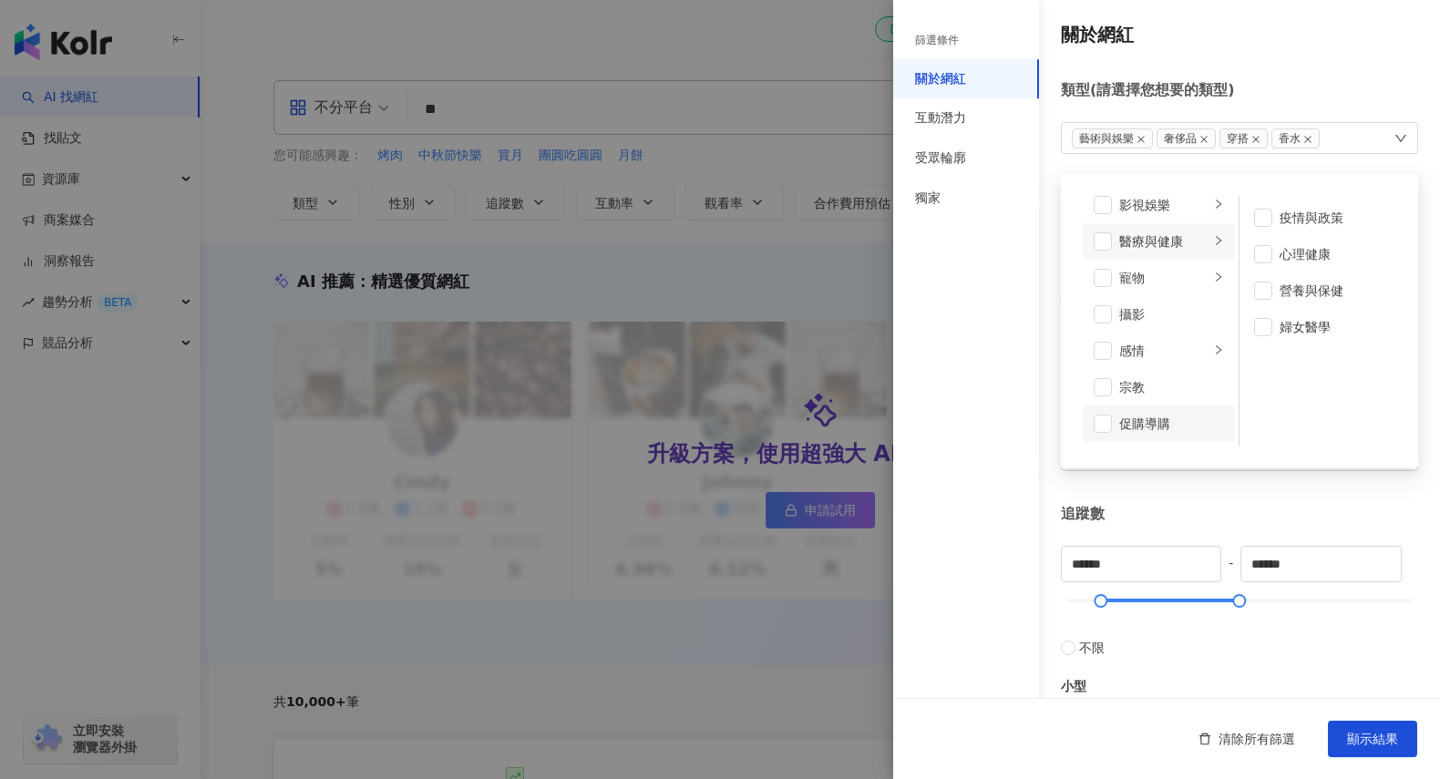
scroll to position [456, 0]
click at [1154, 305] on div "攝影" at bounding box center [1171, 309] width 105 height 20
click at [1154, 344] on div "感情" at bounding box center [1164, 345] width 90 height 20
click at [1154, 384] on div "宗教" at bounding box center [1171, 382] width 105 height 20
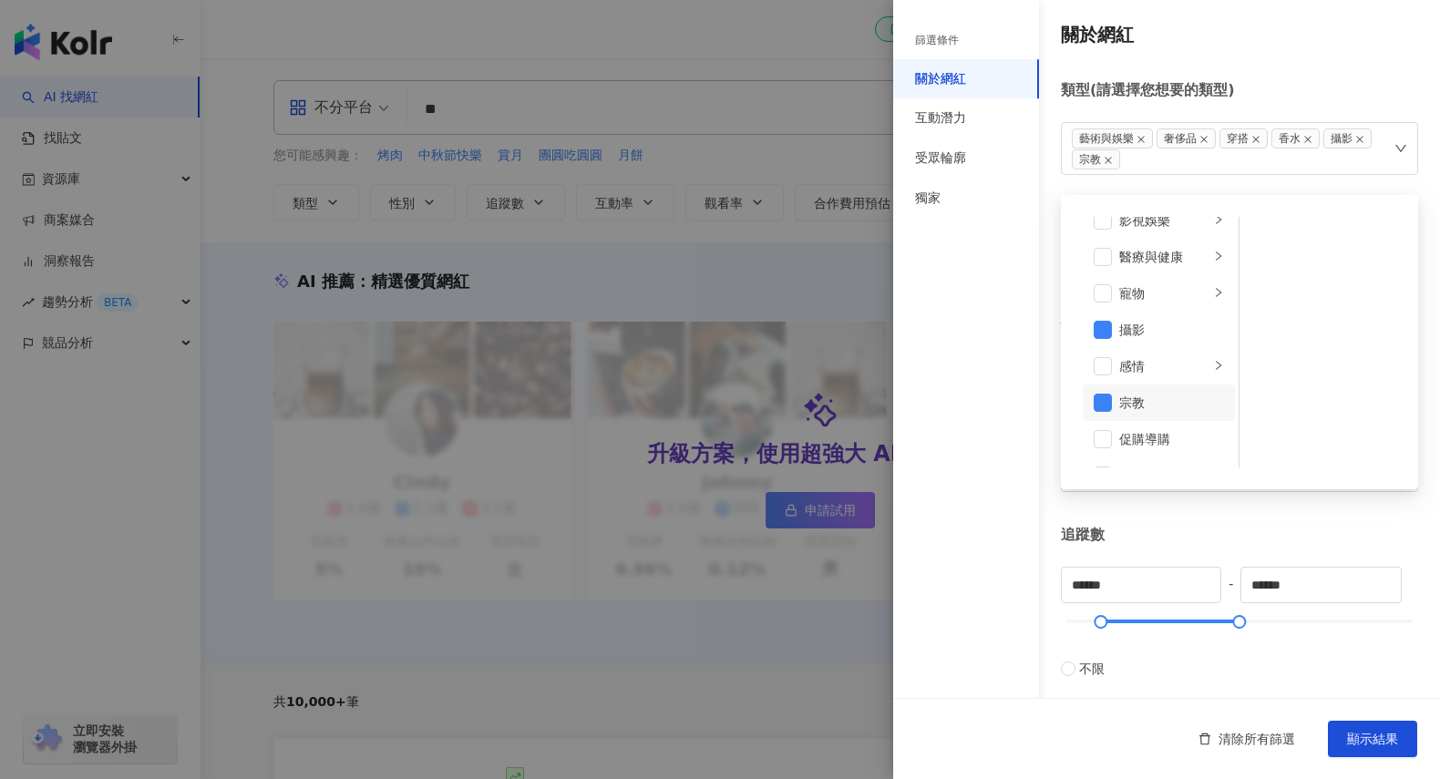
click at [1147, 397] on div "宗教" at bounding box center [1171, 403] width 105 height 20
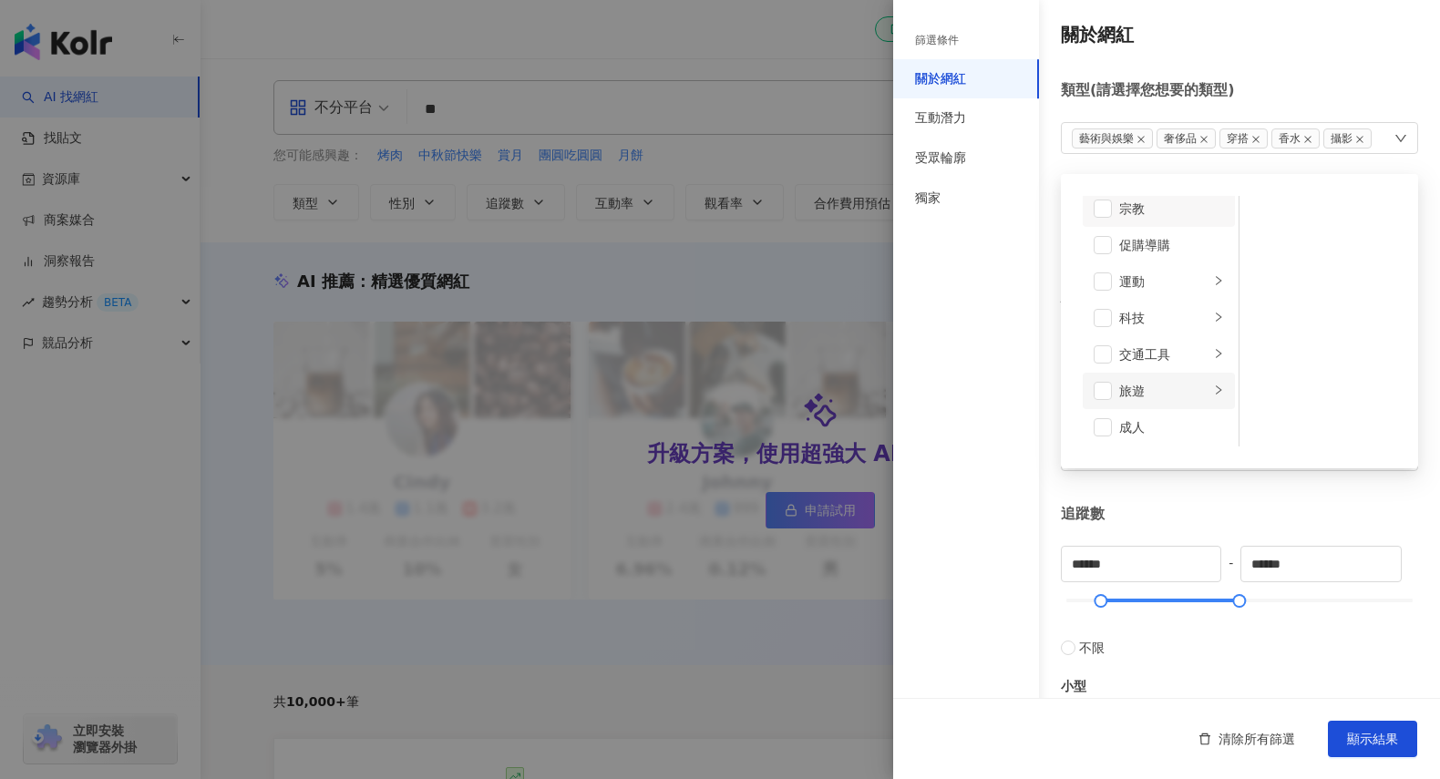
scroll to position [631, 0]
click at [1160, 282] on div "運動" at bounding box center [1164, 279] width 90 height 20
click at [1160, 321] on div "科技" at bounding box center [1164, 315] width 90 height 20
click at [1160, 352] on div "交通工具" at bounding box center [1164, 352] width 90 height 20
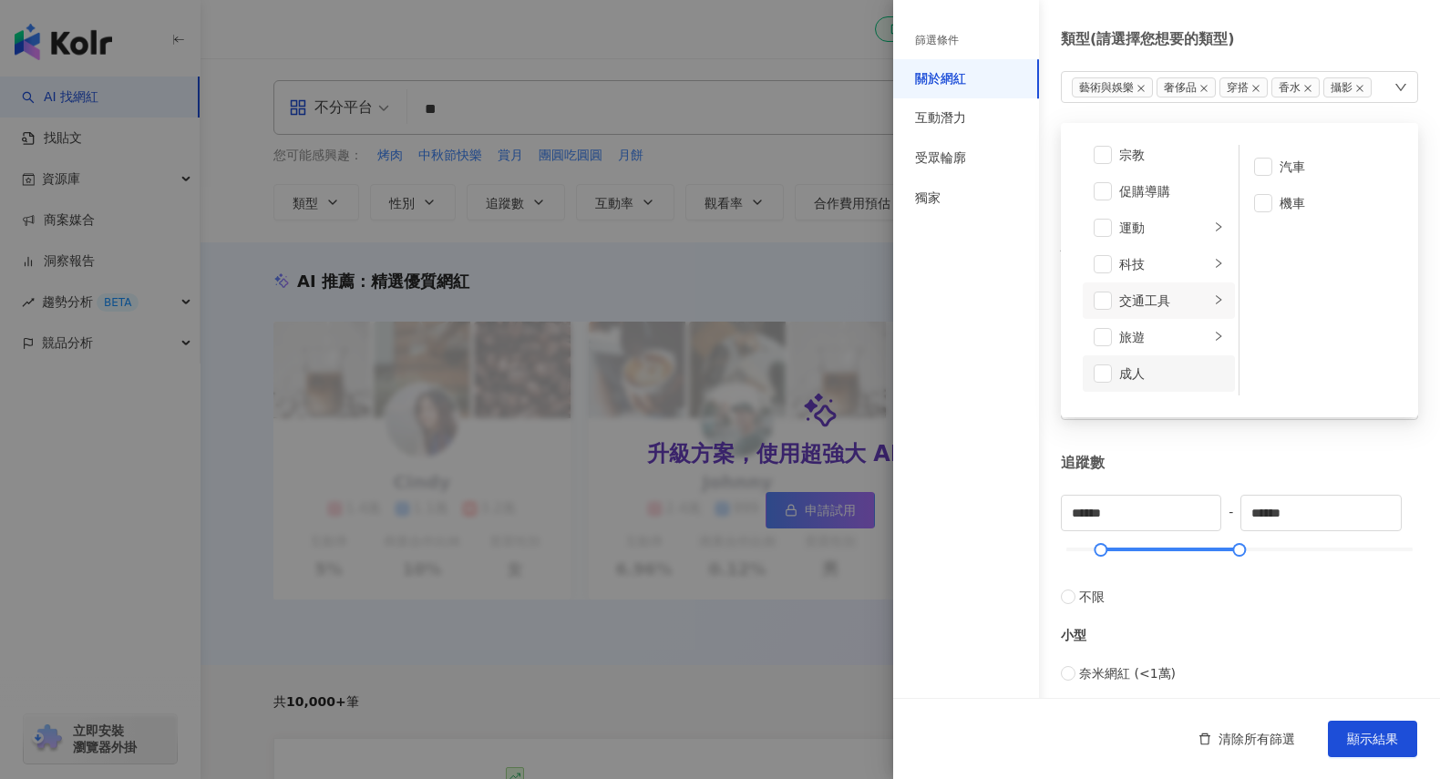
scroll to position [84, 0]
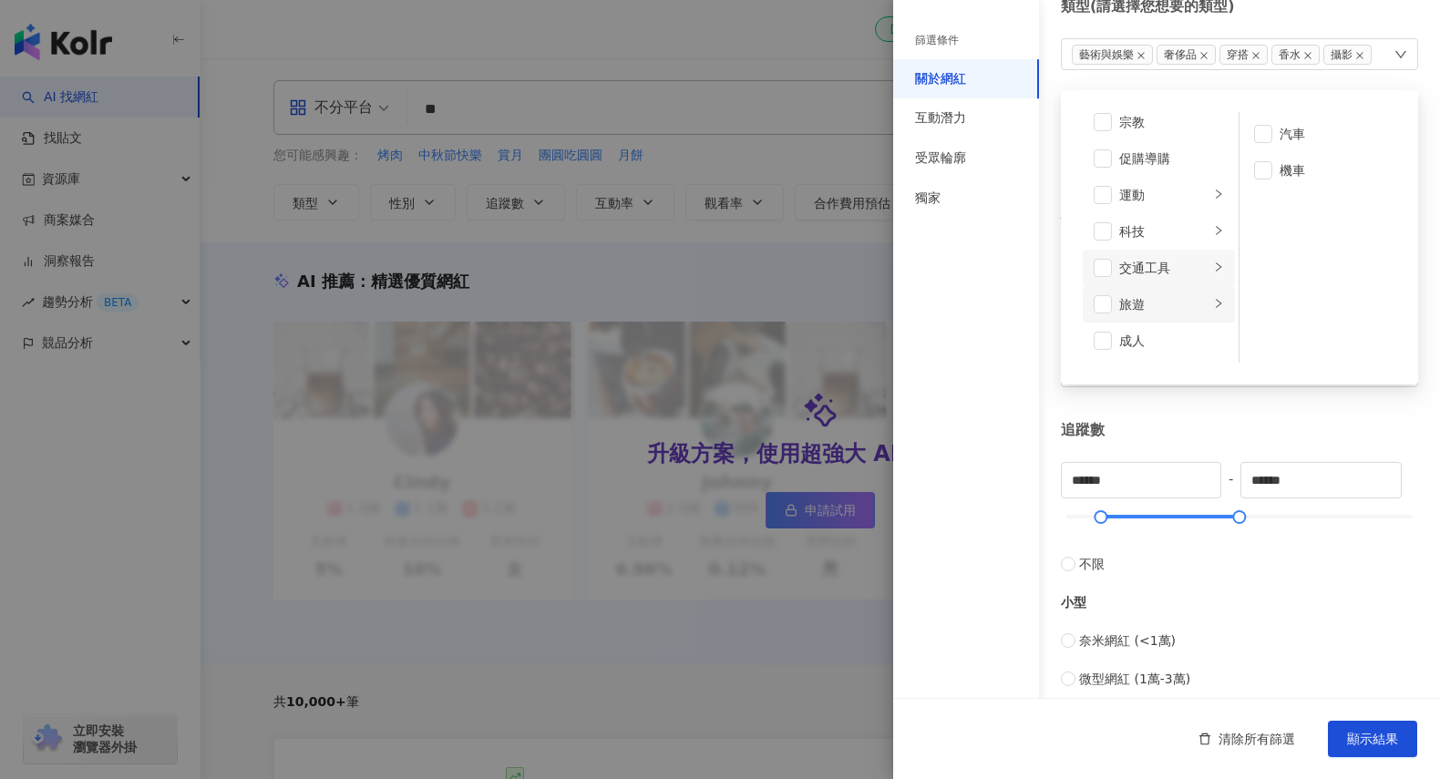
click at [1161, 297] on div "旅遊" at bounding box center [1164, 304] width 90 height 20
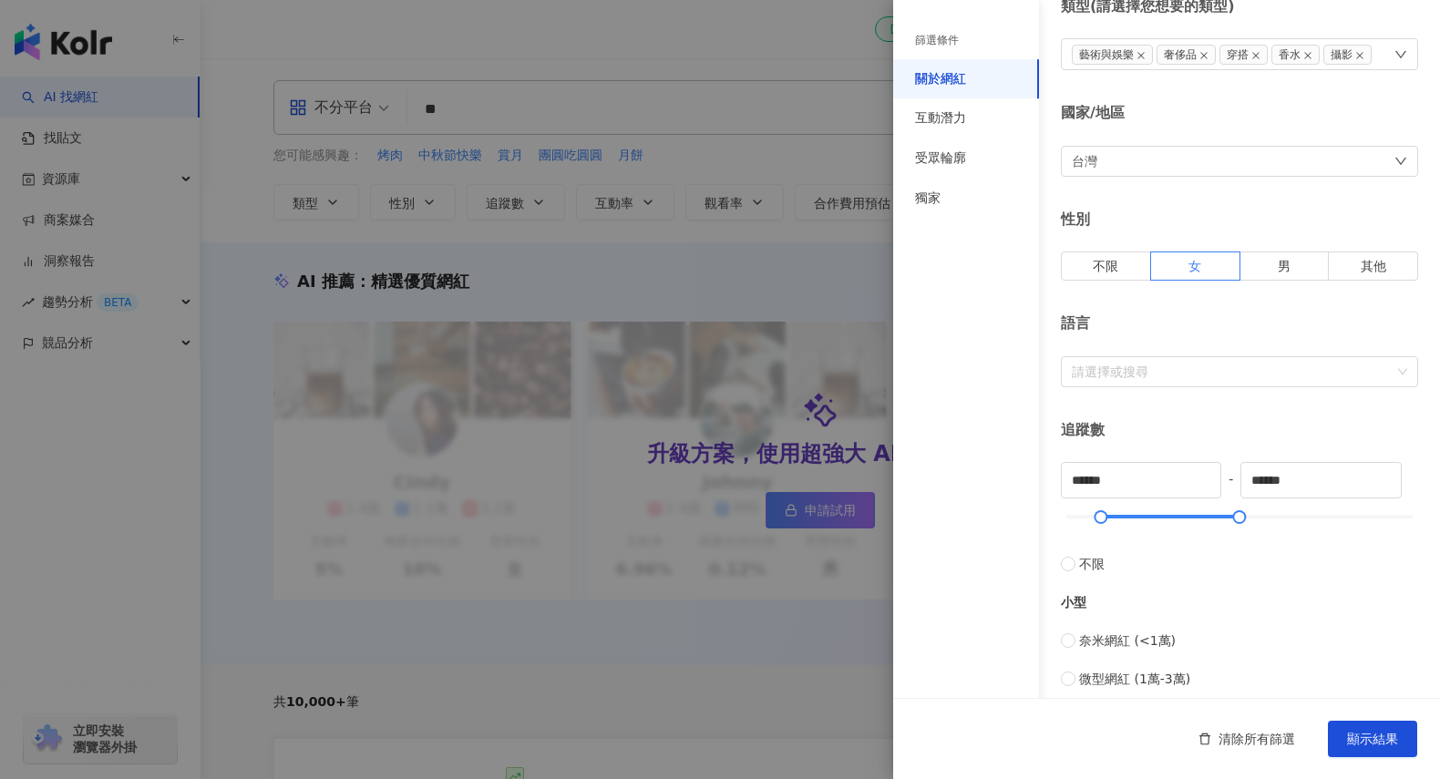
click at [935, 298] on div "篩選條件 關於網紅 互動潛力 受眾輪廓 獨家" at bounding box center [966, 400] width 146 height 757
click at [954, 120] on div "互動潛力" at bounding box center [940, 118] width 51 height 18
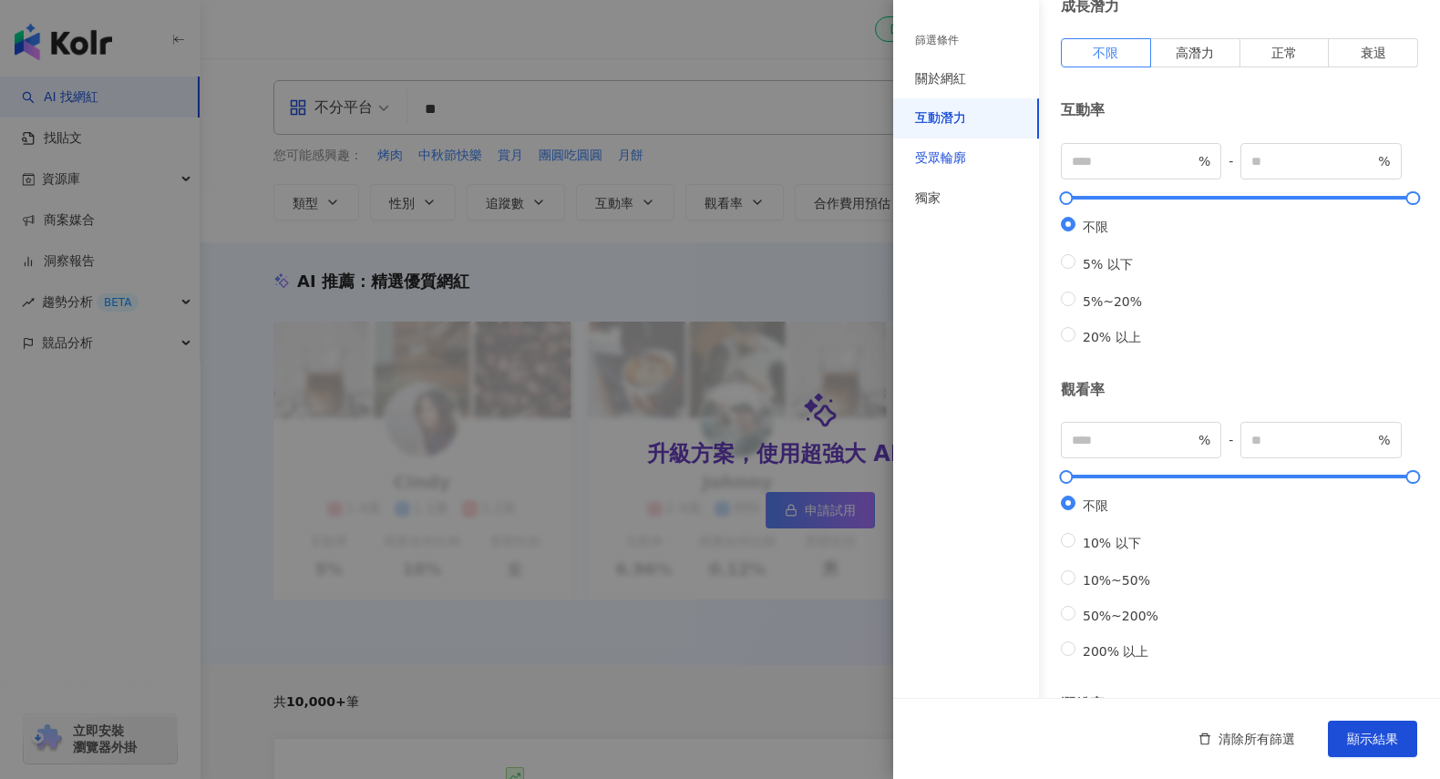
click at [959, 151] on div "受眾輪廓" at bounding box center [940, 158] width 51 height 18
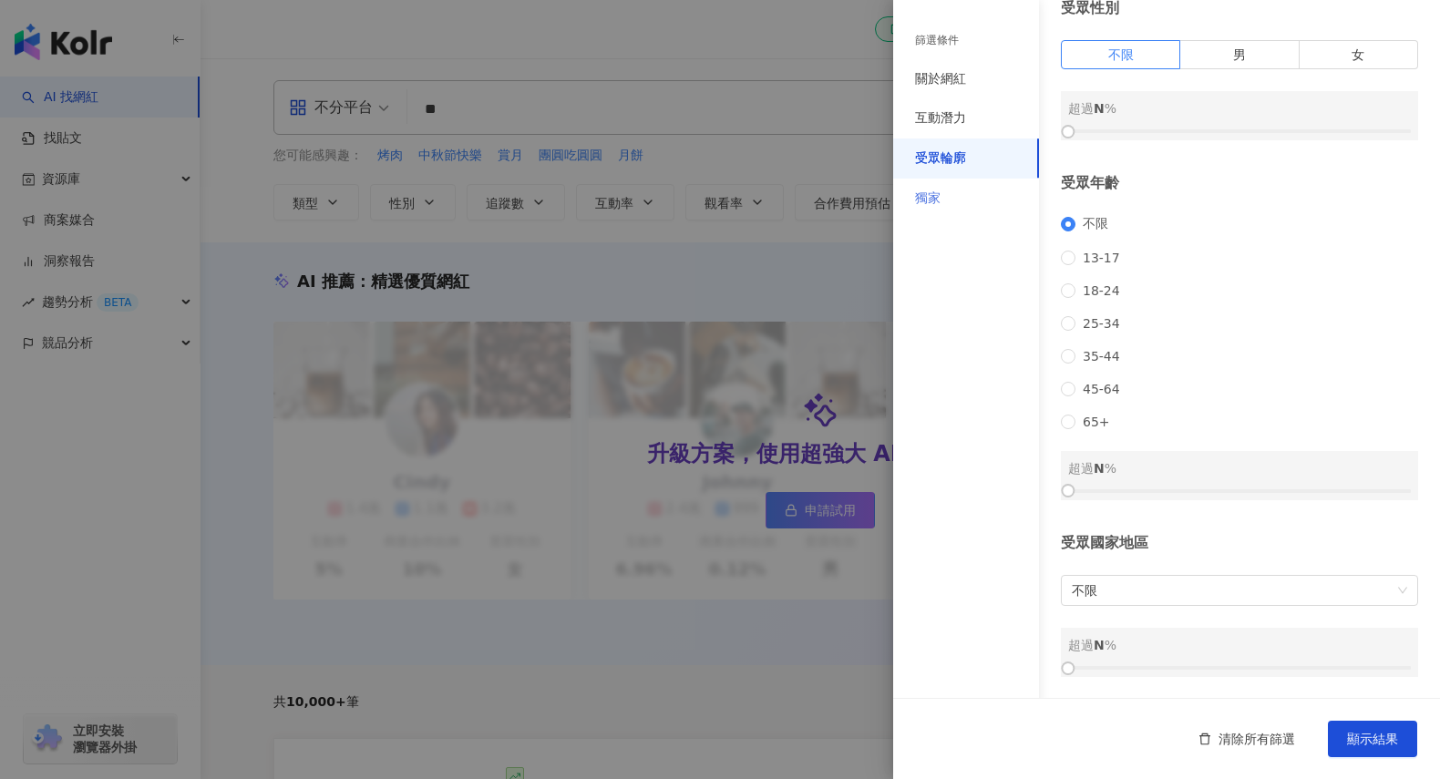
click at [978, 199] on div "獨家" at bounding box center [966, 199] width 146 height 40
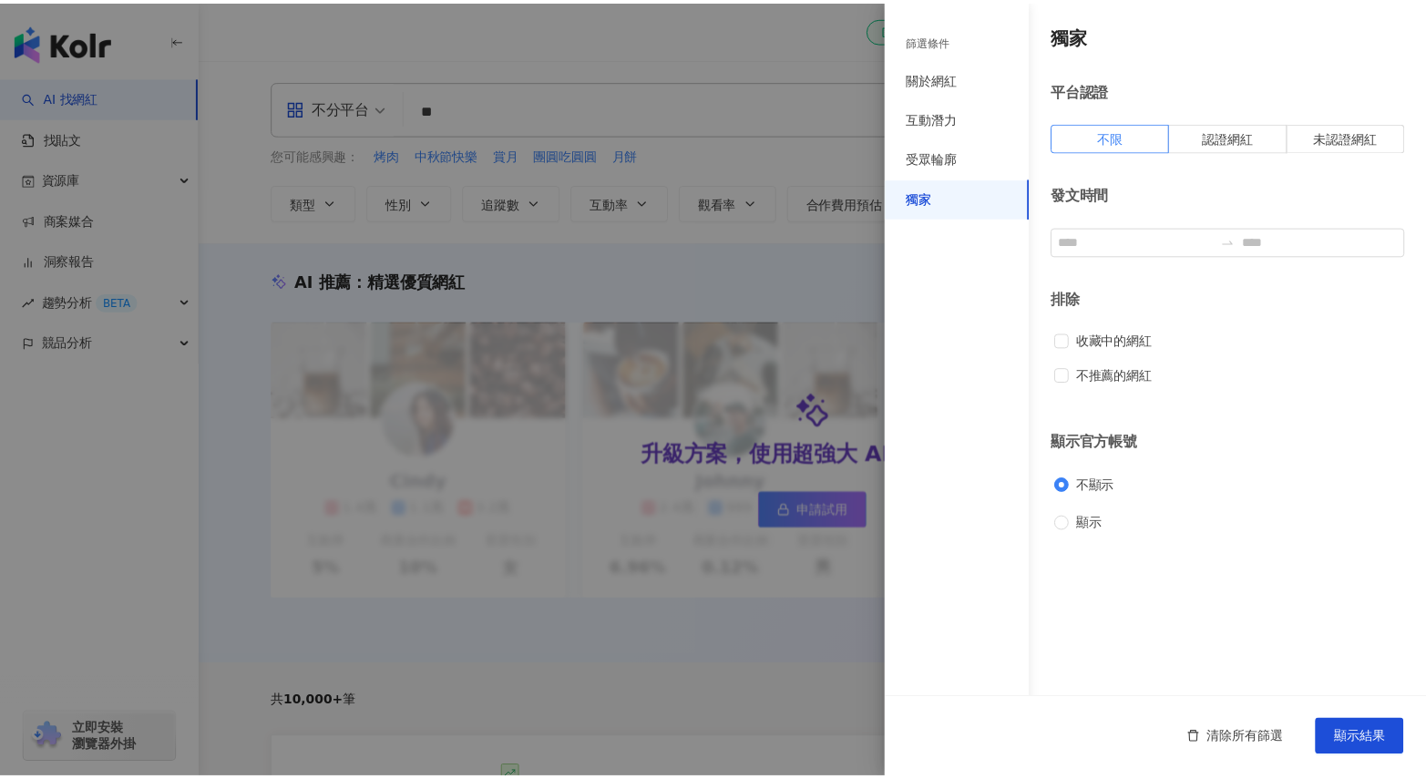
scroll to position [0, 0]
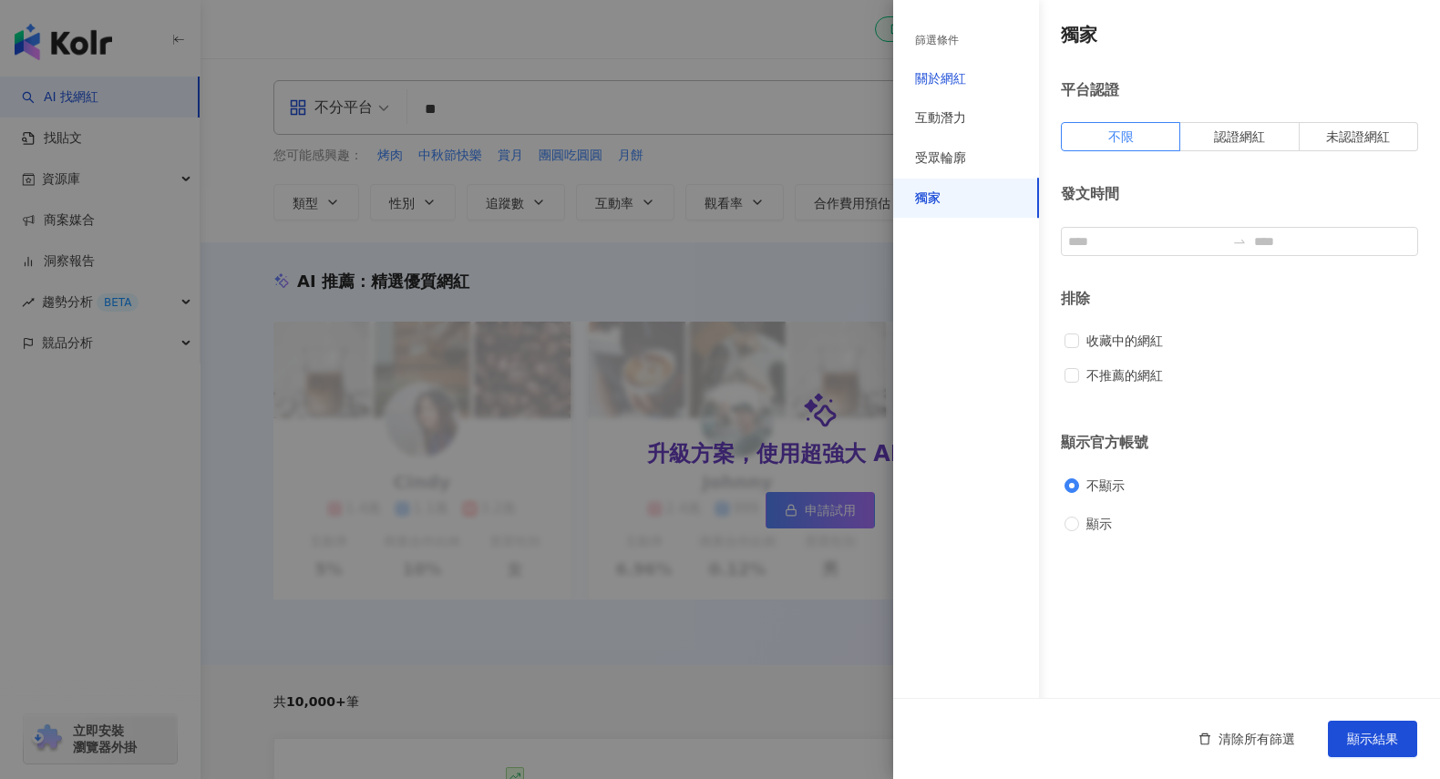
click at [943, 81] on div "關於網紅" at bounding box center [940, 79] width 51 height 18
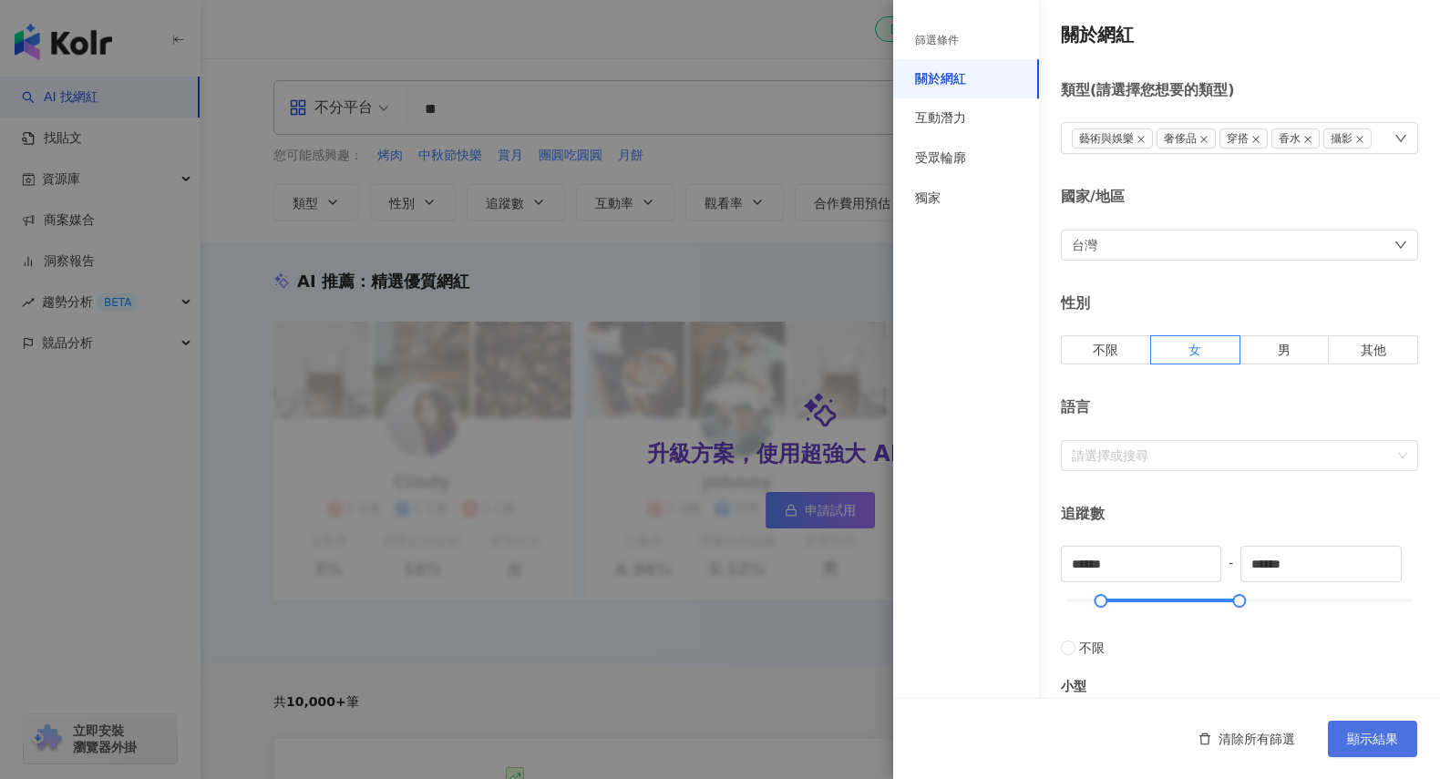
click at [1383, 746] on button "顯示結果" at bounding box center [1372, 739] width 89 height 36
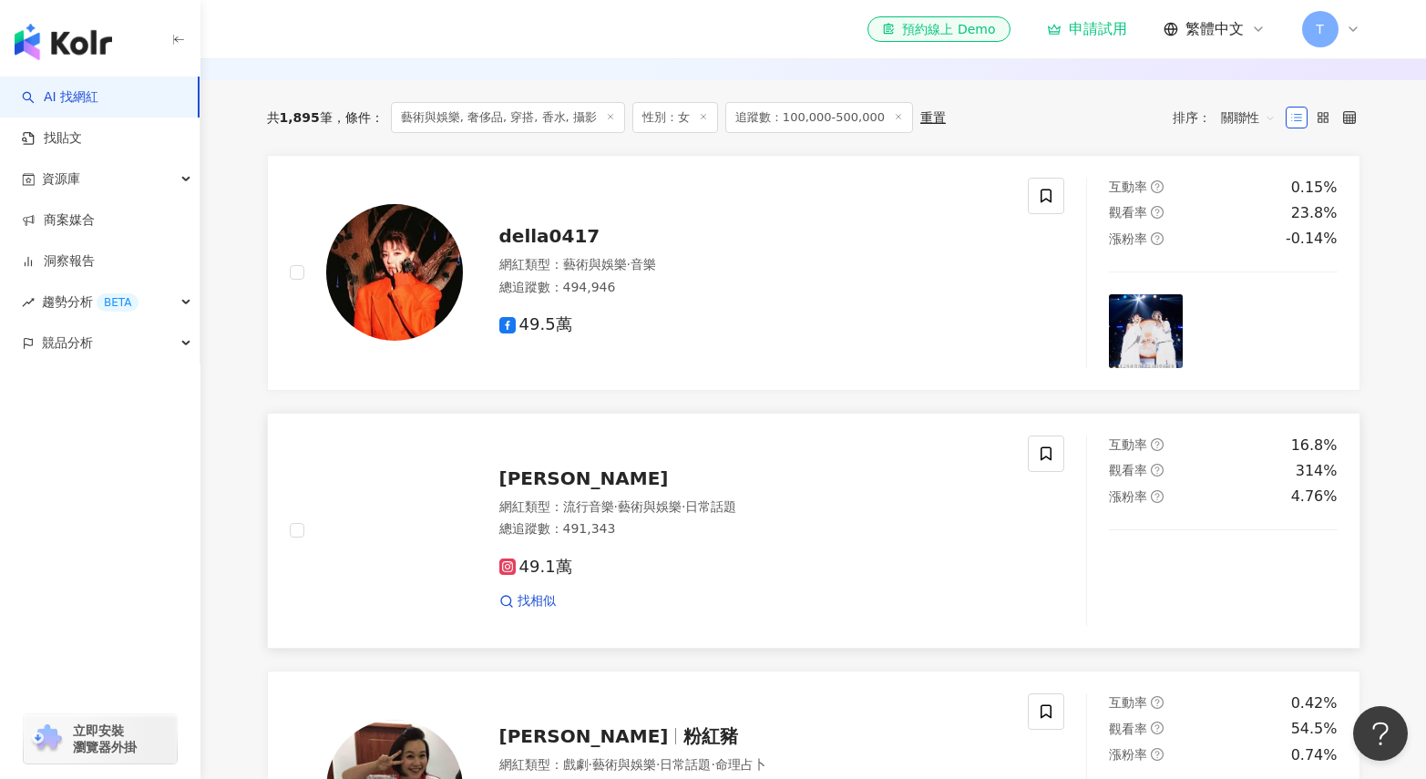
scroll to position [579, 0]
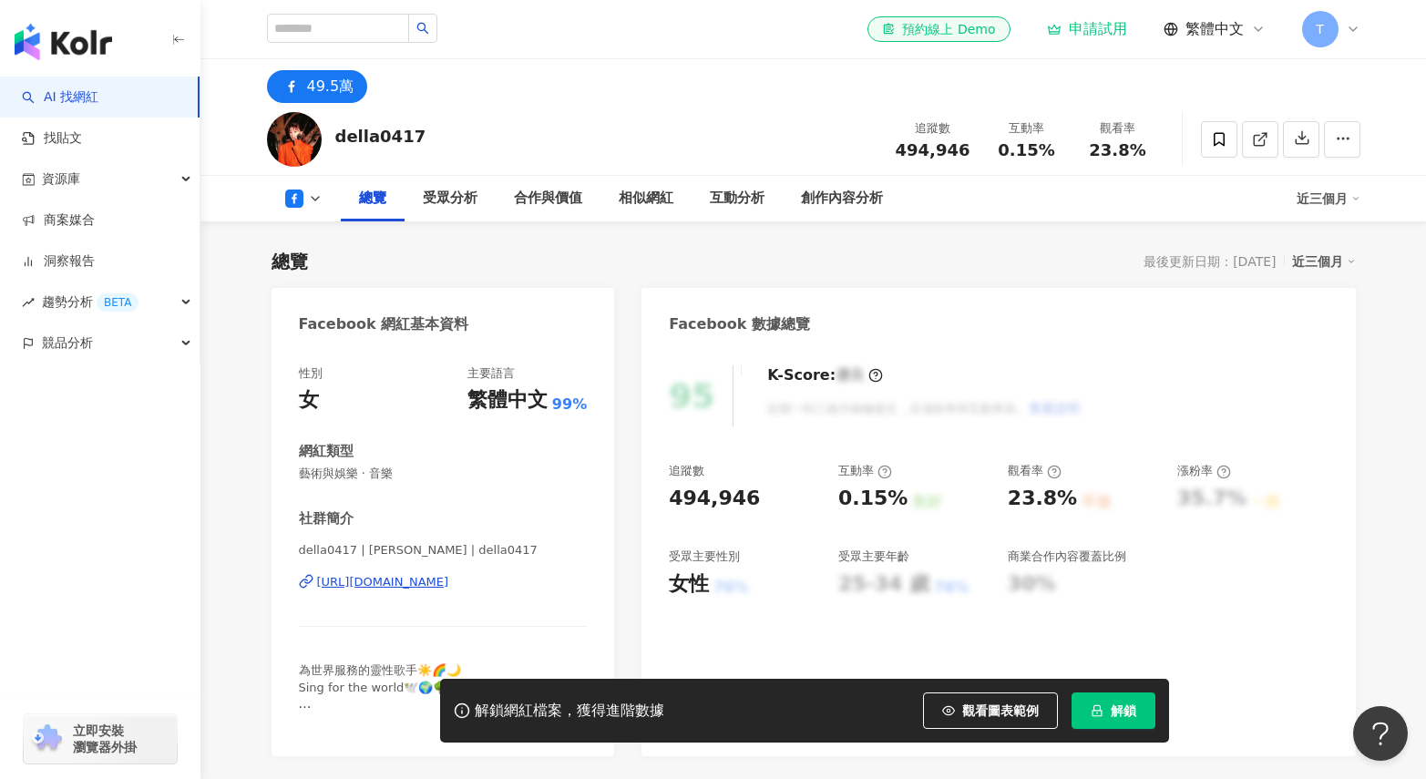
scroll to position [191, 0]
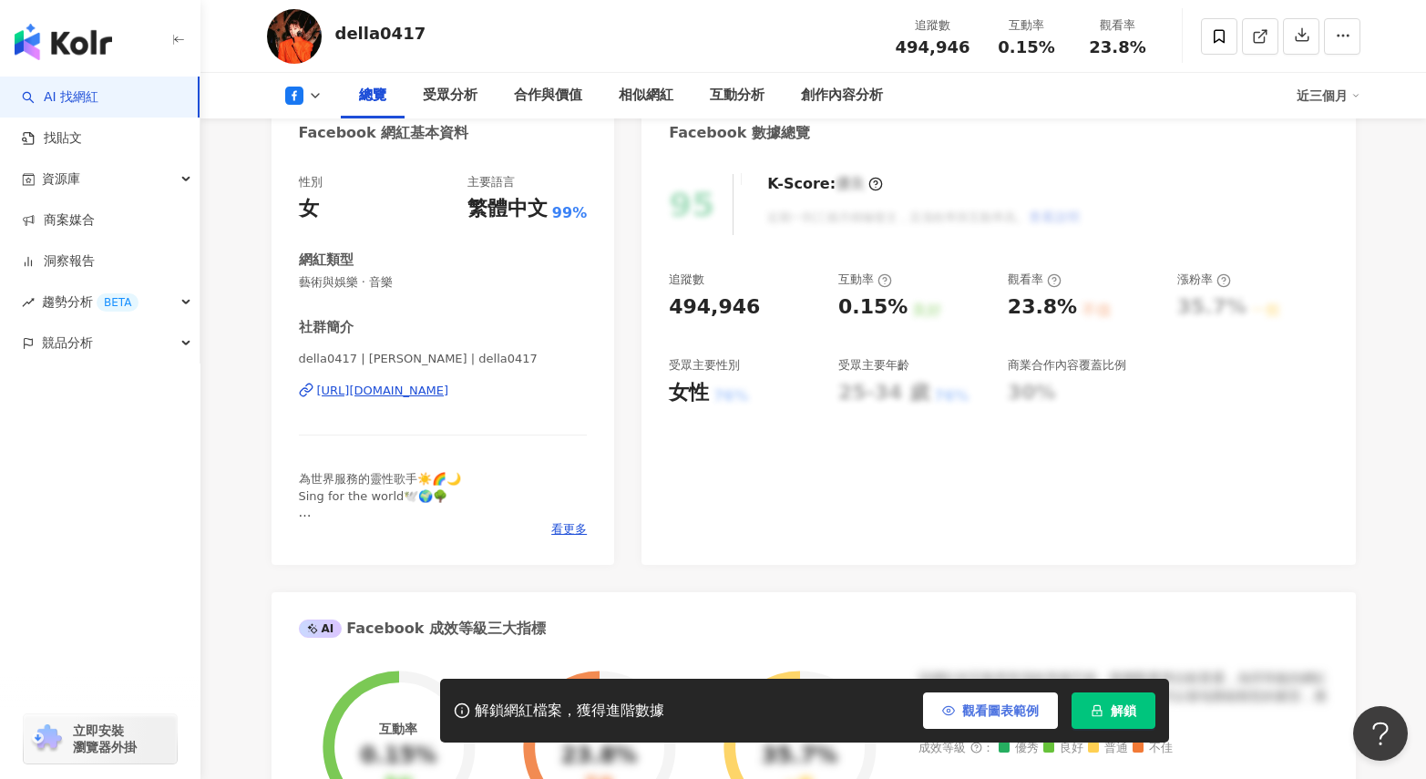
click at [998, 715] on span "觀看圖表範例" at bounding box center [1000, 710] width 77 height 15
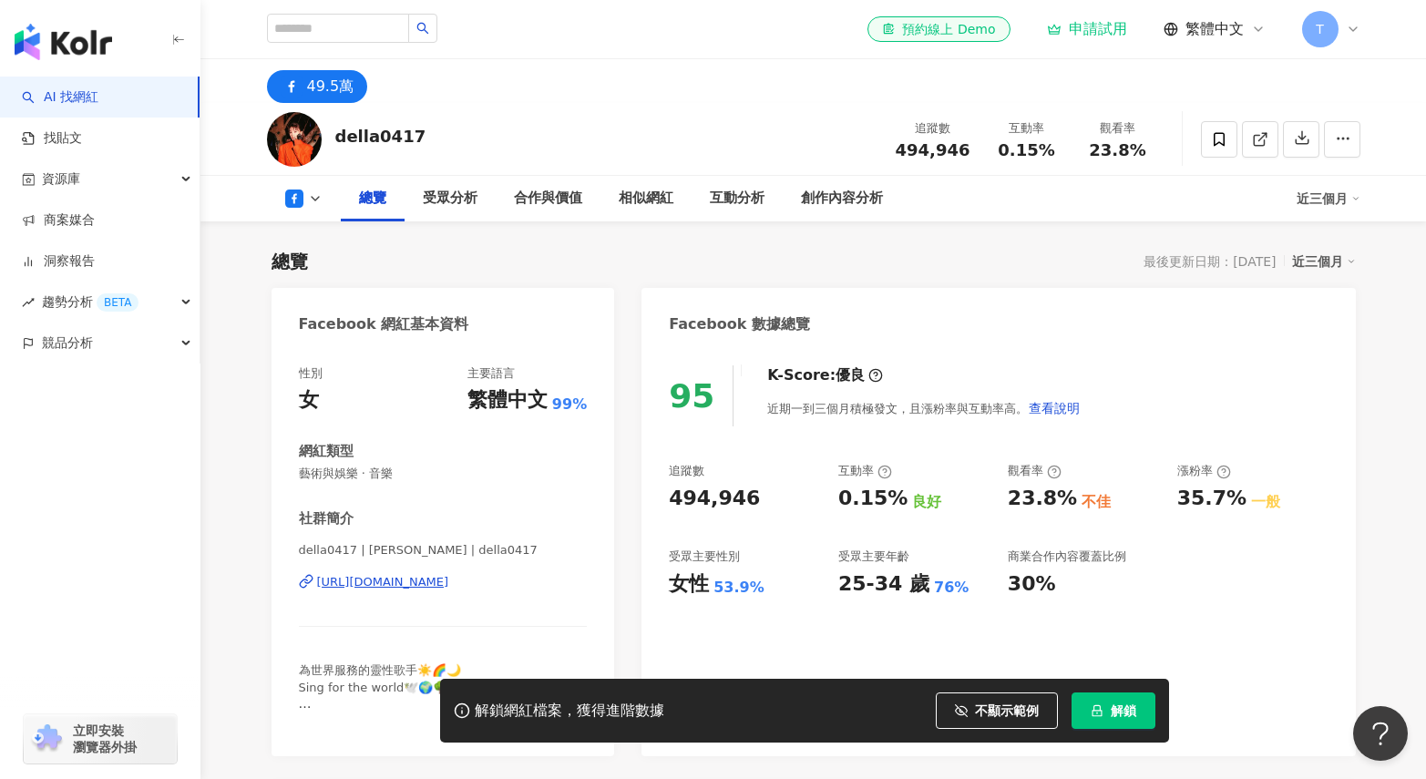
scroll to position [0, 0]
click at [998, 718] on button "不顯示範例" at bounding box center [997, 710] width 122 height 36
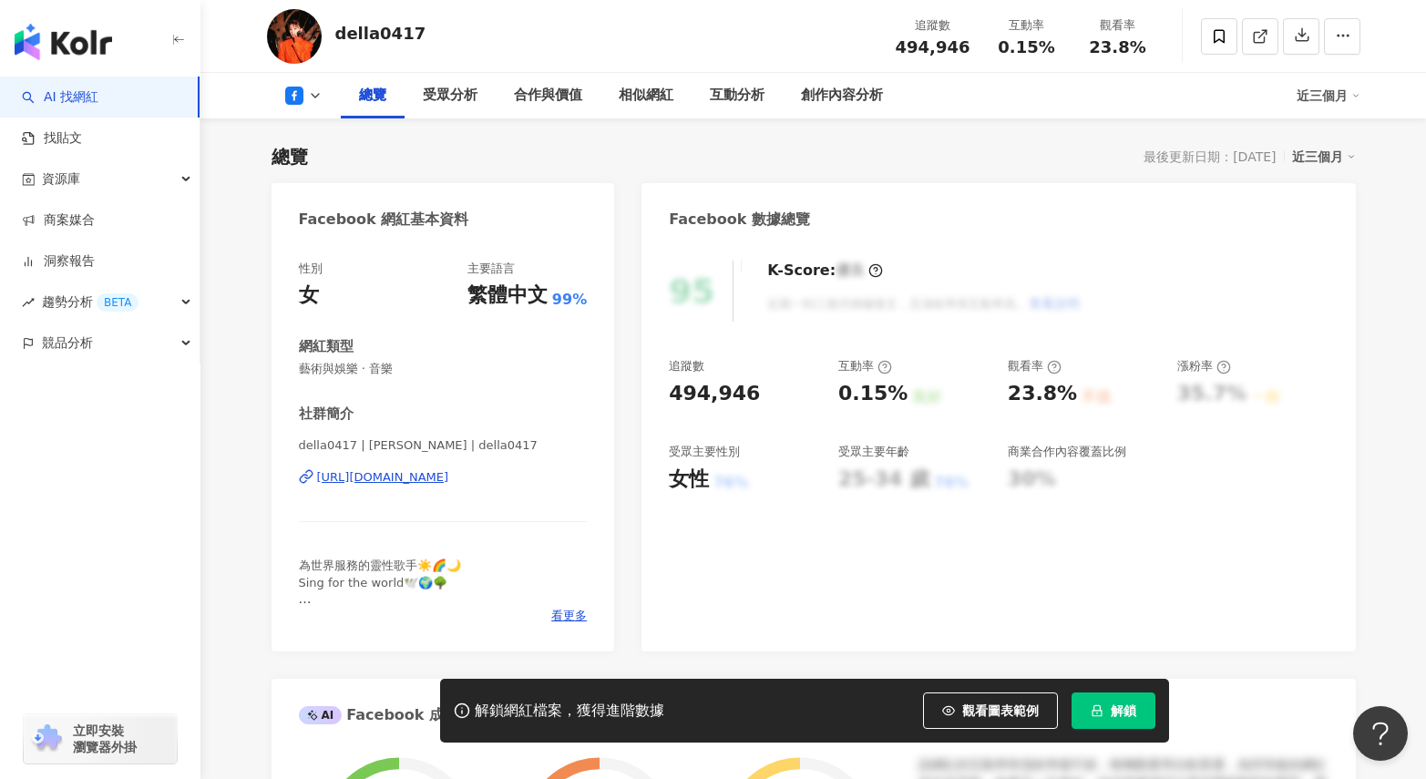
scroll to position [122, 0]
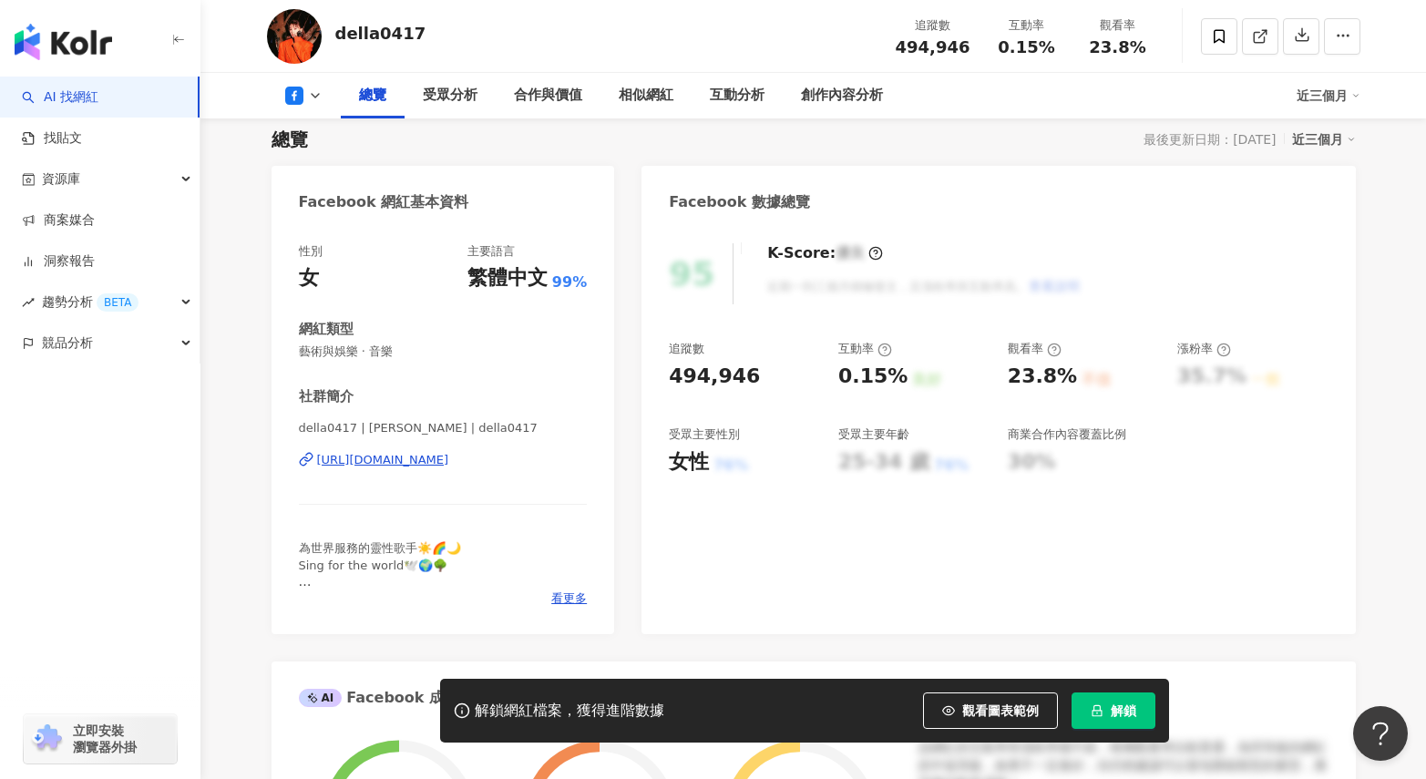
click at [314, 92] on icon at bounding box center [315, 95] width 15 height 15
click at [317, 89] on icon at bounding box center [315, 95] width 15 height 15
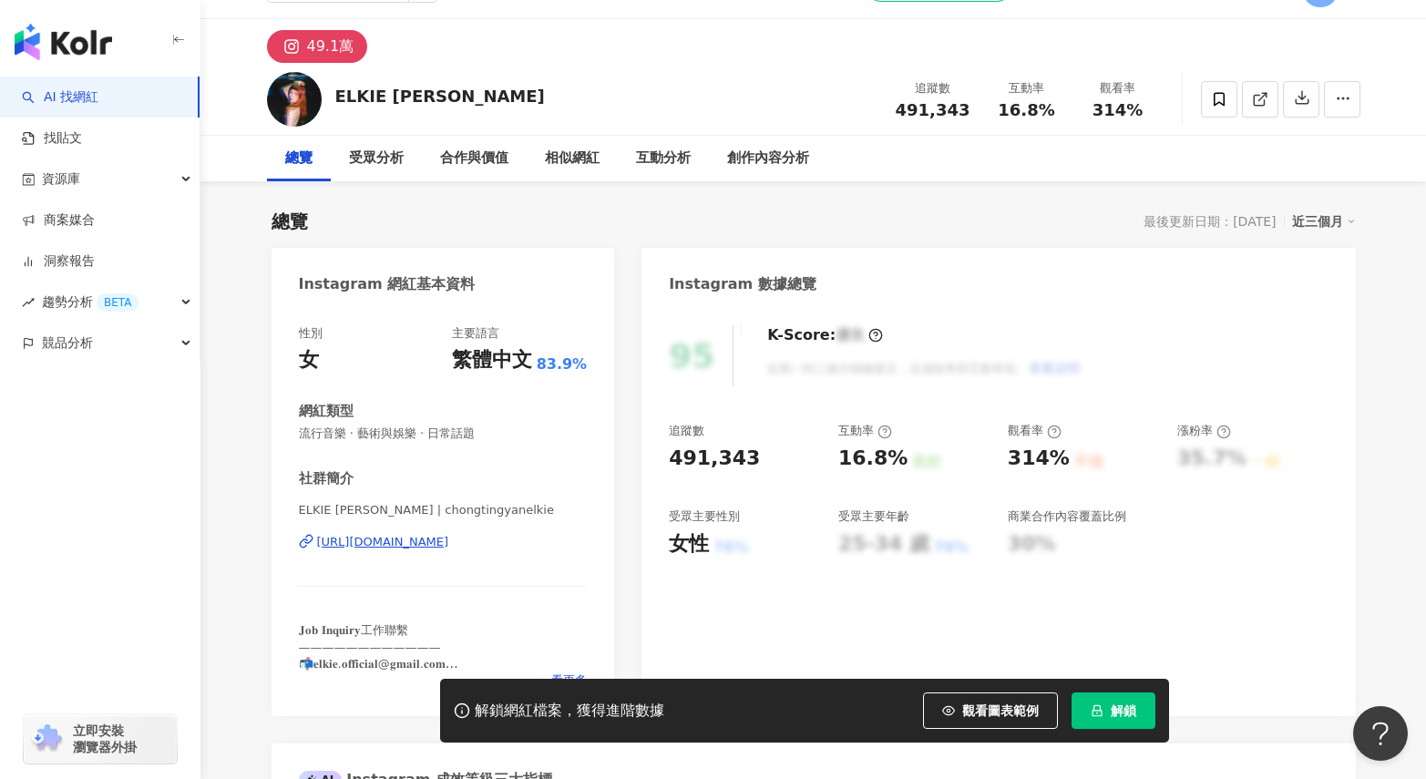
scroll to position [81, 0]
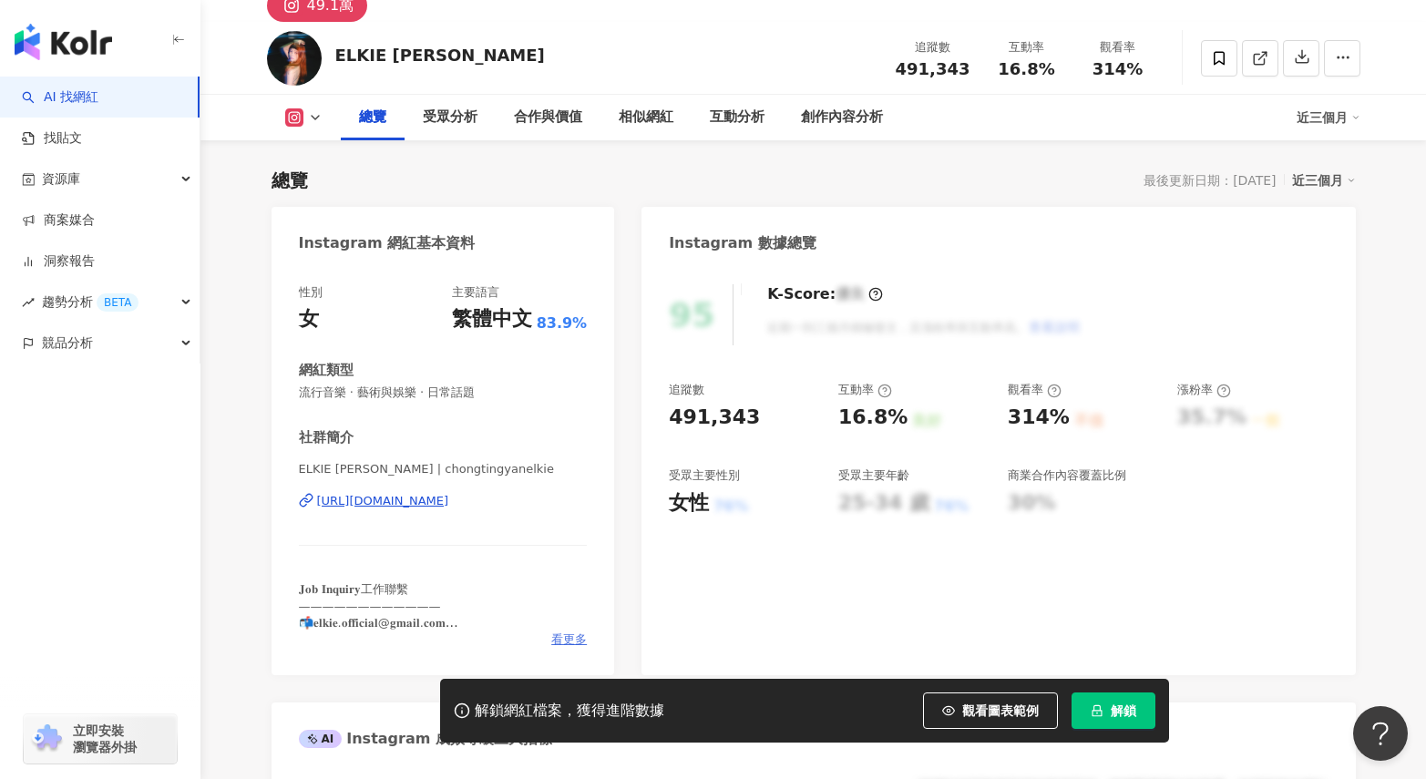
click at [571, 643] on span "看更多" at bounding box center [569, 639] width 36 height 16
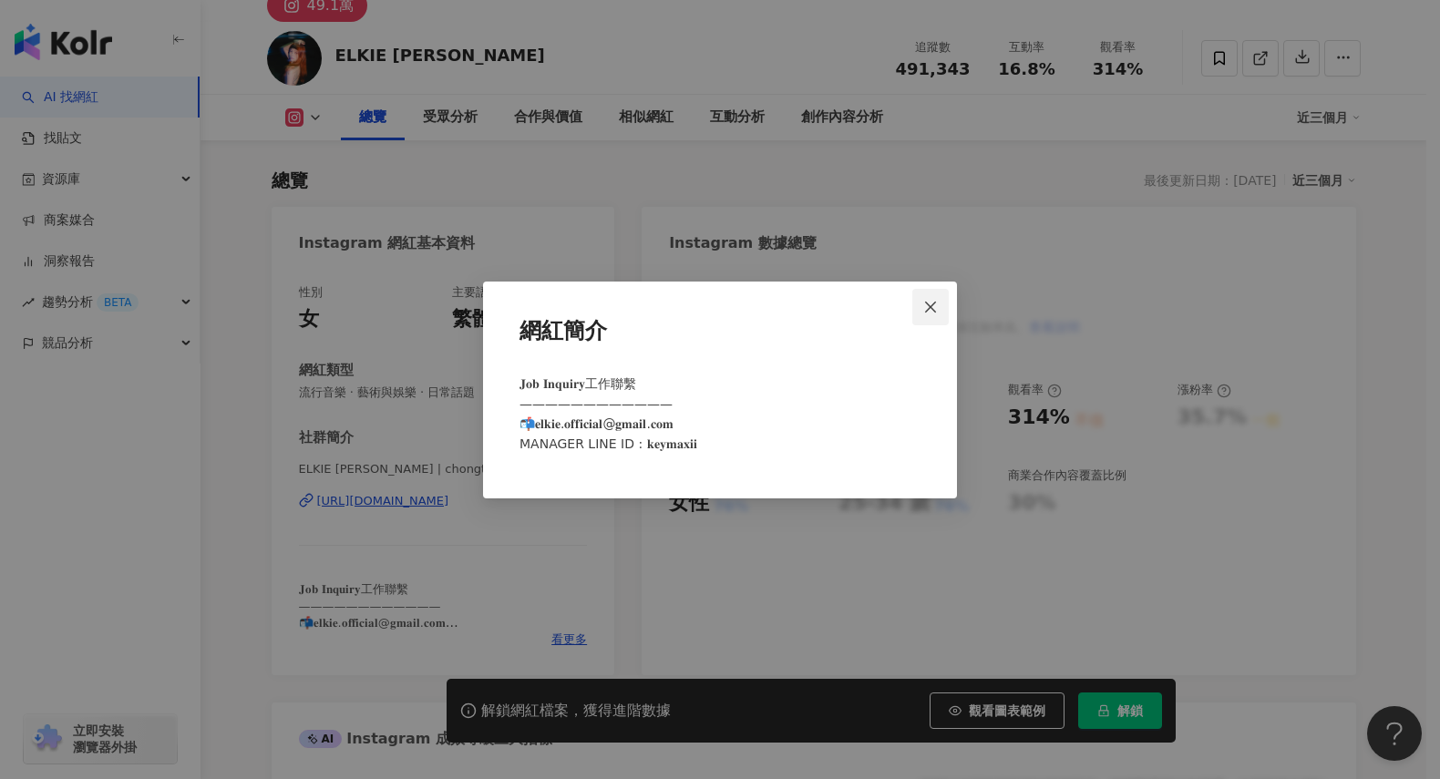
click at [931, 306] on icon "close" at bounding box center [930, 307] width 11 height 11
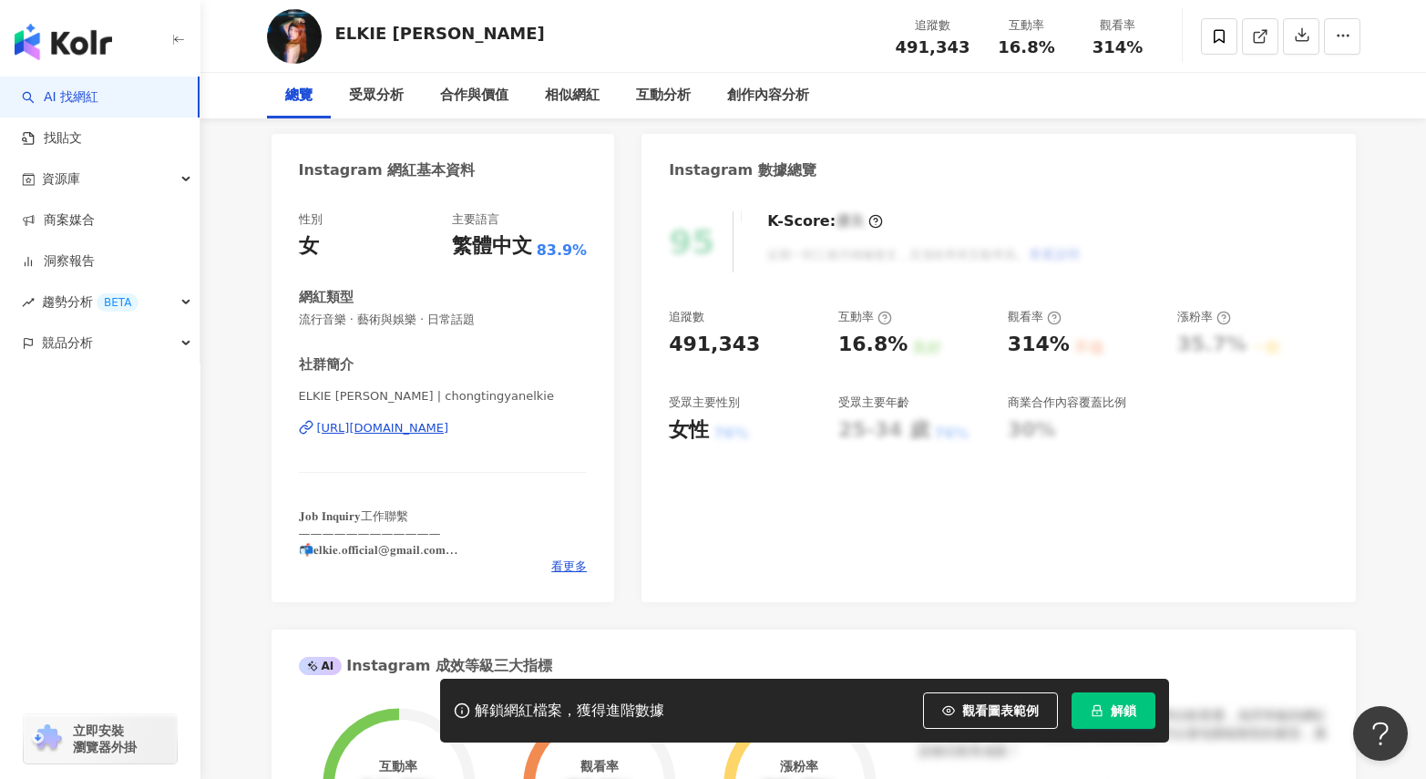
scroll to position [0, 0]
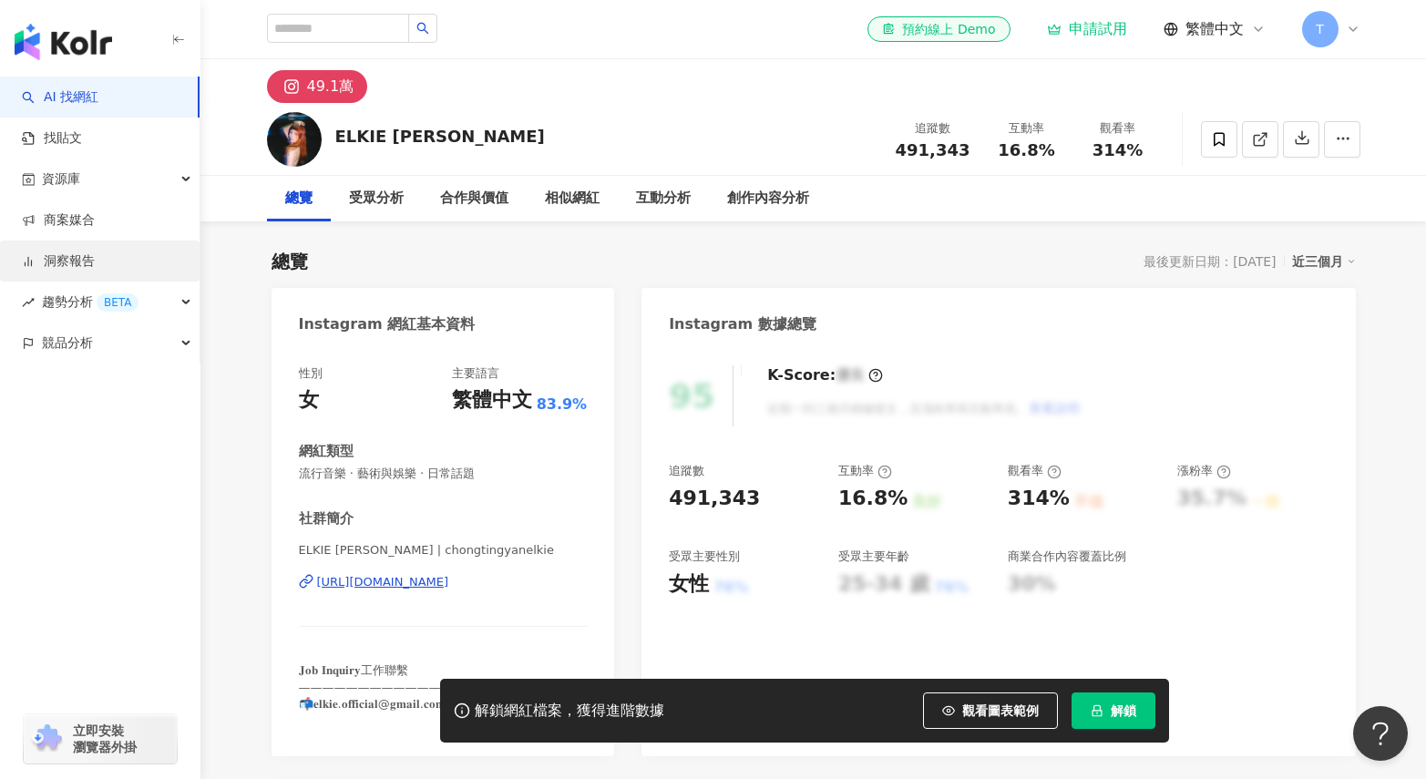
click at [95, 258] on link "洞察報告" at bounding box center [58, 261] width 73 height 18
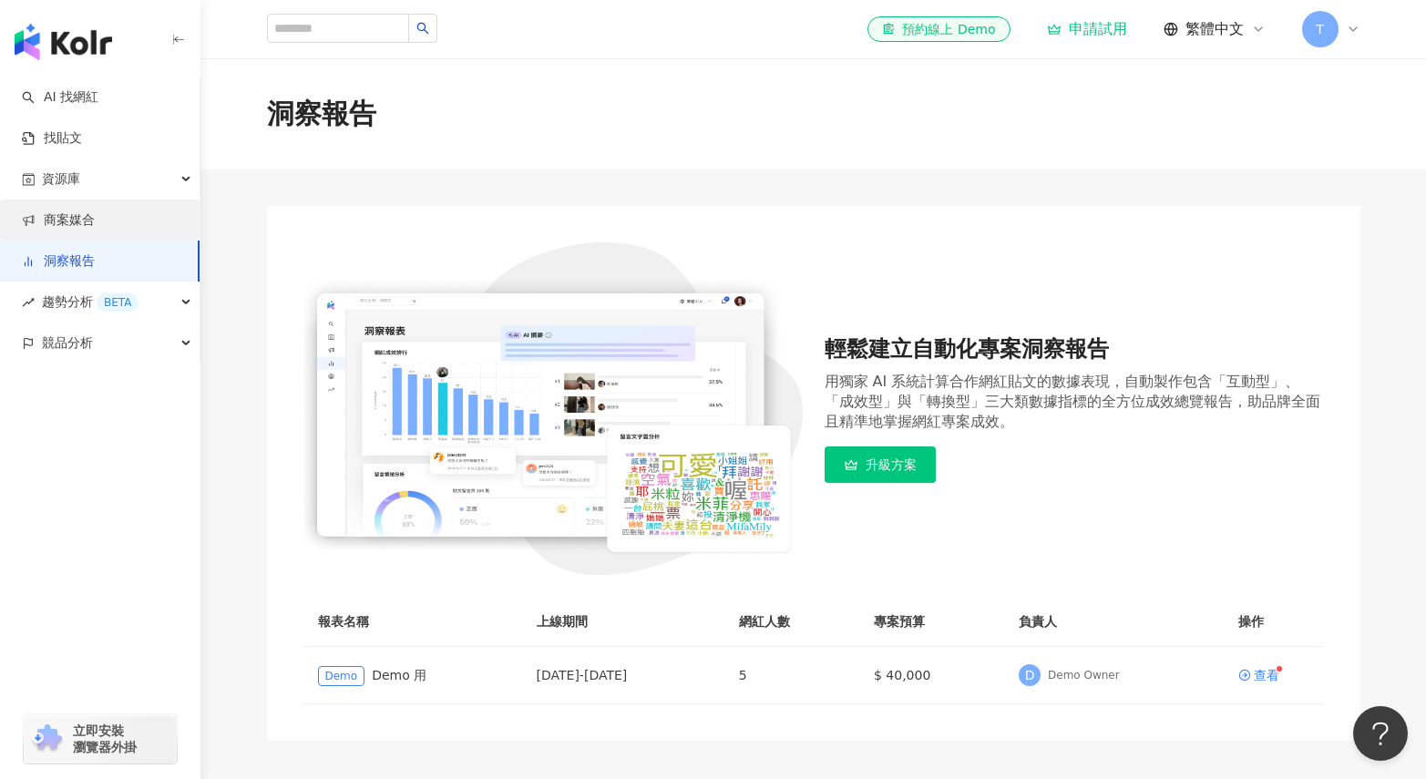
click at [95, 222] on link "商案媒合" at bounding box center [58, 220] width 73 height 18
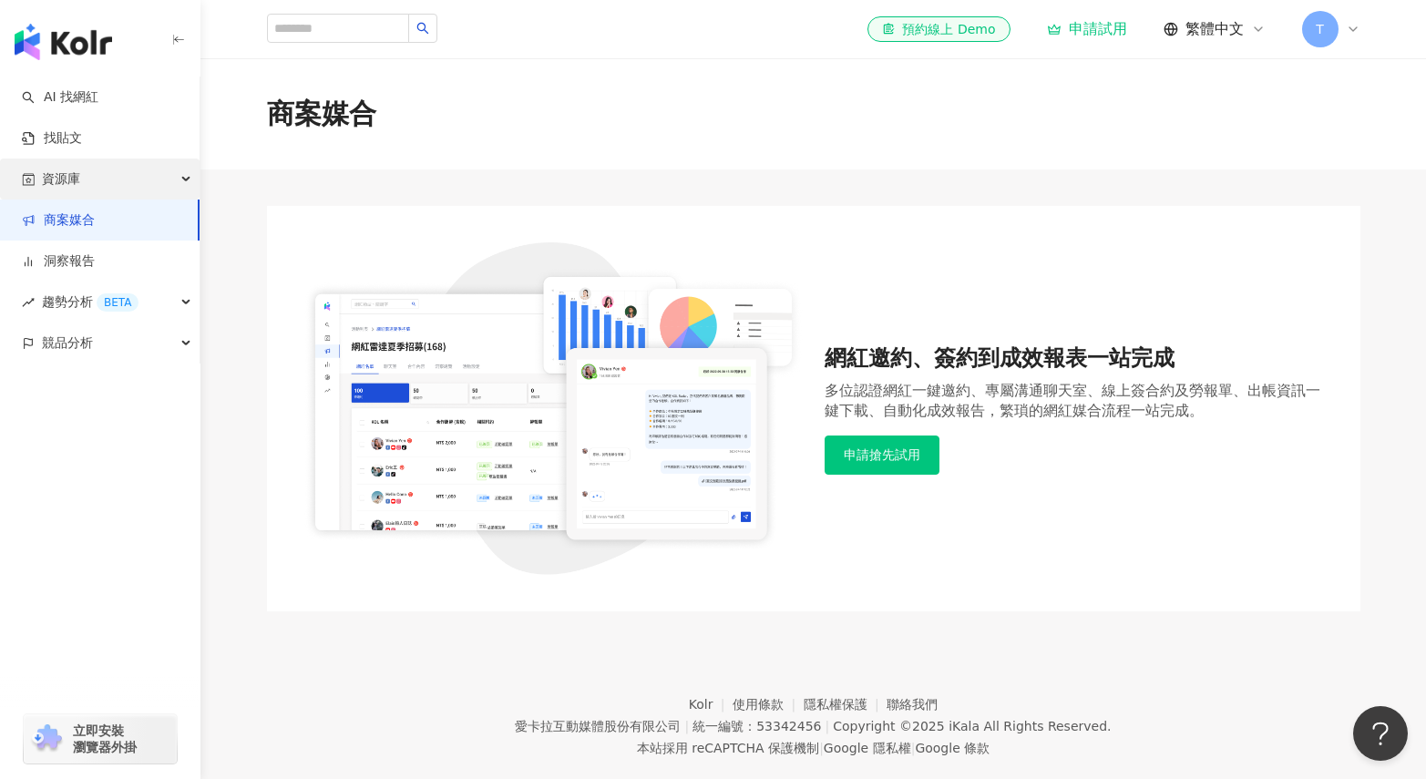
click at [102, 182] on div "資源庫" at bounding box center [100, 179] width 200 height 41
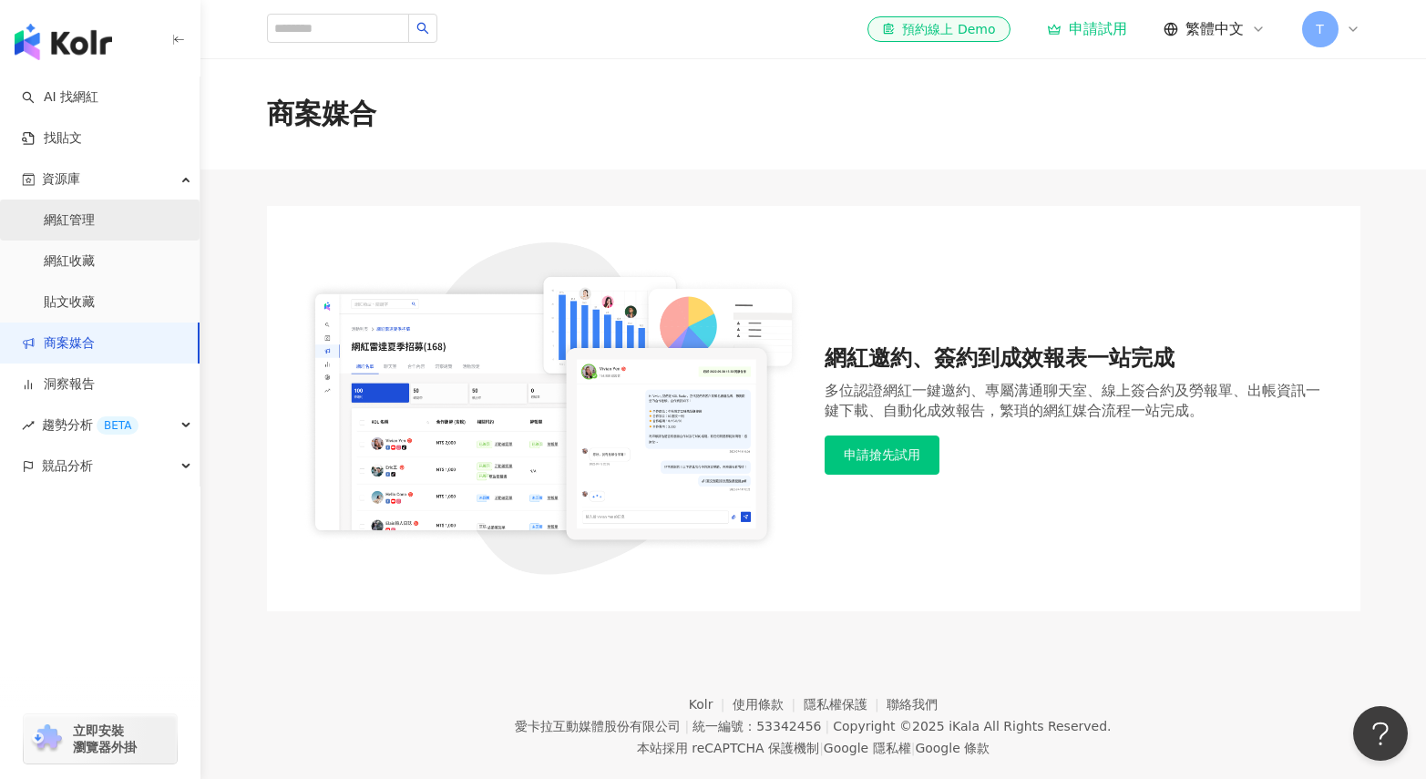
click at [91, 224] on link "網紅管理" at bounding box center [69, 220] width 51 height 18
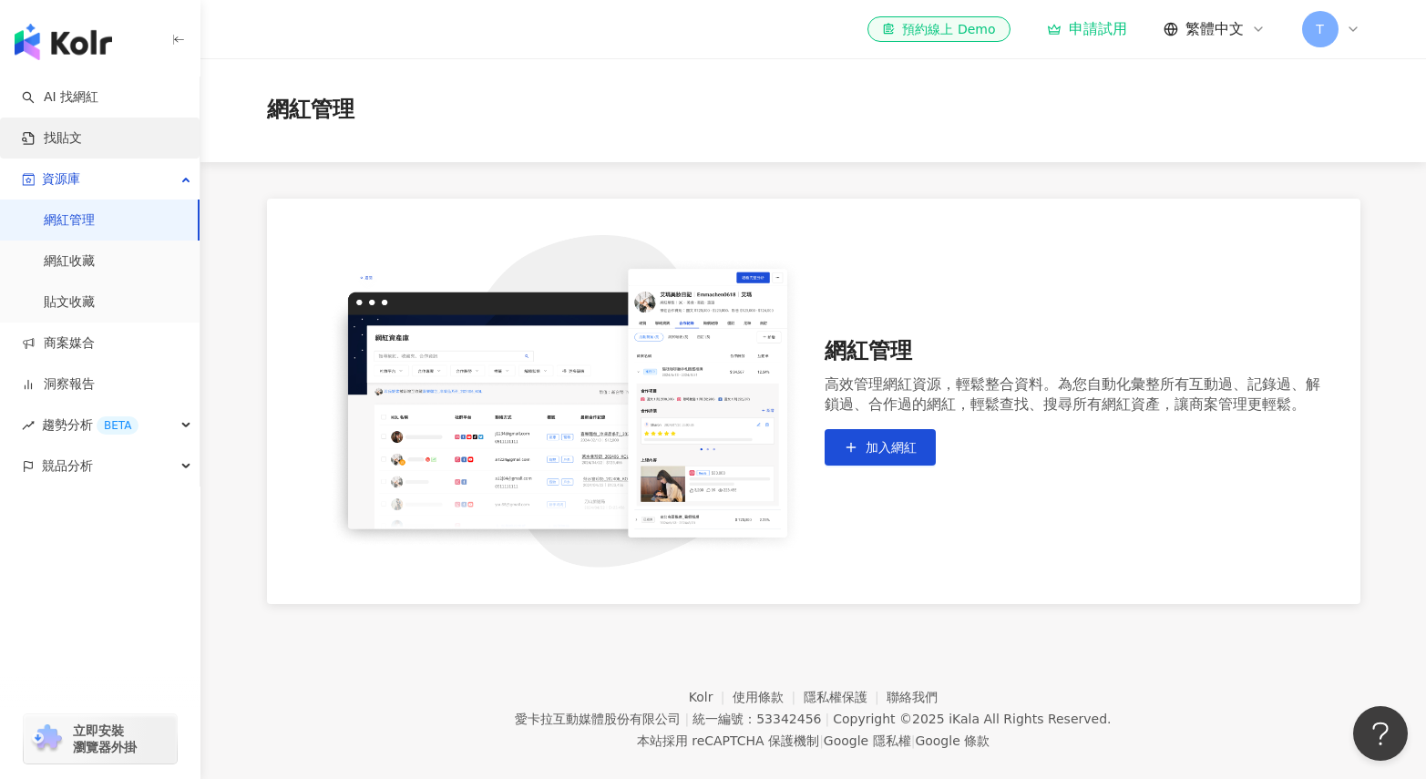
click at [82, 148] on link "找貼文" at bounding box center [52, 138] width 60 height 18
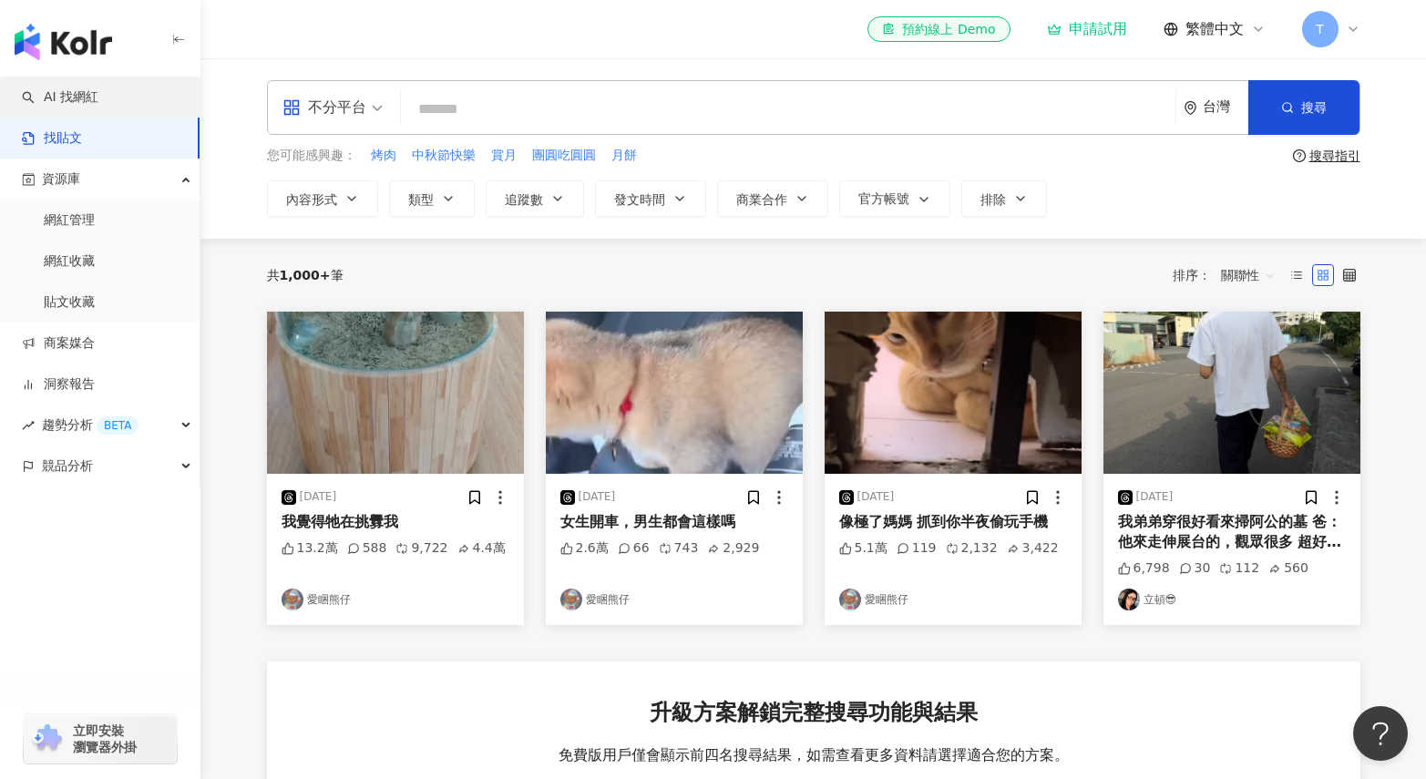
click at [96, 101] on link "AI 找網紅" at bounding box center [60, 97] width 77 height 18
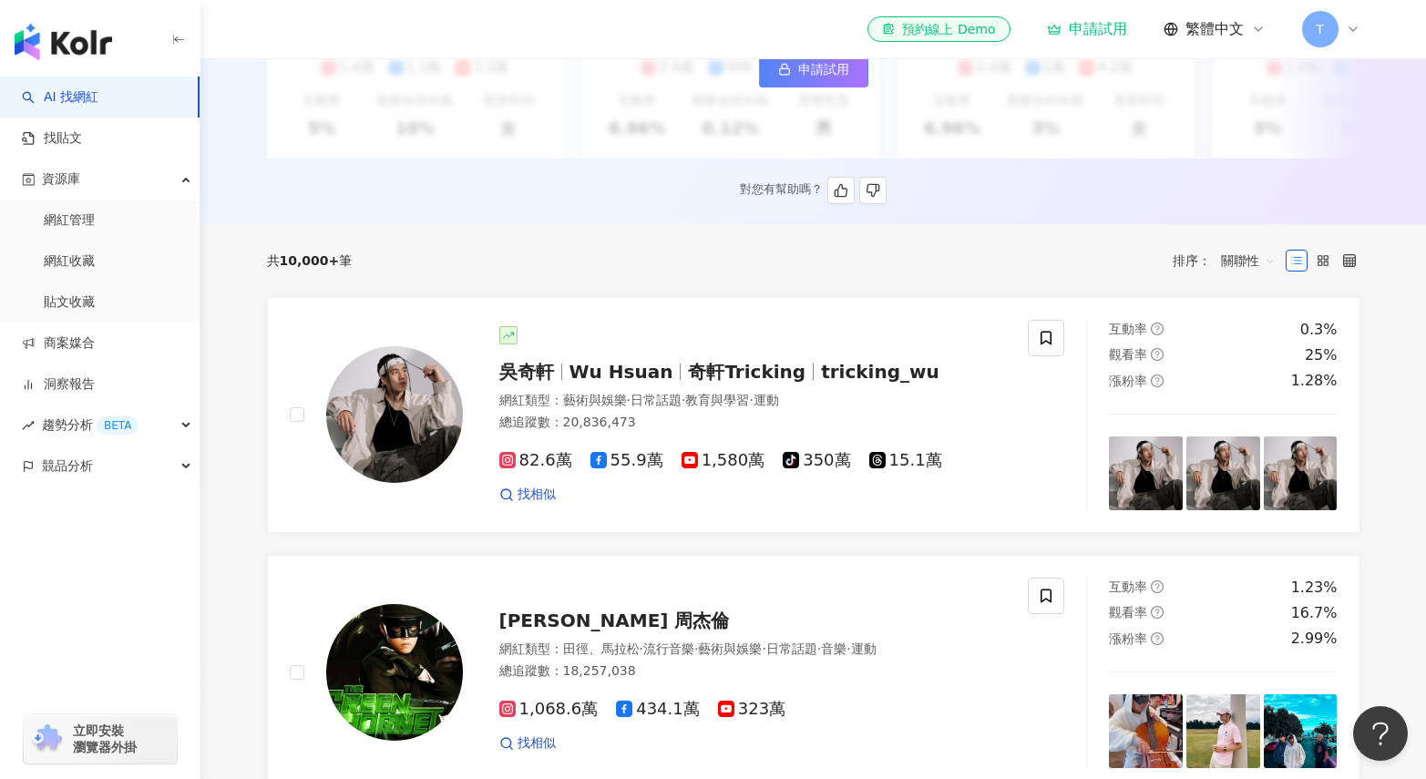
scroll to position [142, 0]
